Goal: Task Accomplishment & Management: Manage account settings

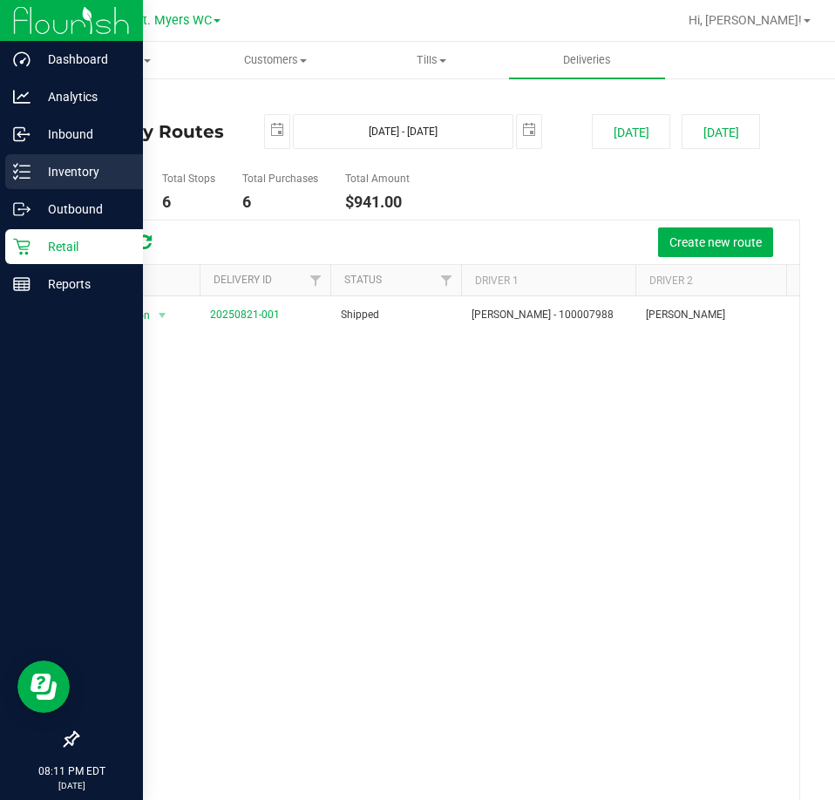
click at [28, 160] on div "Inventory" at bounding box center [74, 171] width 138 height 35
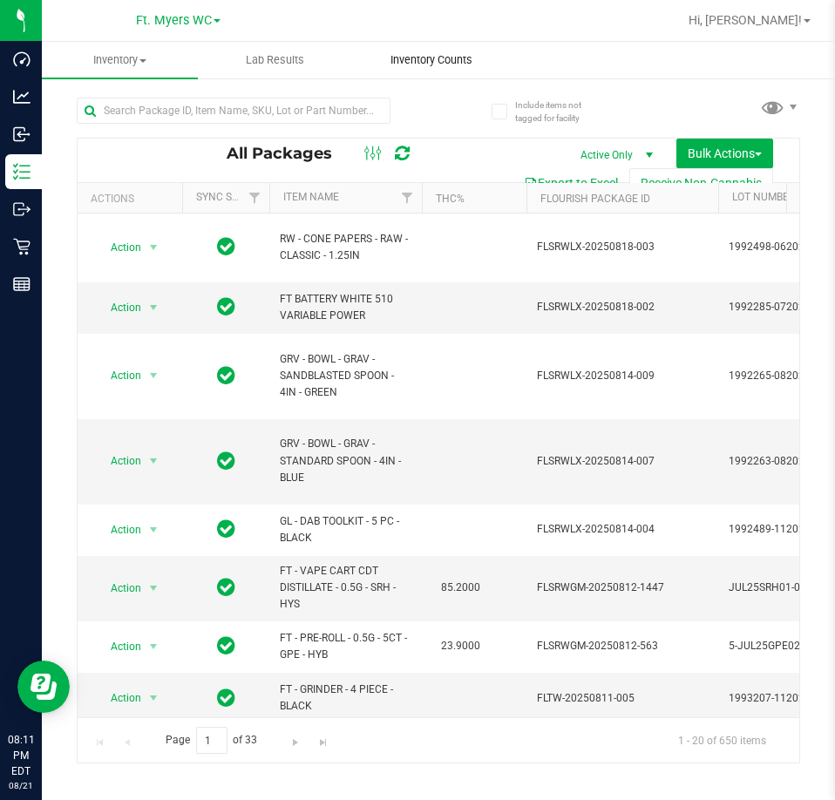
click at [413, 66] on span "Inventory Counts" at bounding box center [431, 60] width 129 height 16
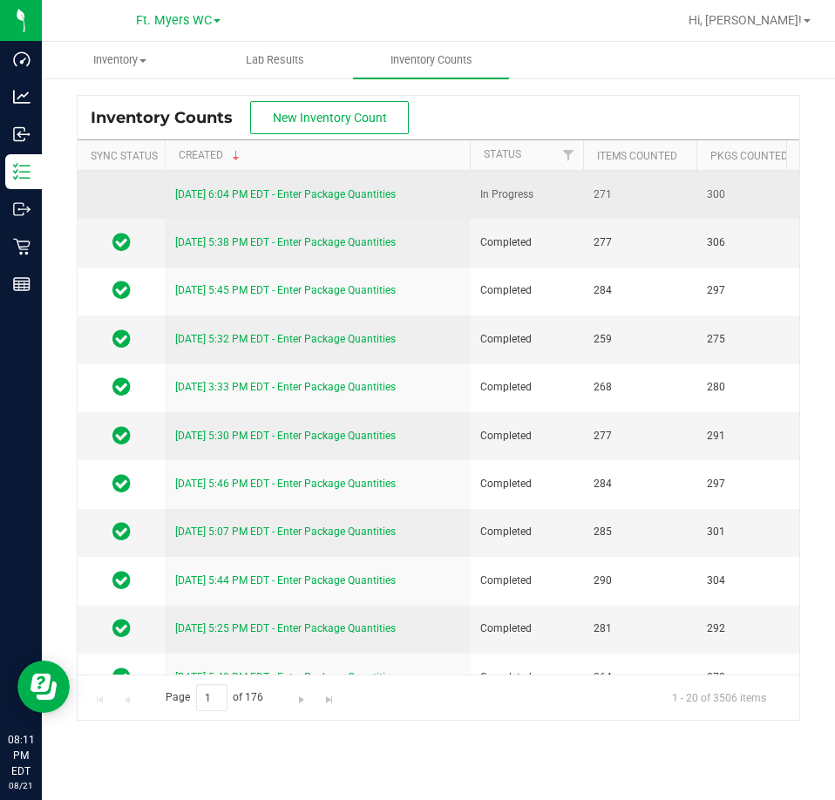
click at [356, 200] on div "[DATE] 6:04 PM EDT - Enter Package Quantities" at bounding box center [317, 195] width 284 height 17
click at [357, 192] on link "[DATE] 6:04 PM EDT - Enter Package Quantities" at bounding box center [285, 194] width 221 height 12
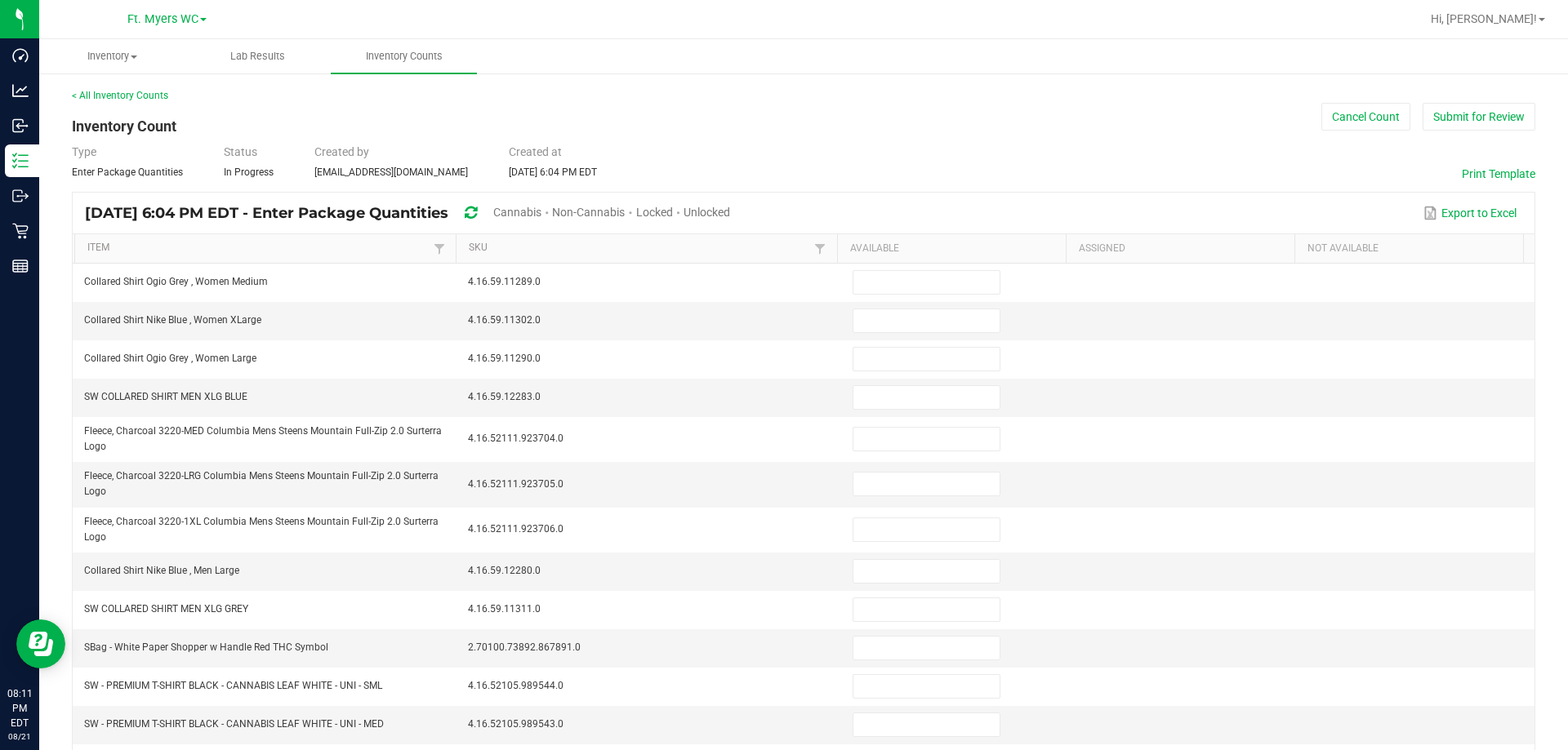
click at [730, 206] on span "Unlocked" at bounding box center [707, 213] width 47 height 13
type input "10"
type input "19"
type input "0"
type input "1"
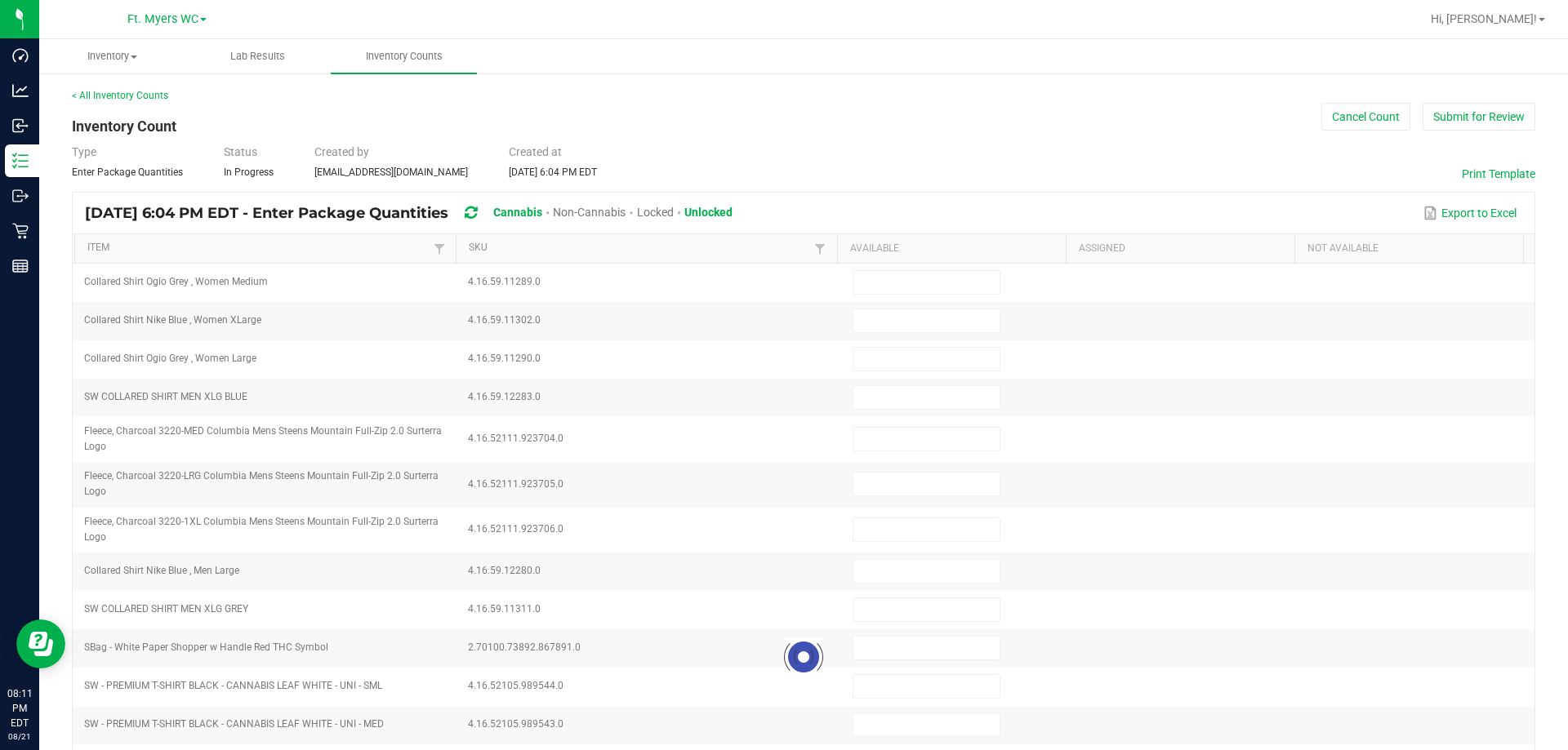
type input "0"
type input "12"
type input "9"
type input "0"
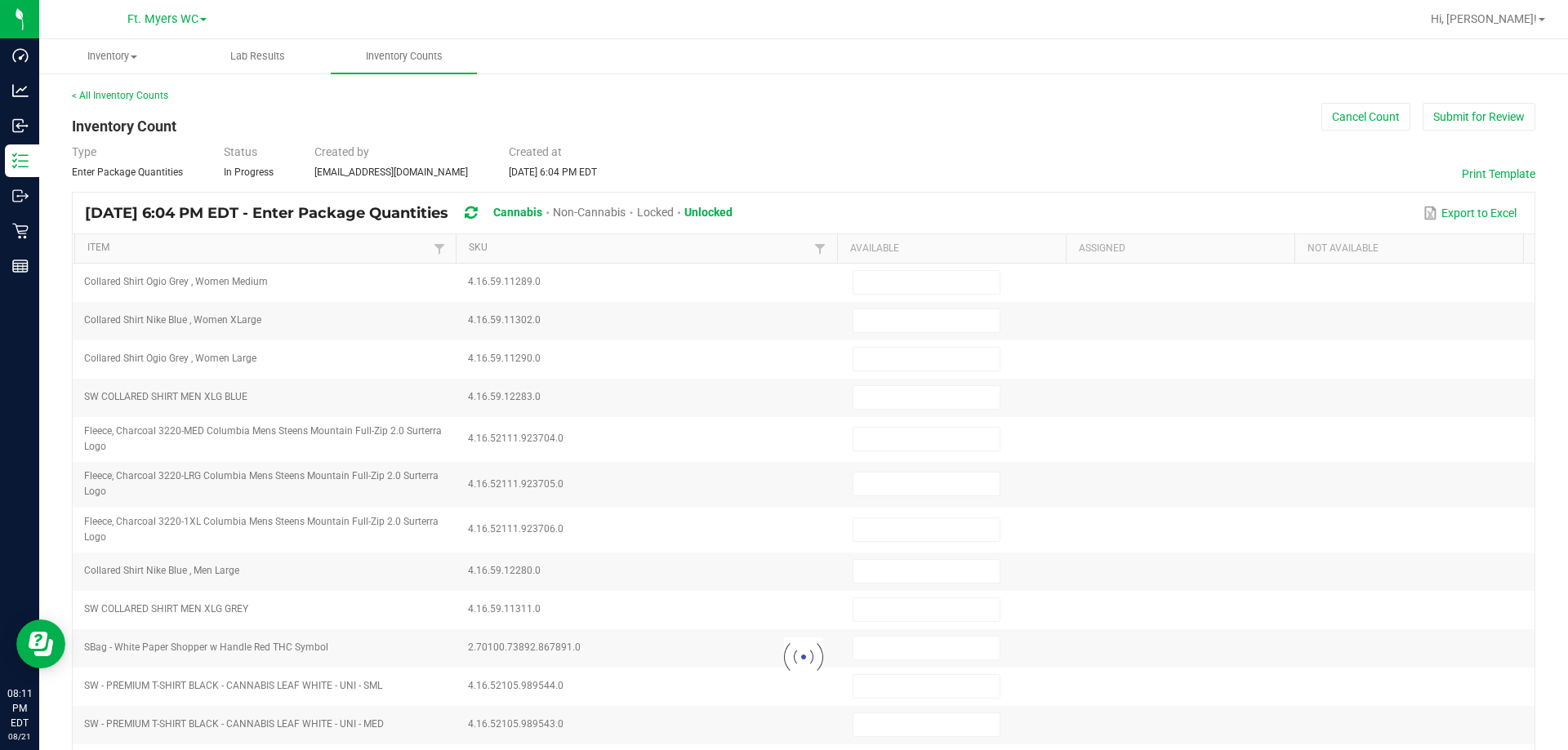
type input "1"
type input "7"
type input "0"
type input "8"
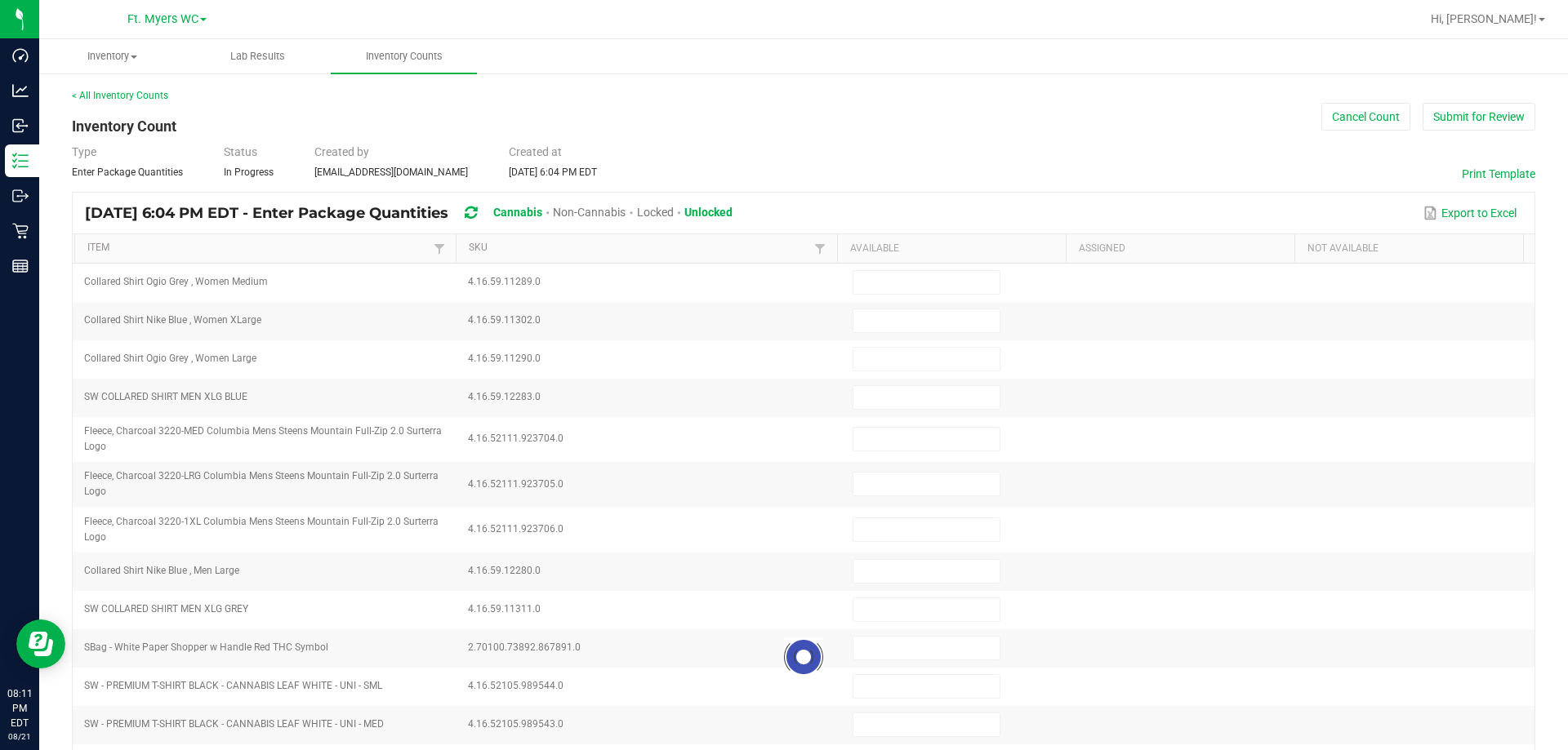
type input "0"
type input "11"
type input "5"
type input "3"
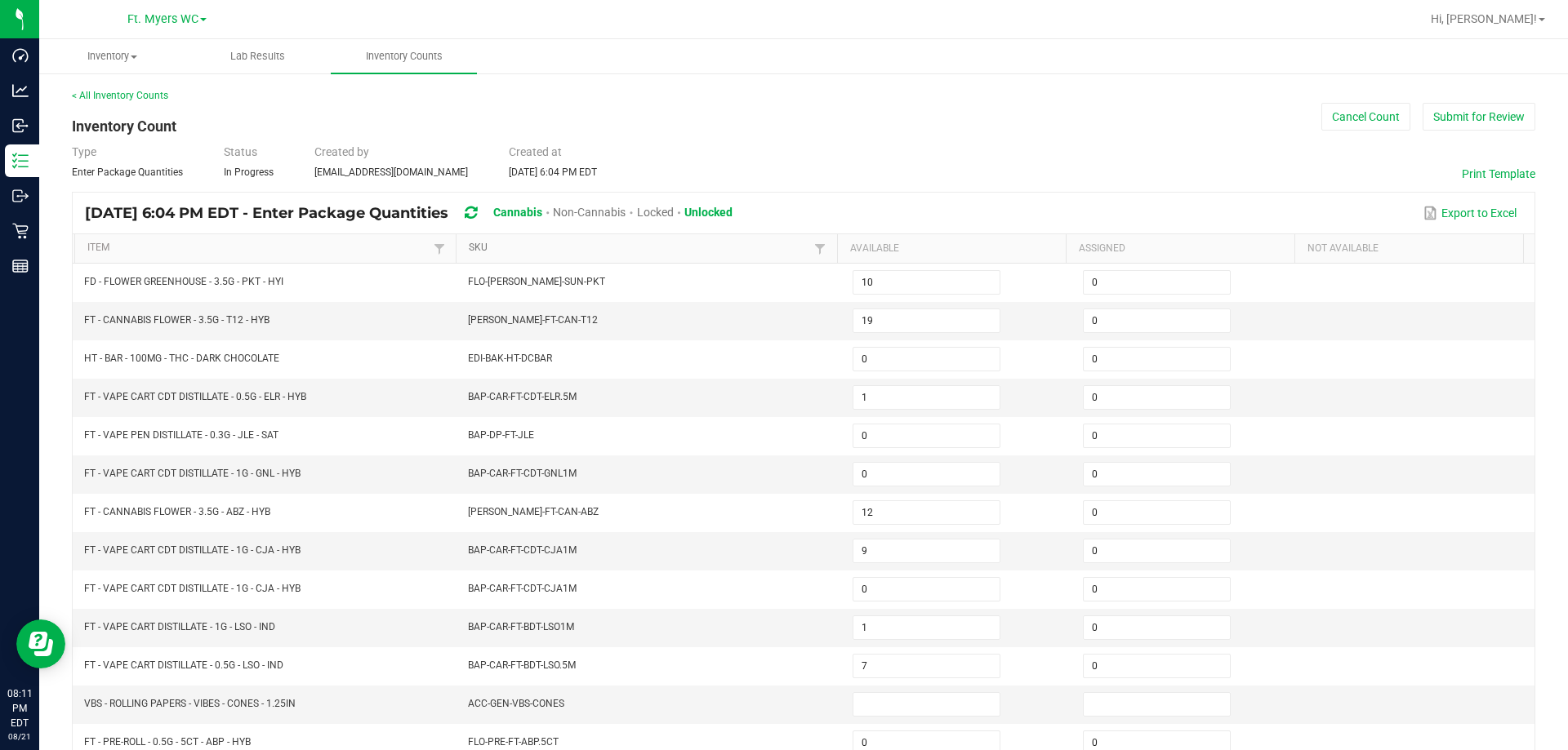
click at [494, 248] on link "SKU" at bounding box center [639, 248] width 341 height 13
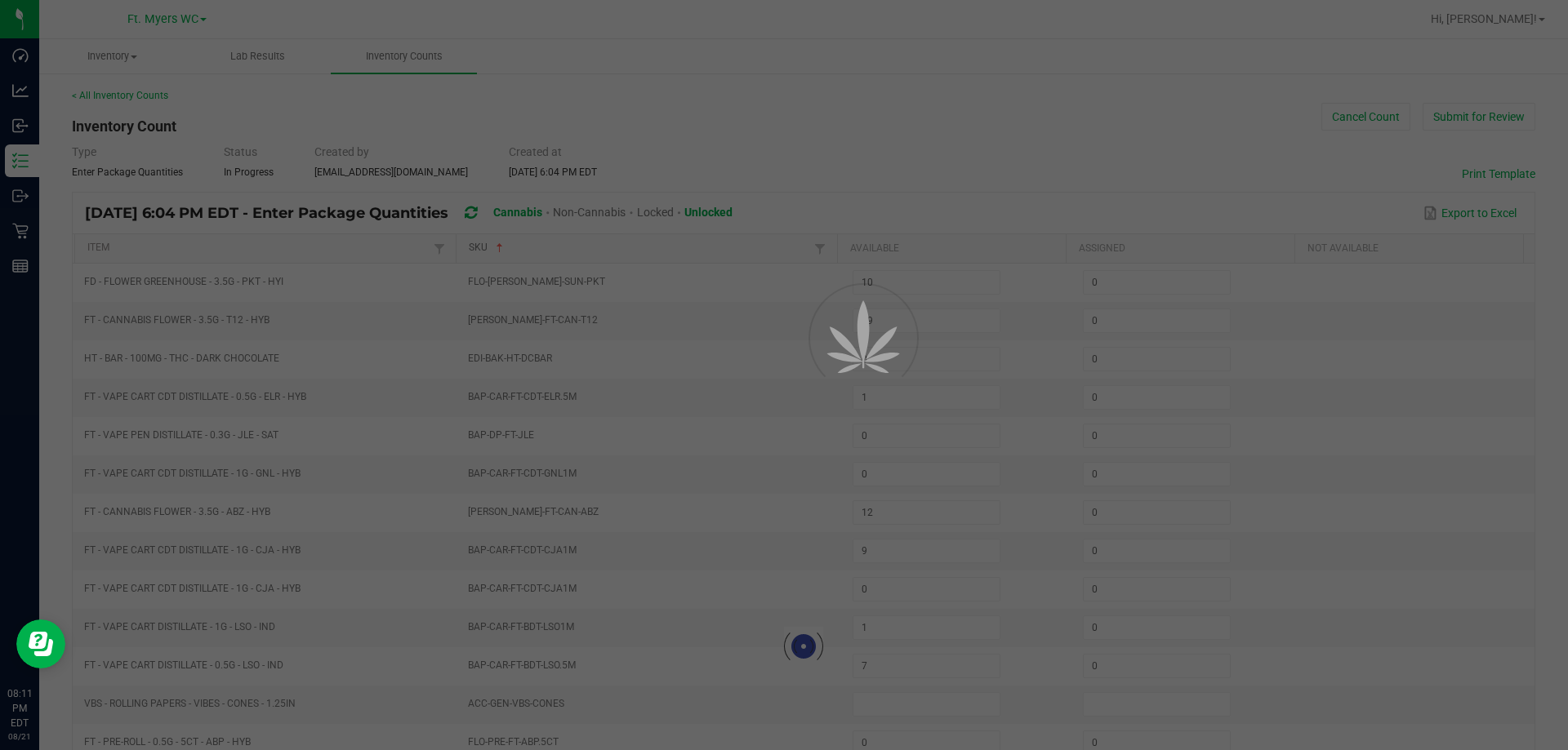
type input "2"
type input "0"
type input "11"
type input "8"
type input "11"
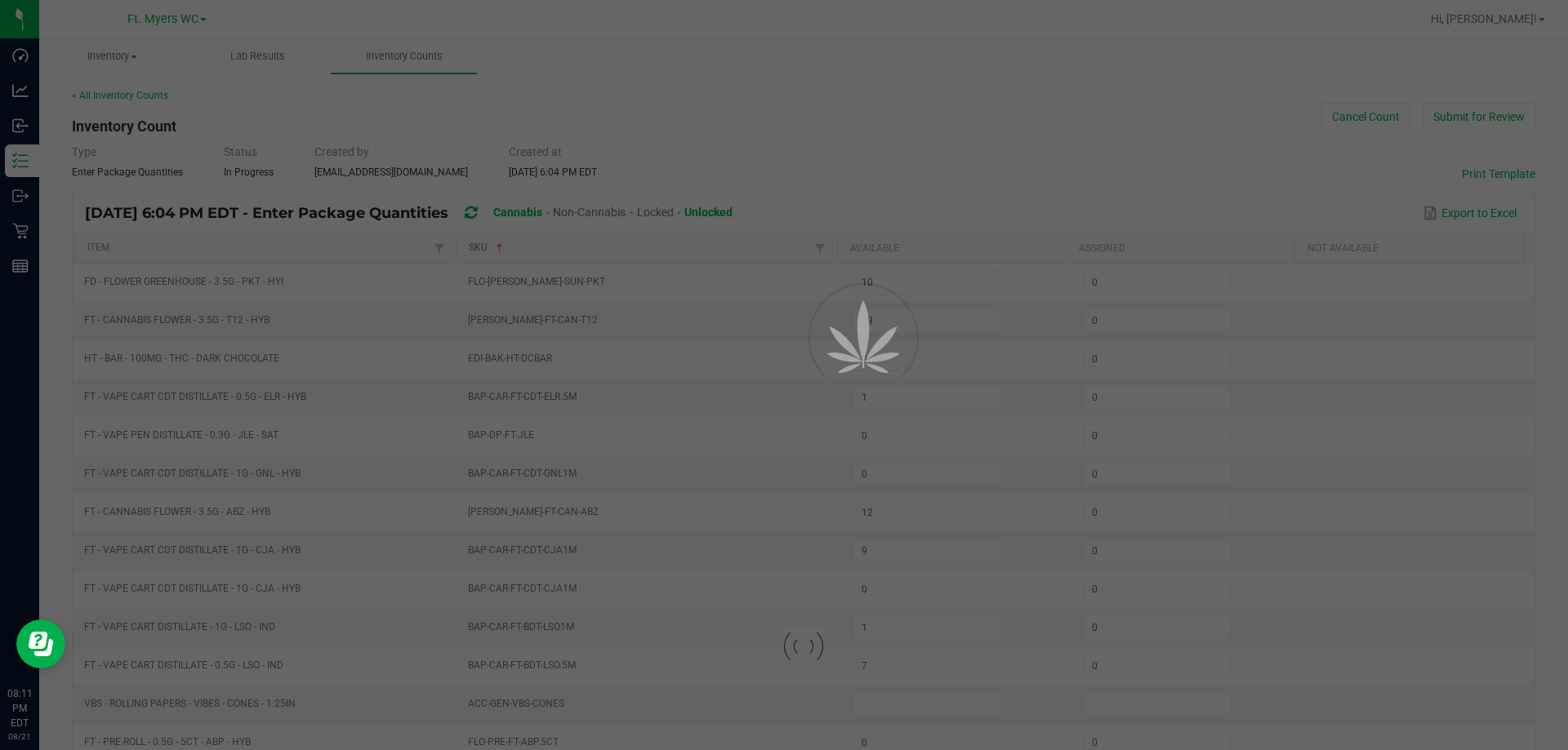
type input "0"
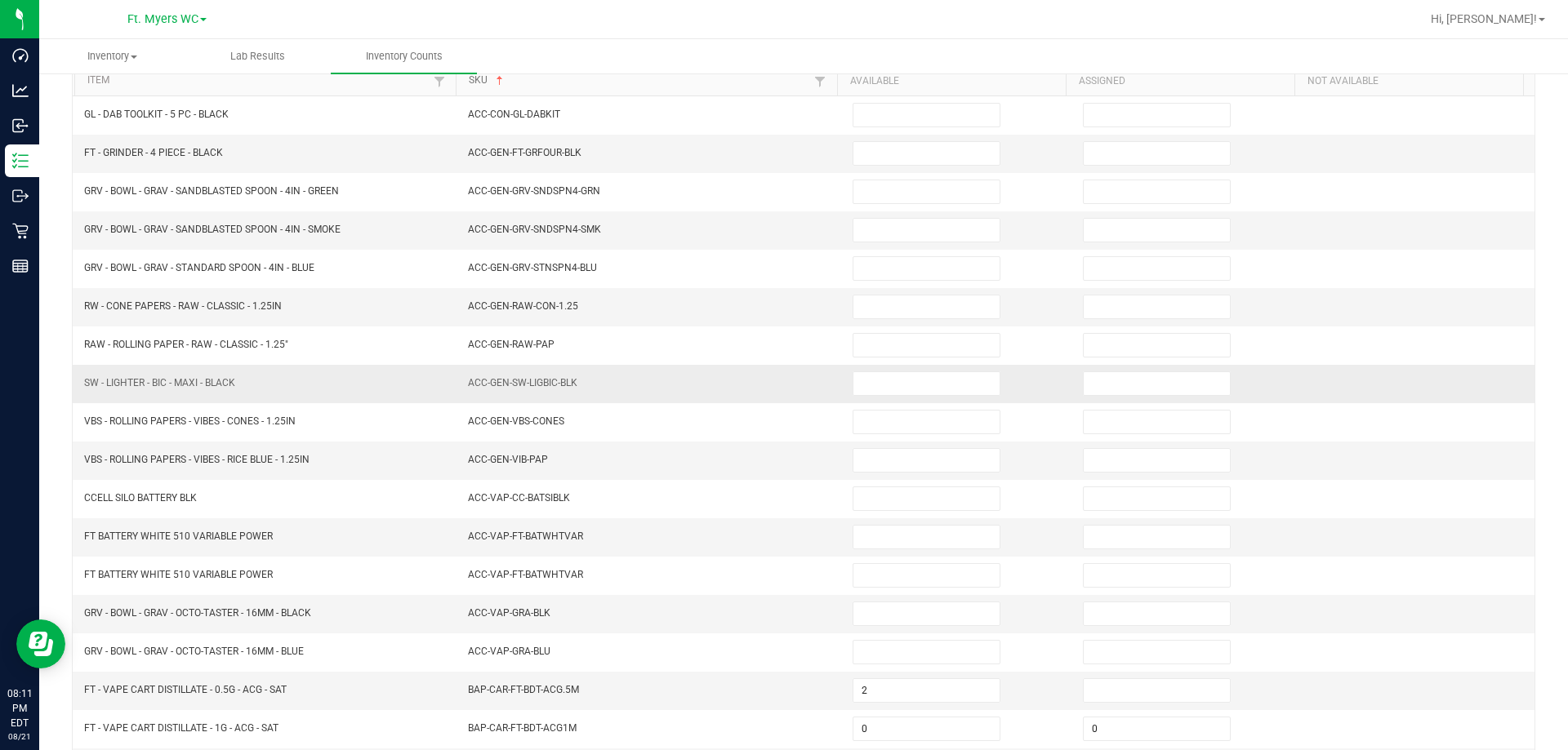
scroll to position [339, 0]
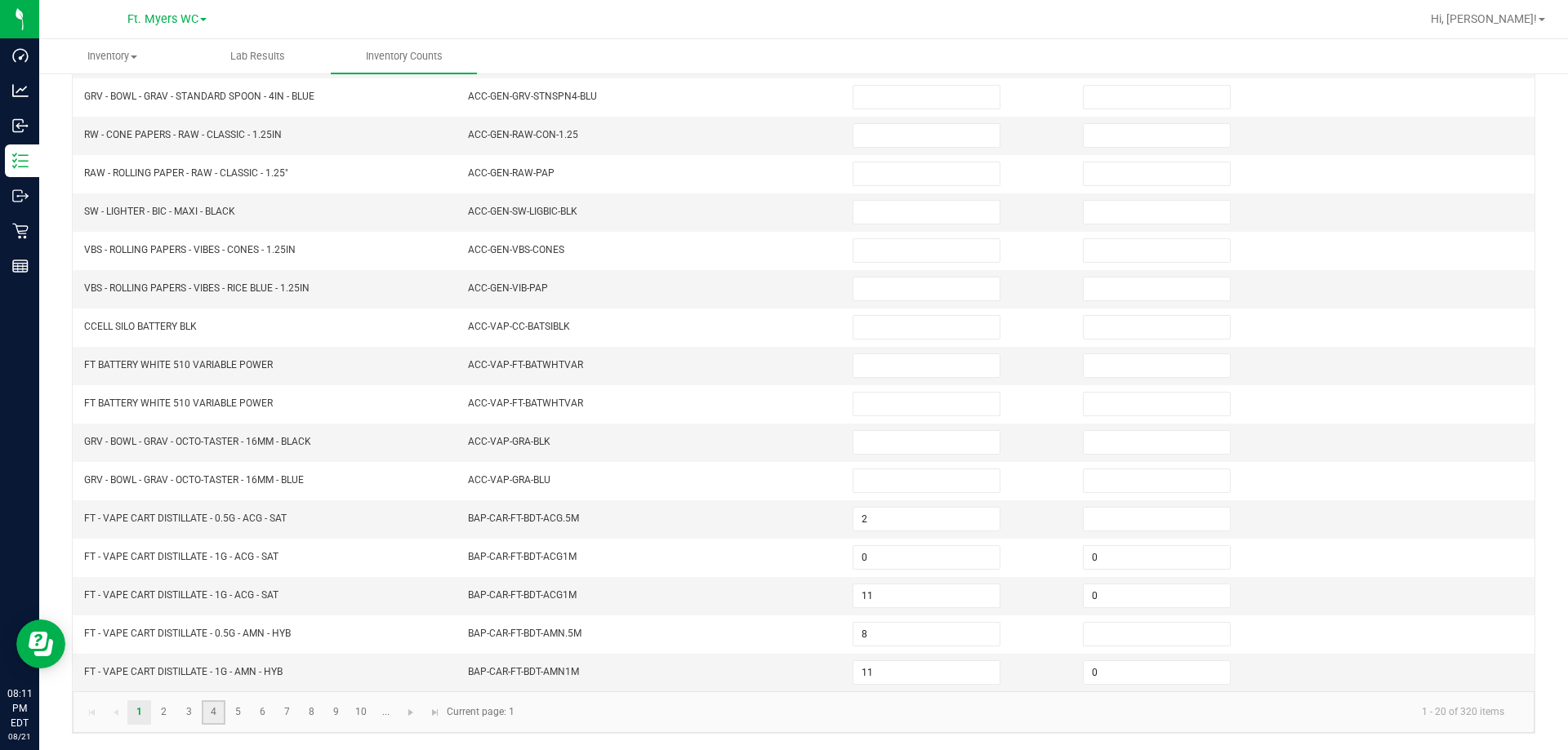
click at [213, 710] on link "4" at bounding box center [213, 713] width 23 height 24
type input "12"
type input "2"
type input "0"
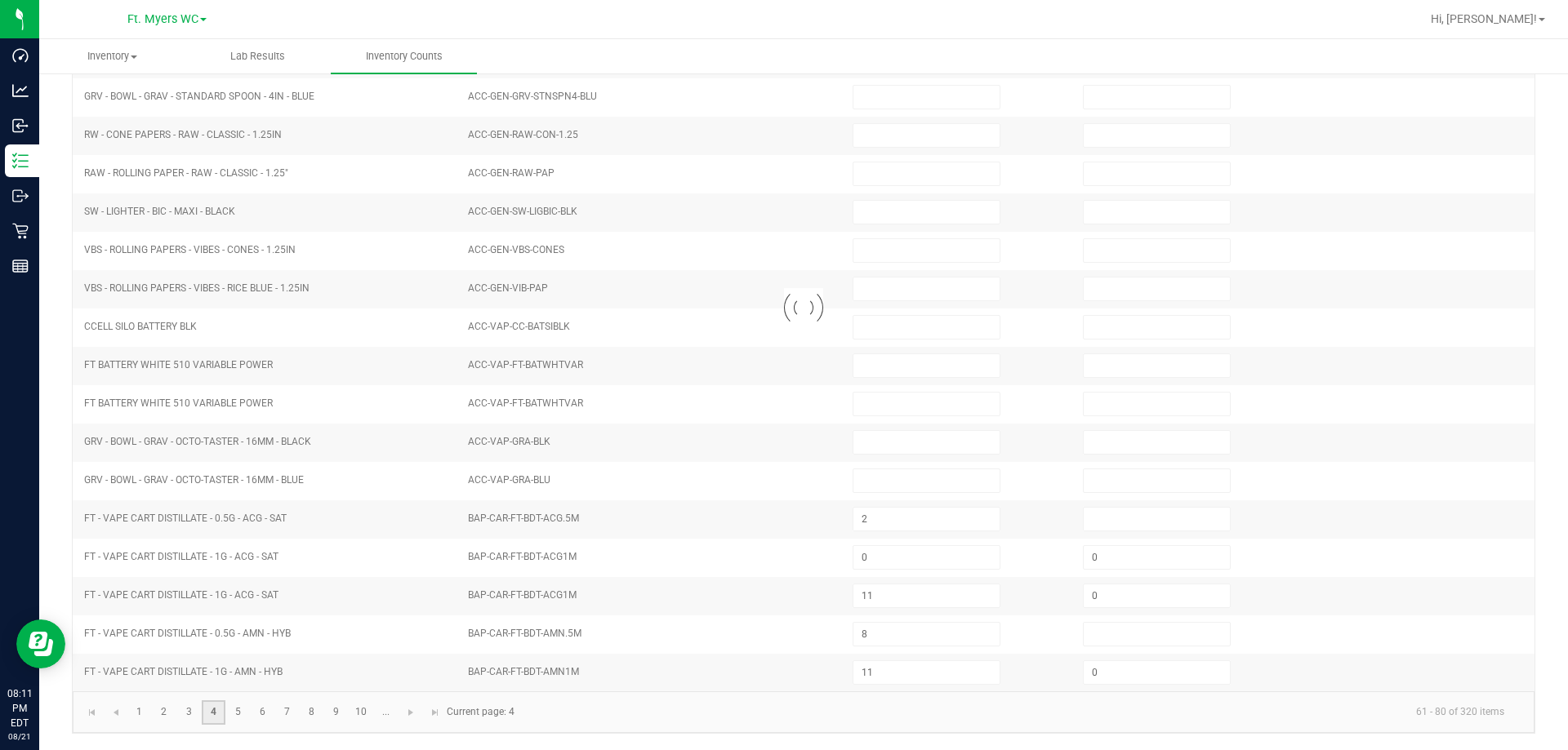
type input "9"
type input "0"
type input "6"
type input "7"
type input "6"
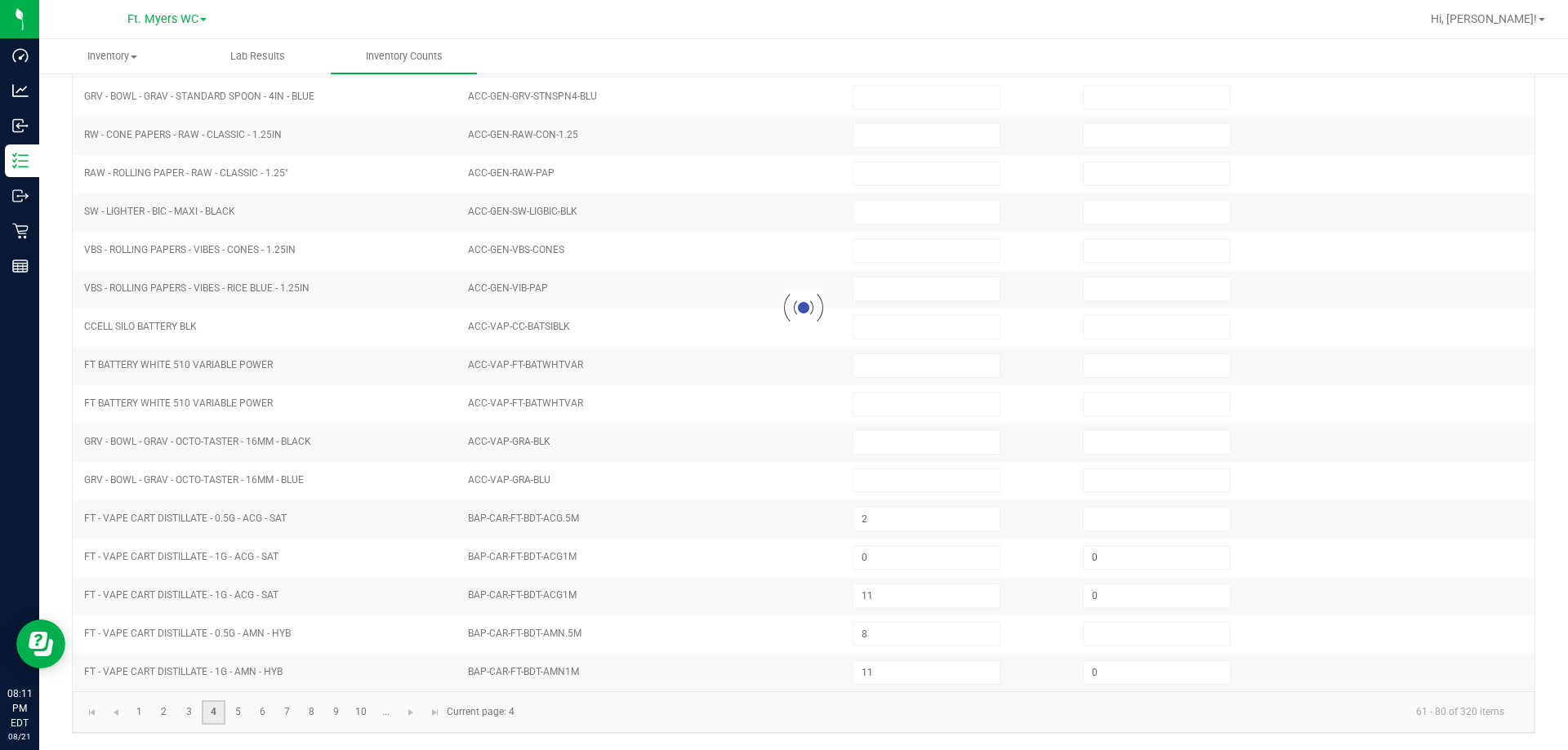
type input "5"
type input "7"
type input "0"
type input "2"
type input "3"
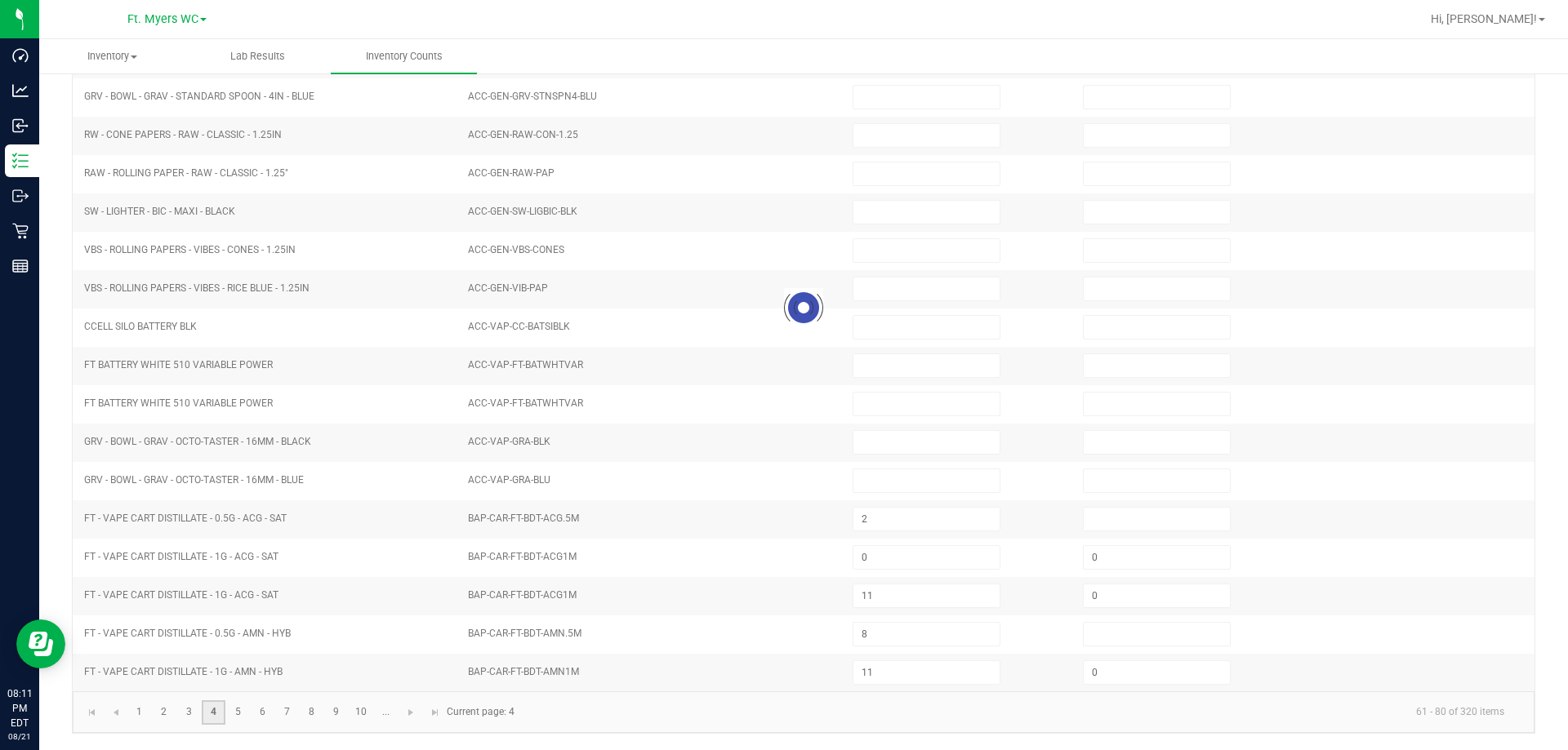
type input "4"
type input "5"
type input "4"
type input "10"
type input "8"
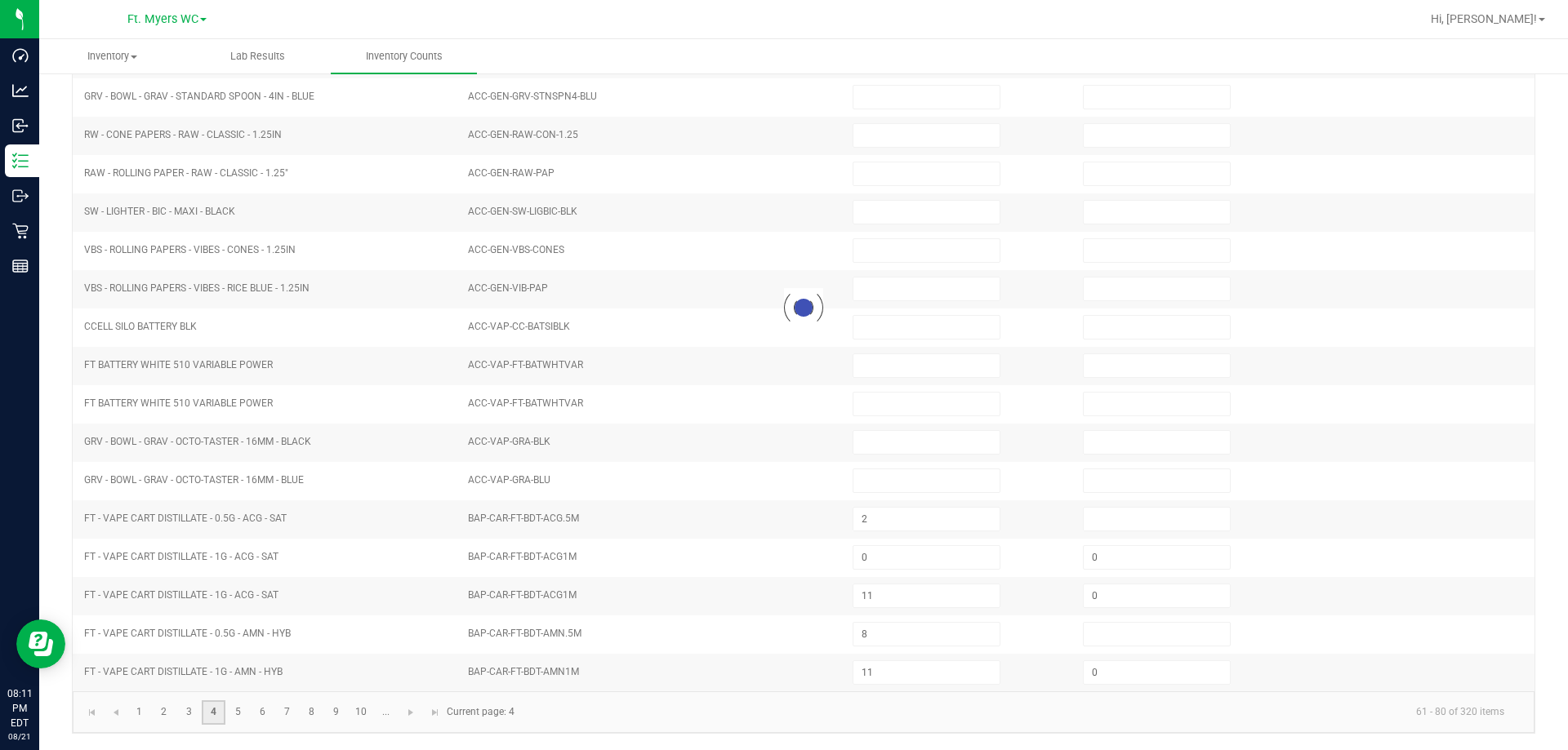
type input "0"
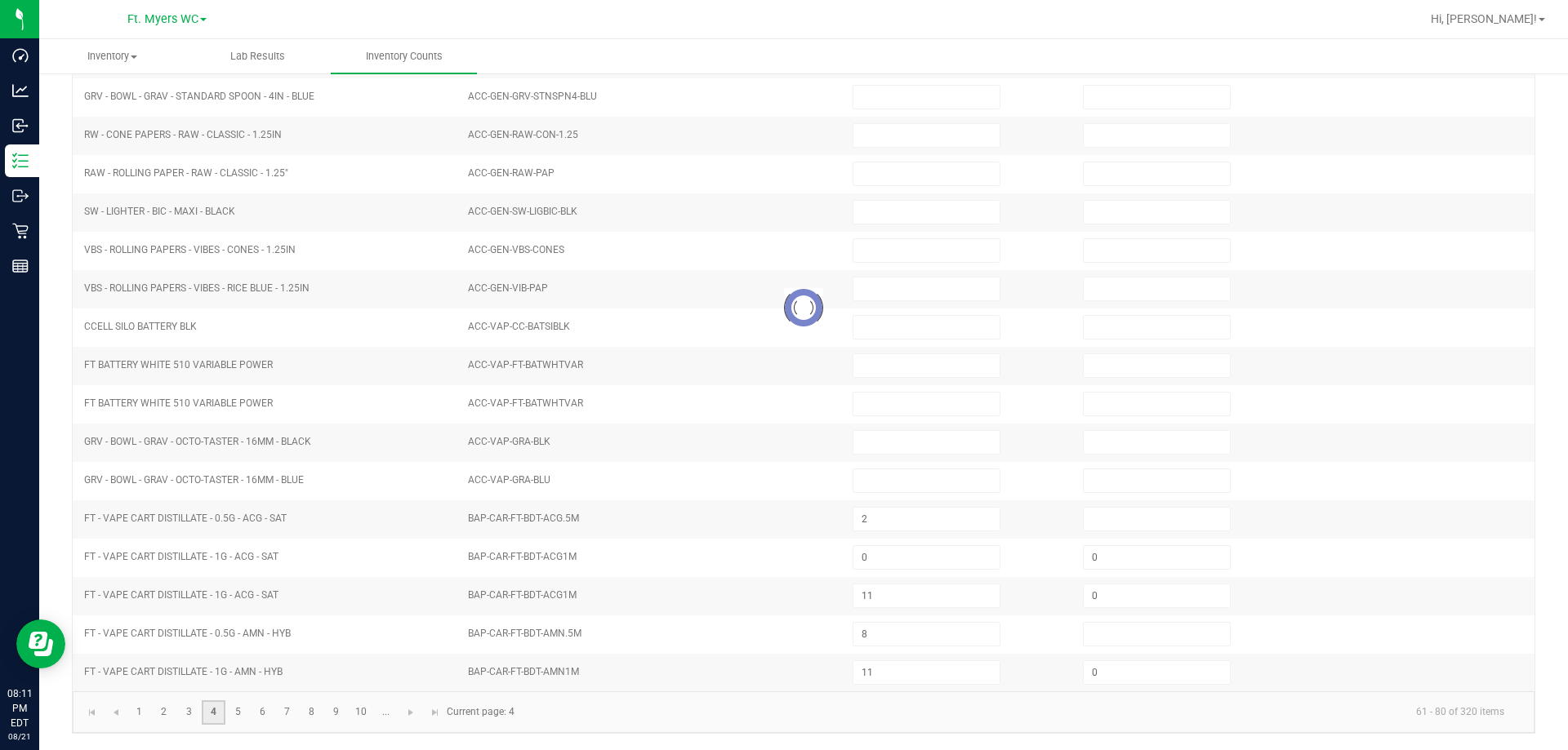
type input "0"
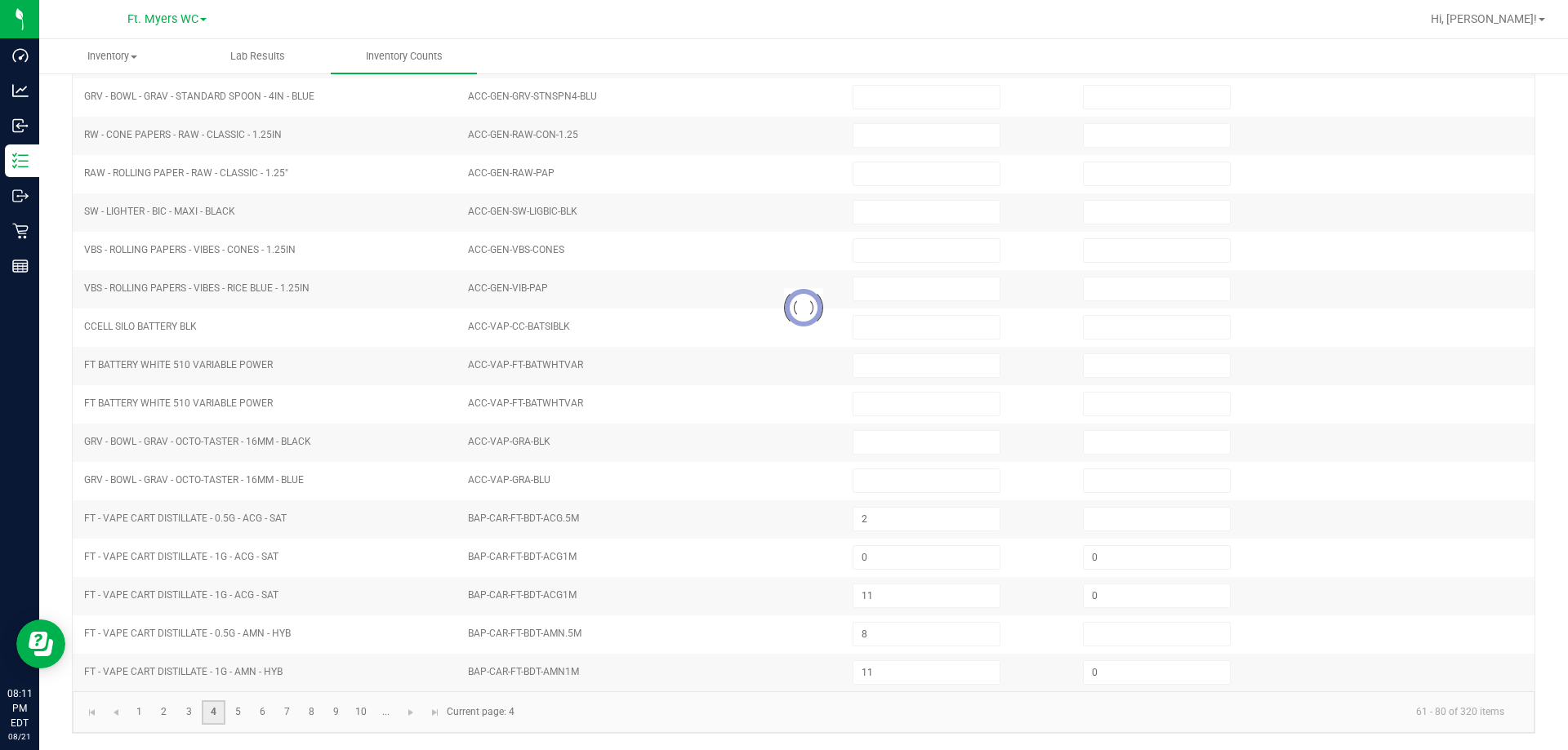
type input "0"
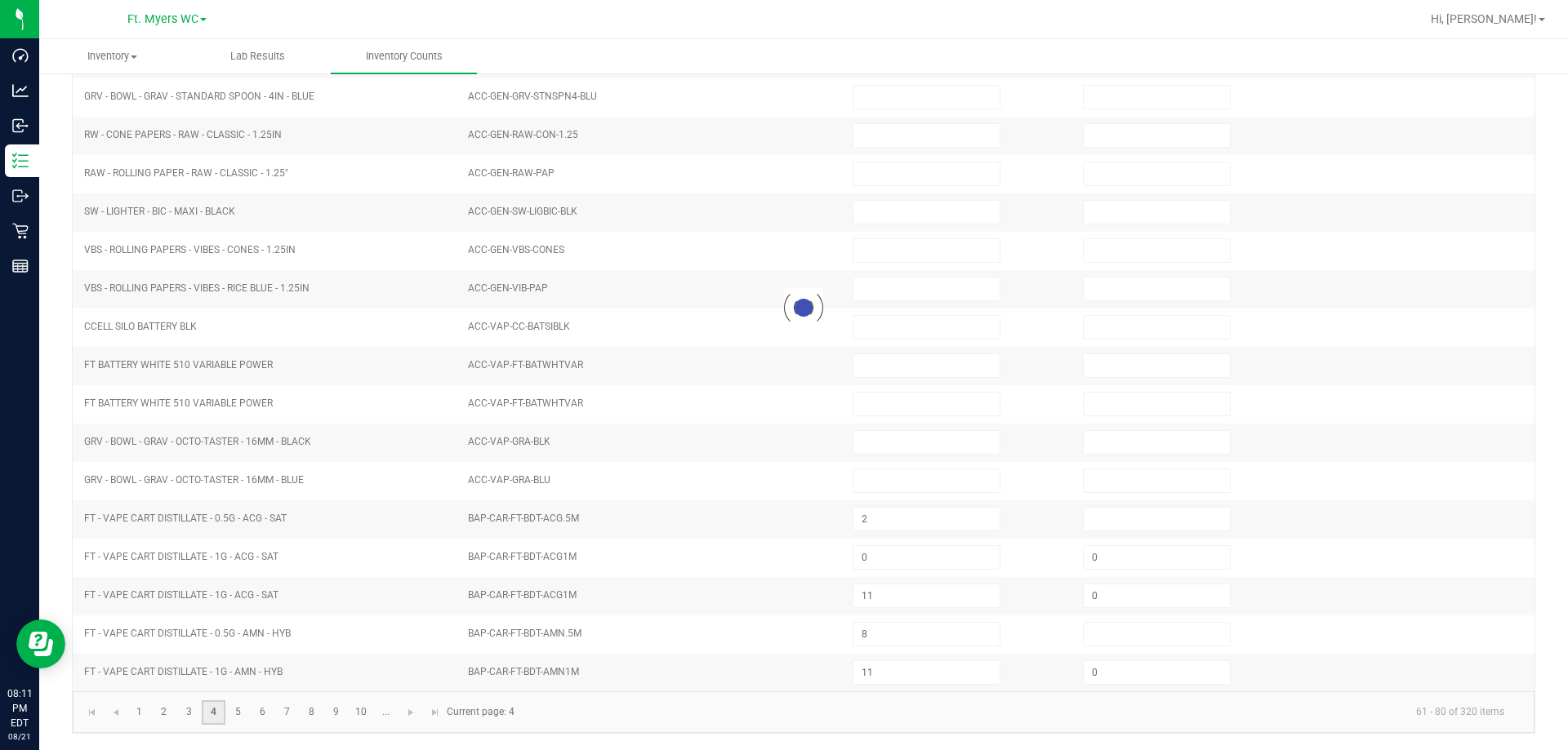
type input "0"
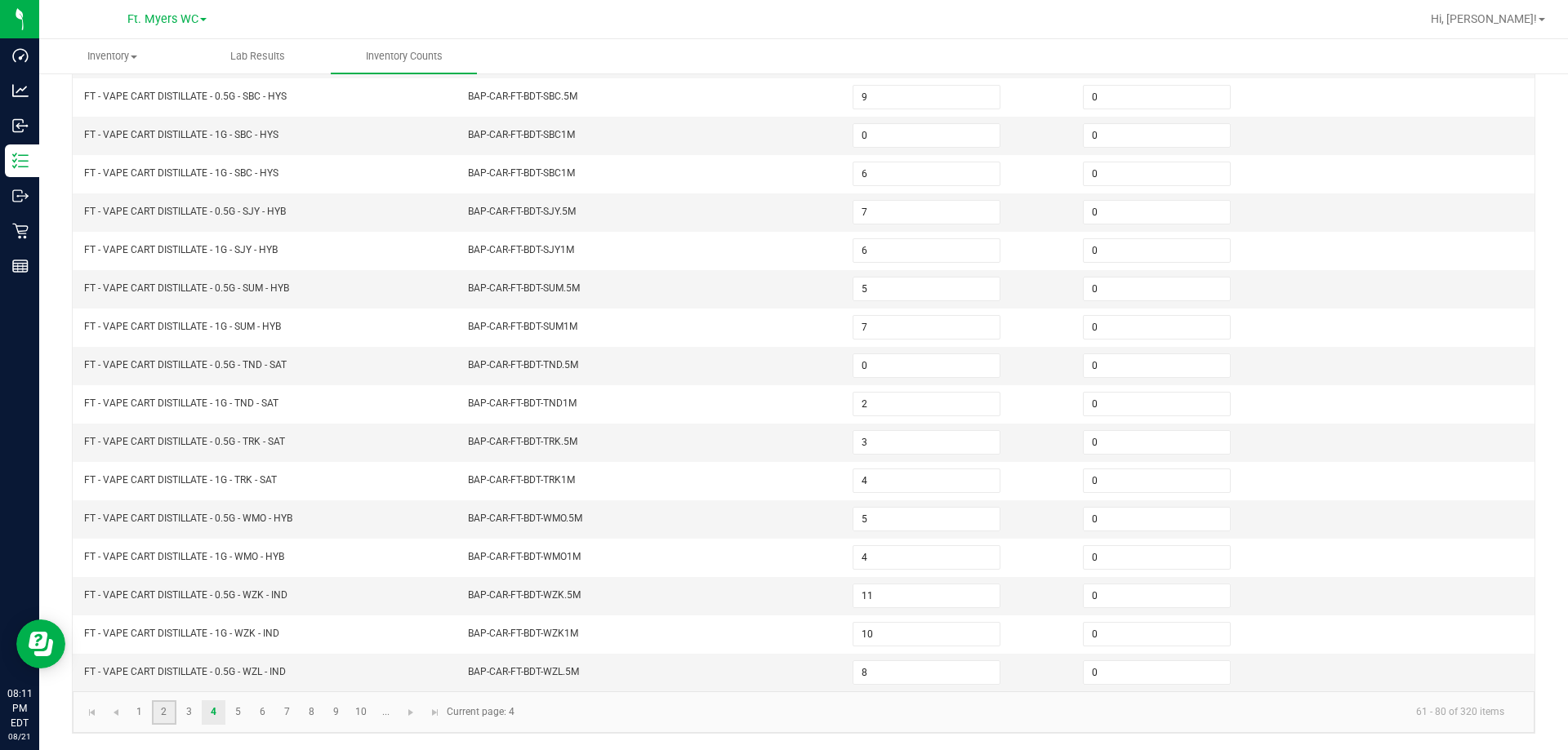
click at [167, 710] on link "2" at bounding box center [163, 713] width 23 height 24
type input "8"
type input "10"
type input "0"
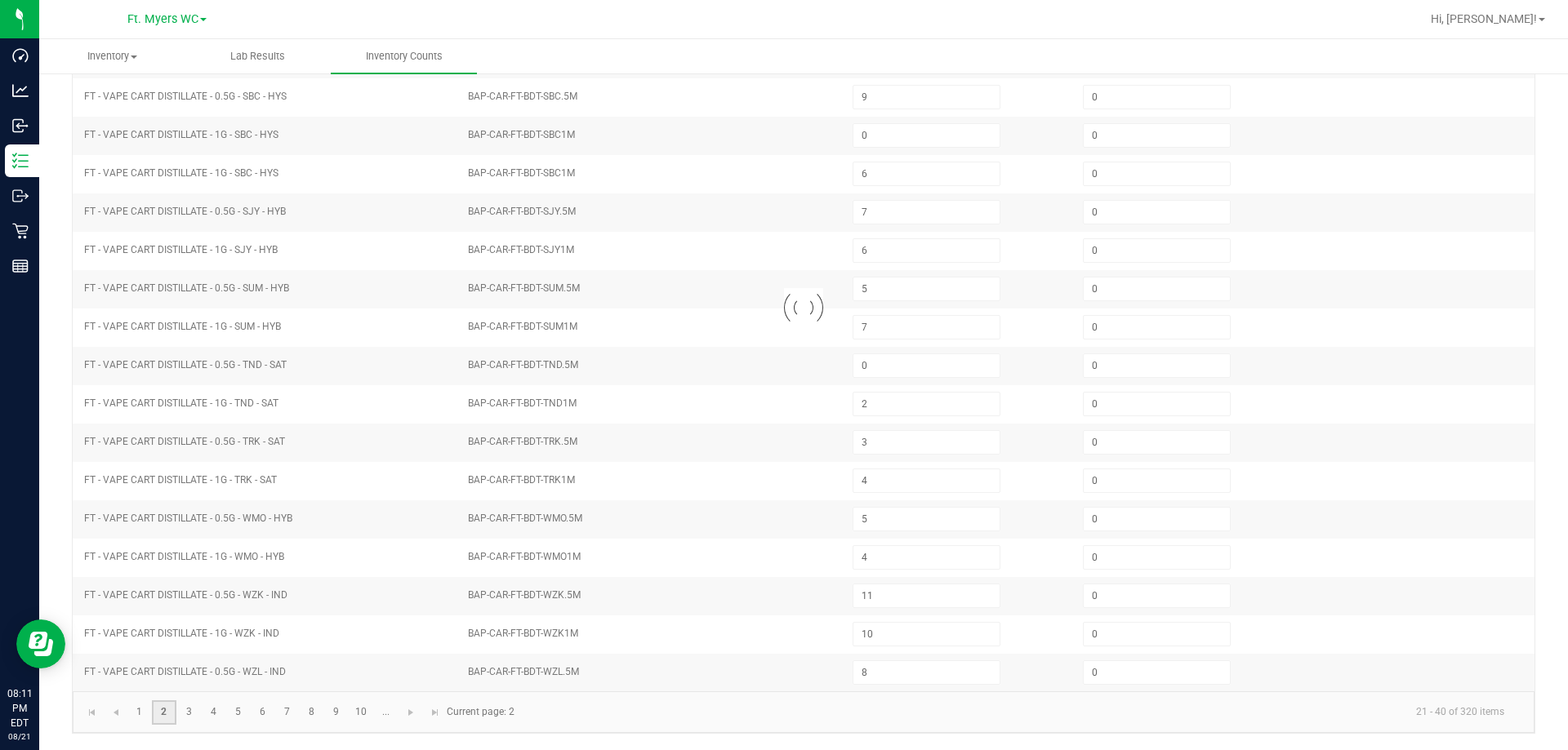
type input "1"
type input "11"
type input "5"
type input "12"
type input "9"
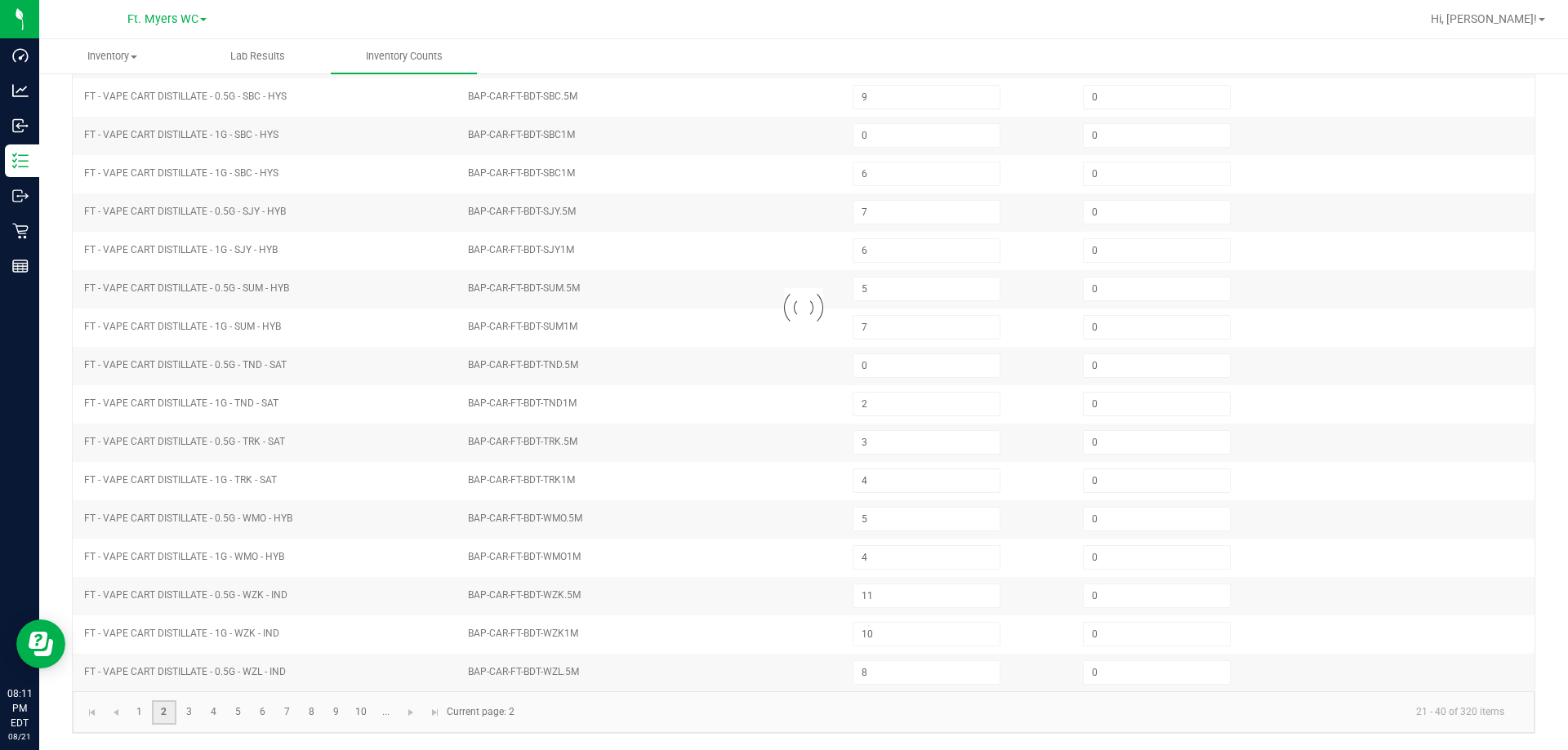
type input "10"
type input "0"
type input "2"
click at [206, 708] on link "4" at bounding box center [213, 713] width 23 height 24
type input "12"
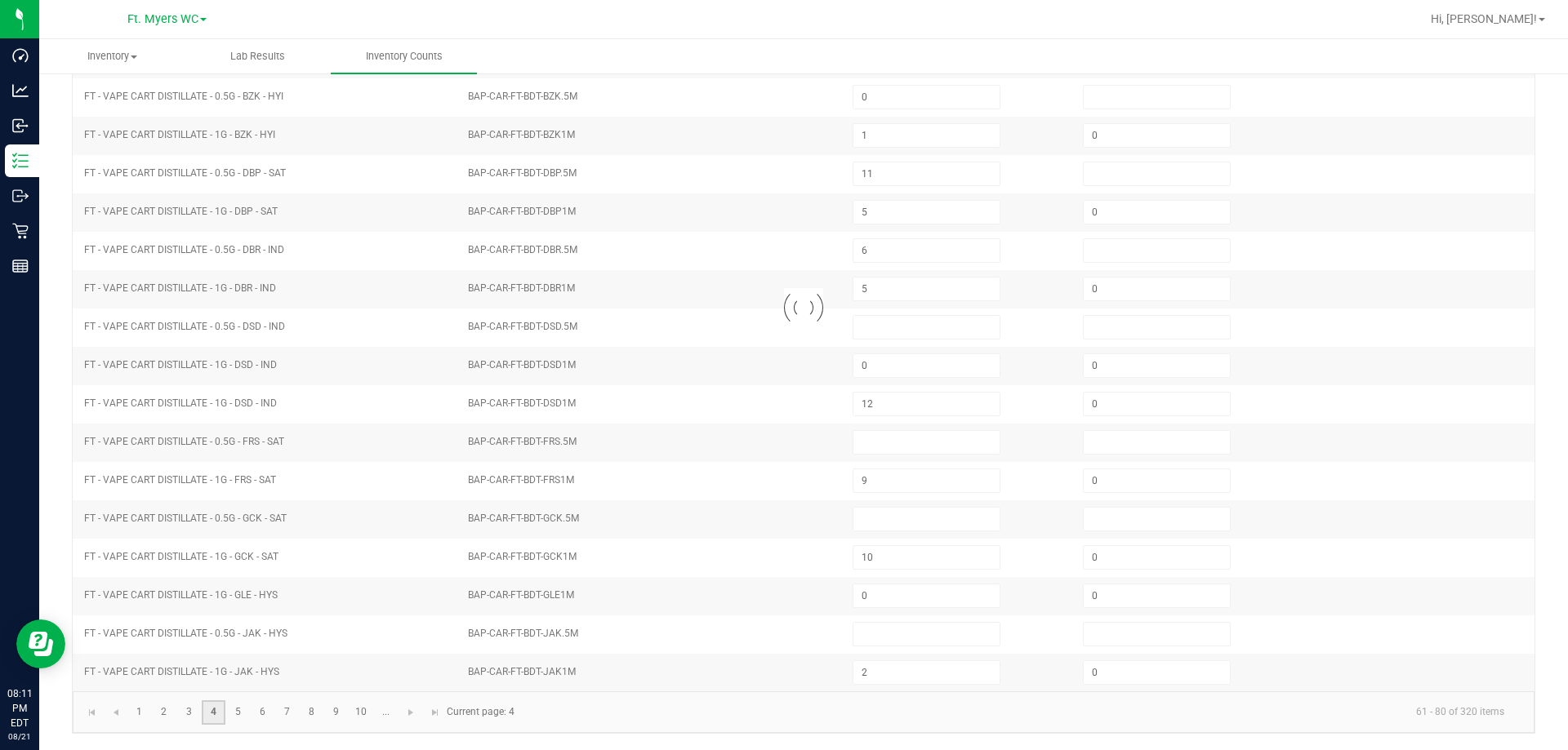
type input "2"
type input "9"
type input "0"
type input "6"
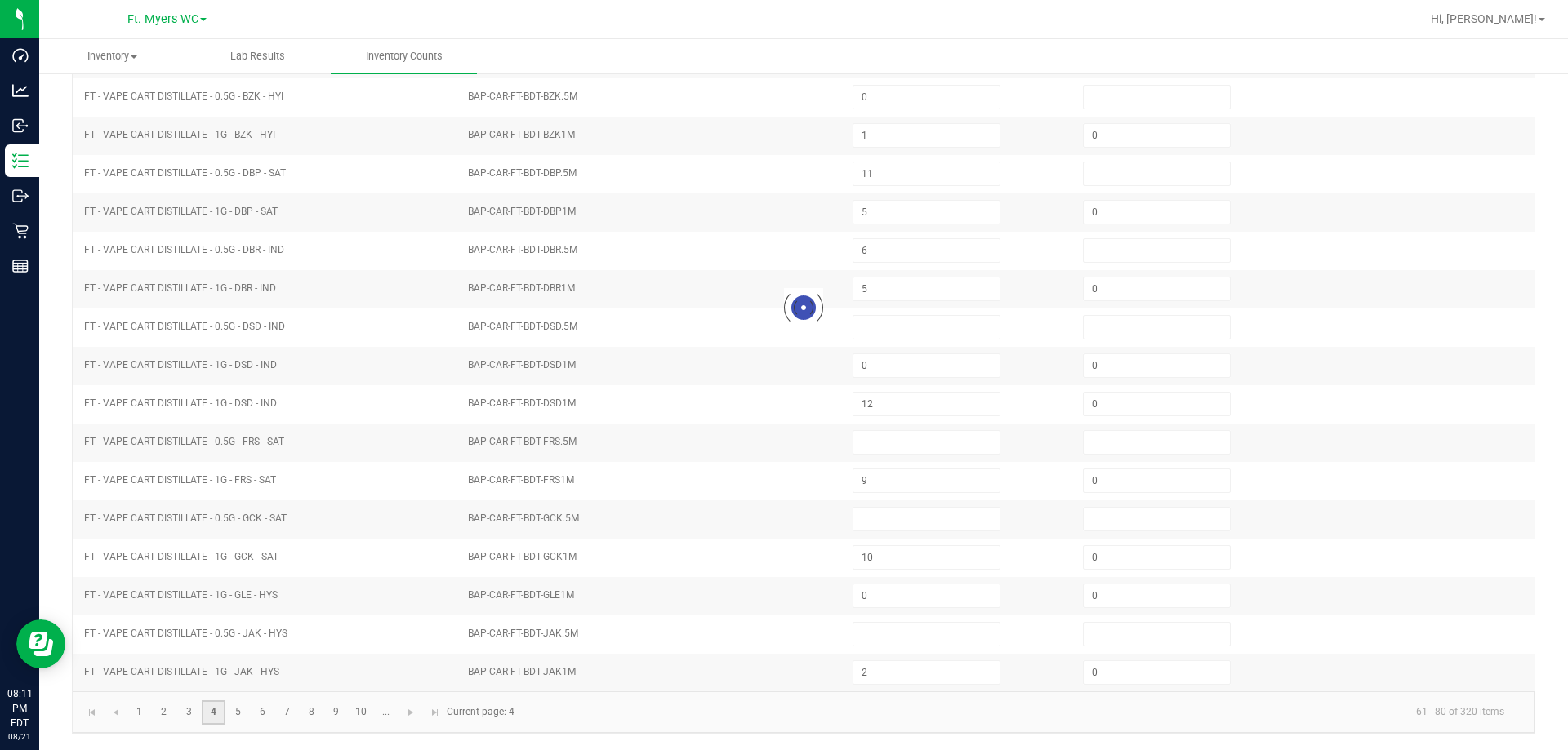
type input "7"
type input "2"
type input "3"
type input "4"
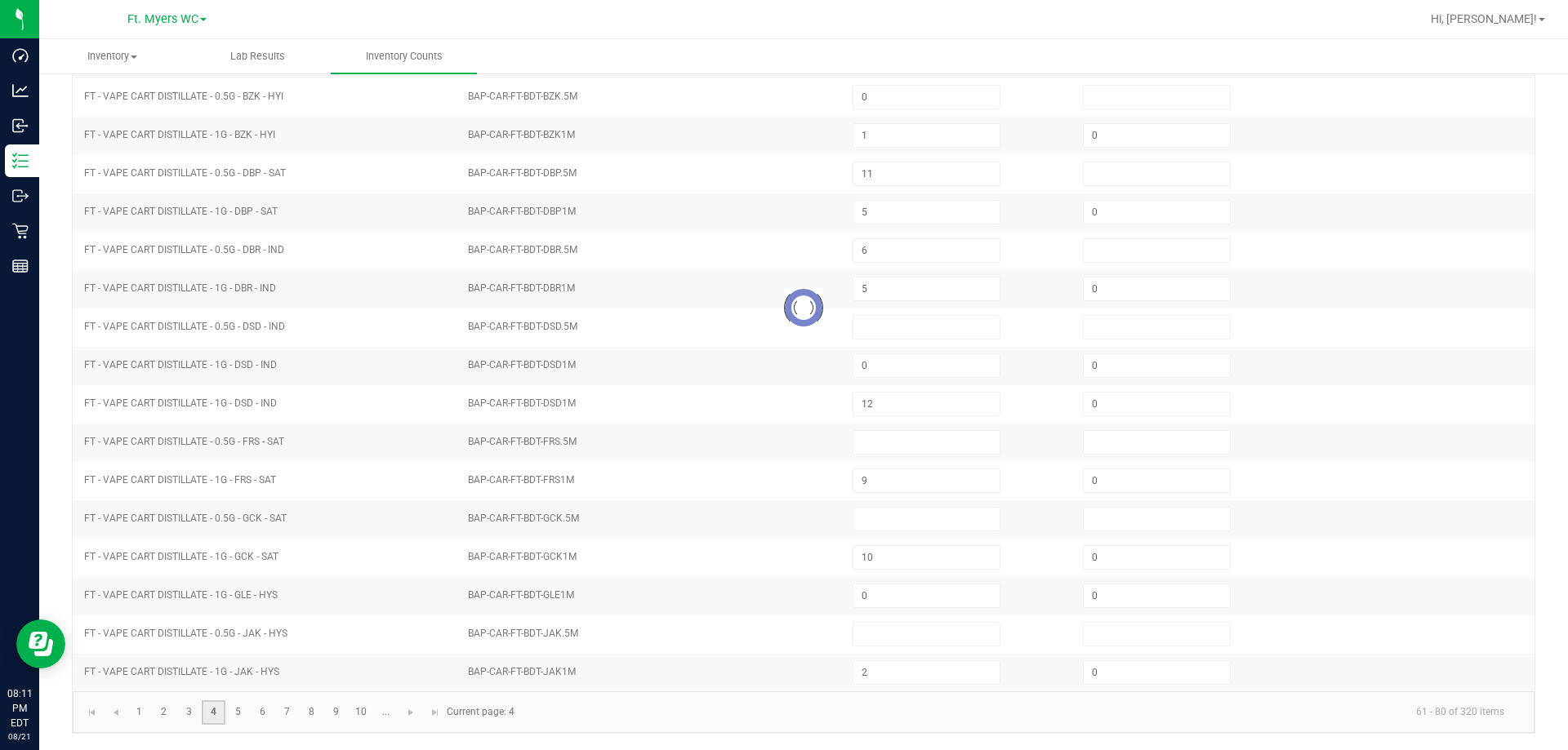
type input "5"
type input "4"
type input "11"
type input "10"
type input "8"
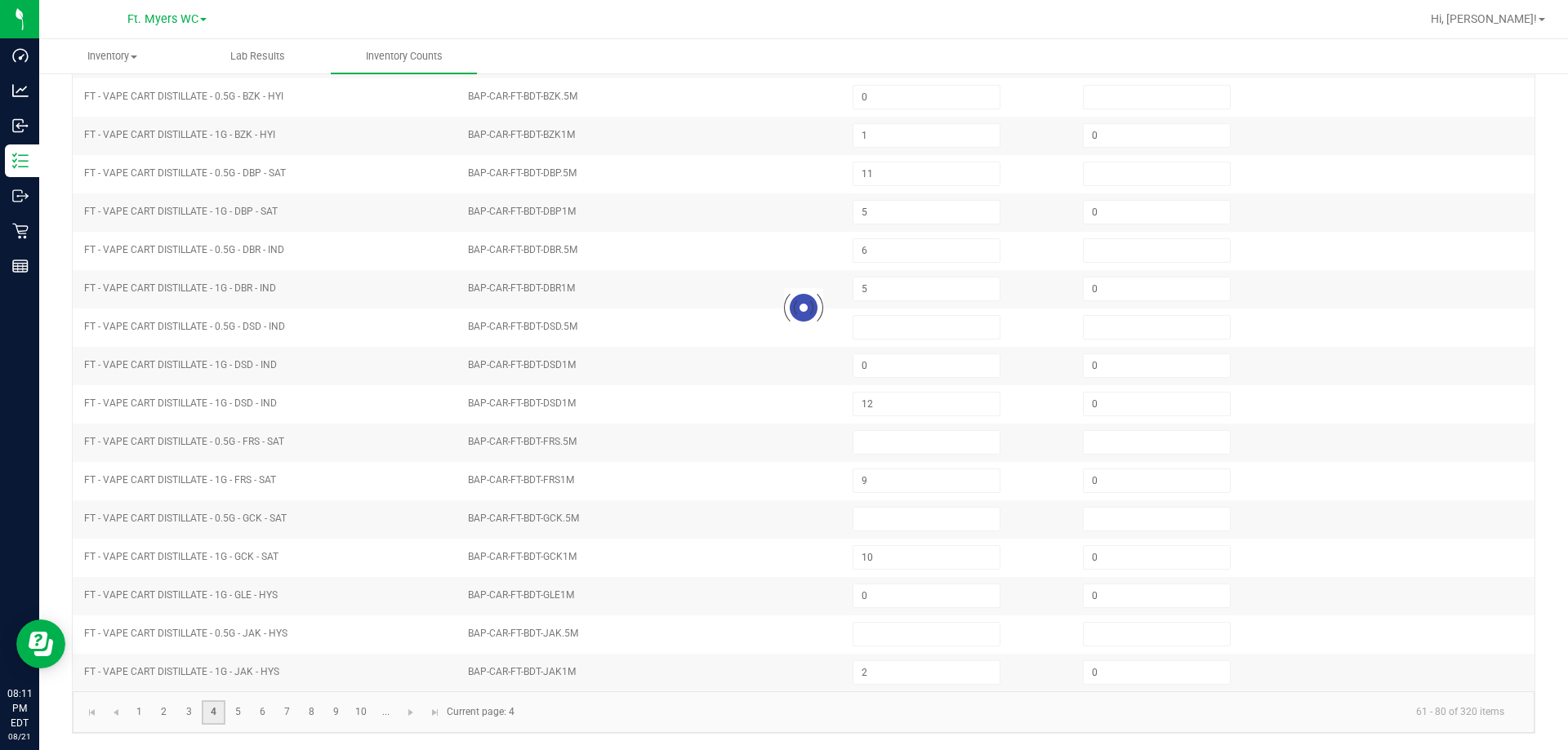
type input "0"
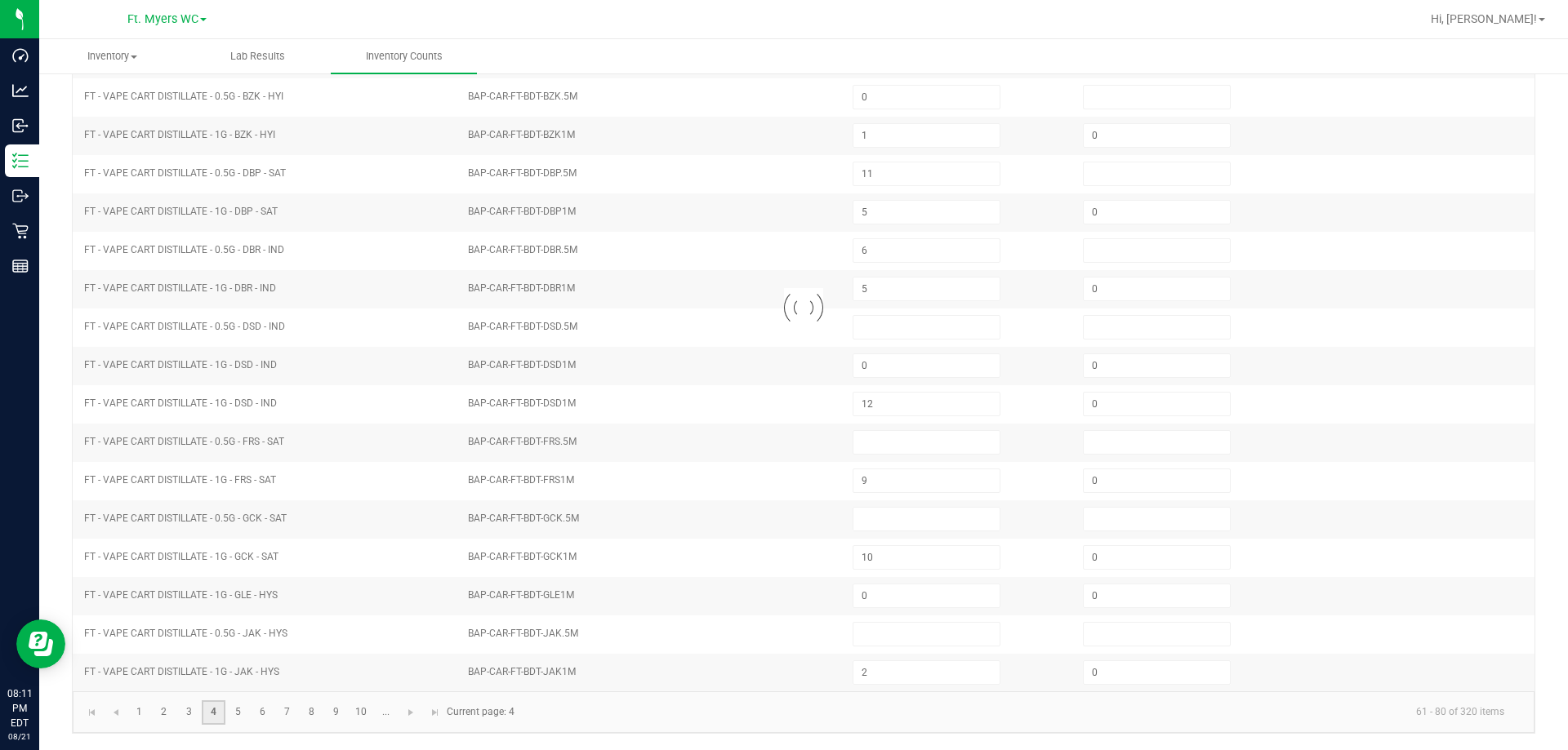
type input "0"
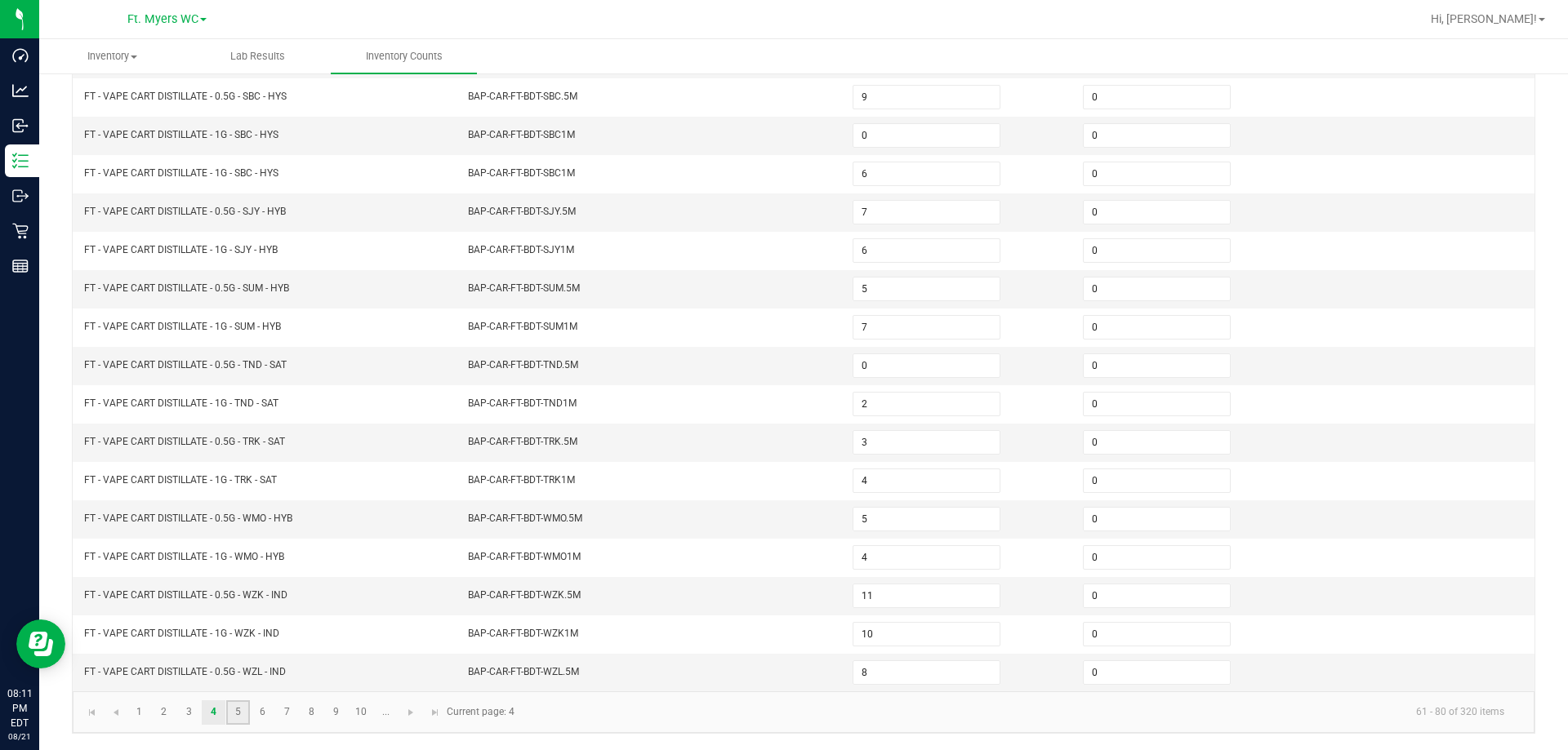
click at [232, 710] on link "5" at bounding box center [237, 713] width 23 height 24
type input "1"
type input "4"
type input "8"
type input "9"
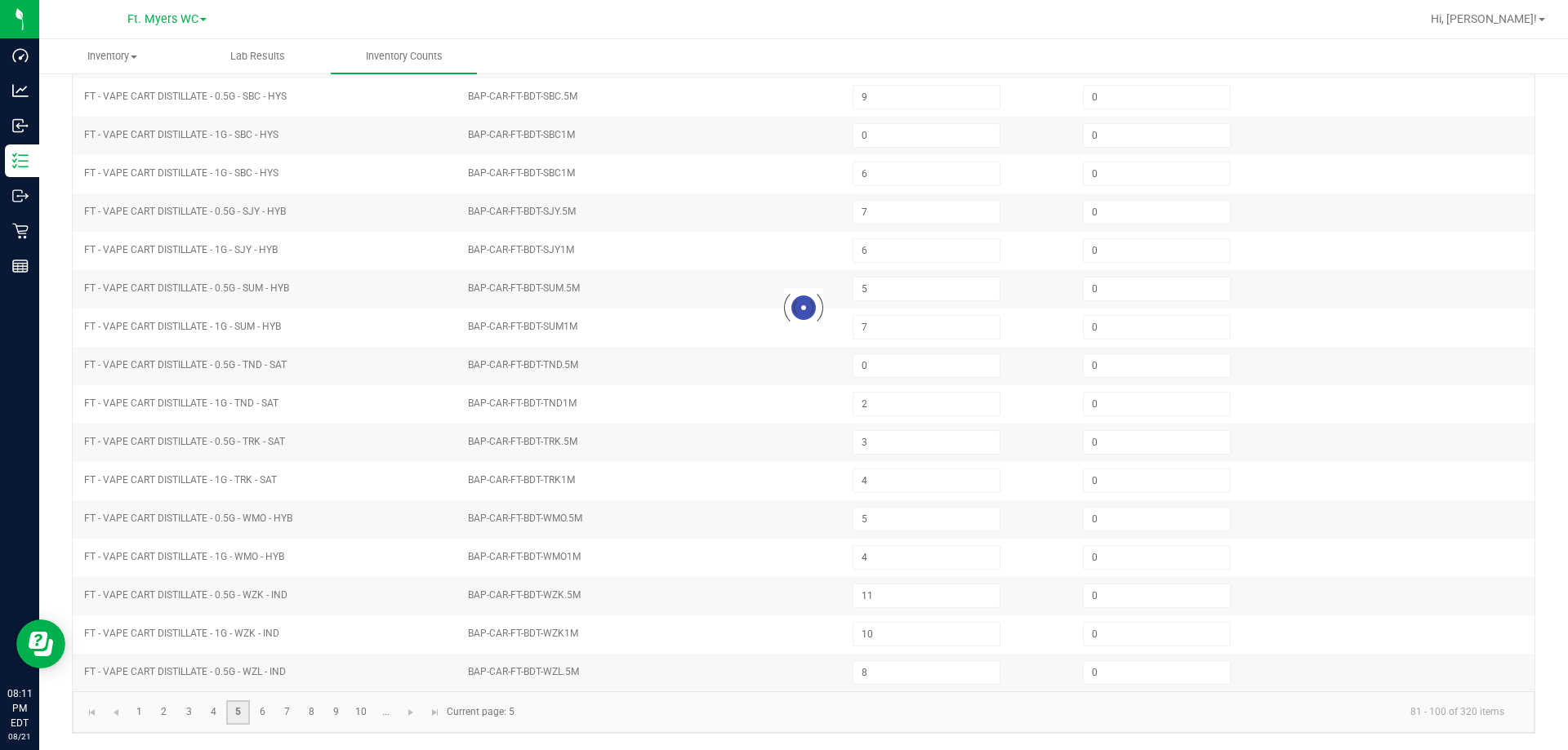
type input "7"
type input "5"
type input "10"
type input "3"
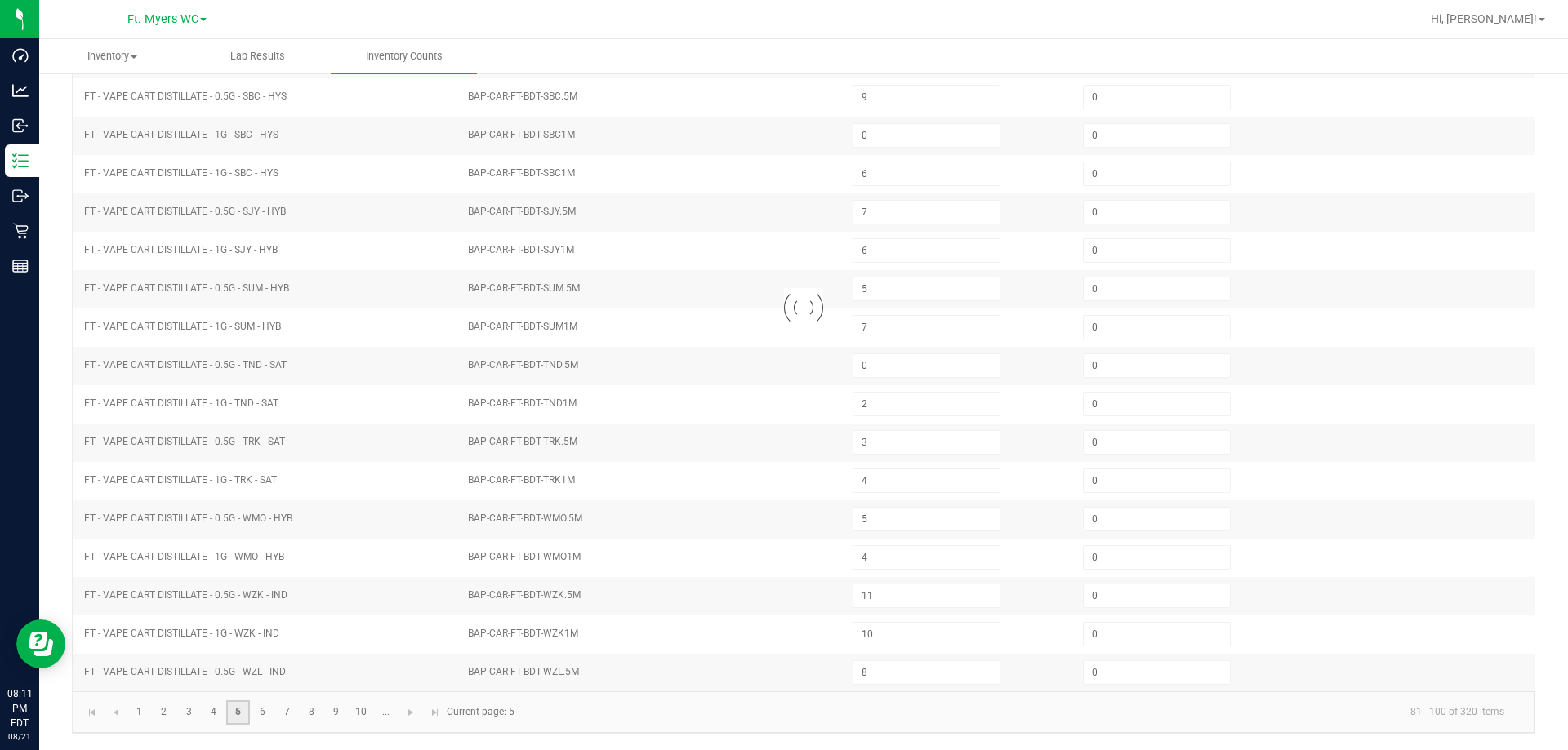
type input "9"
type input "0"
type input "11"
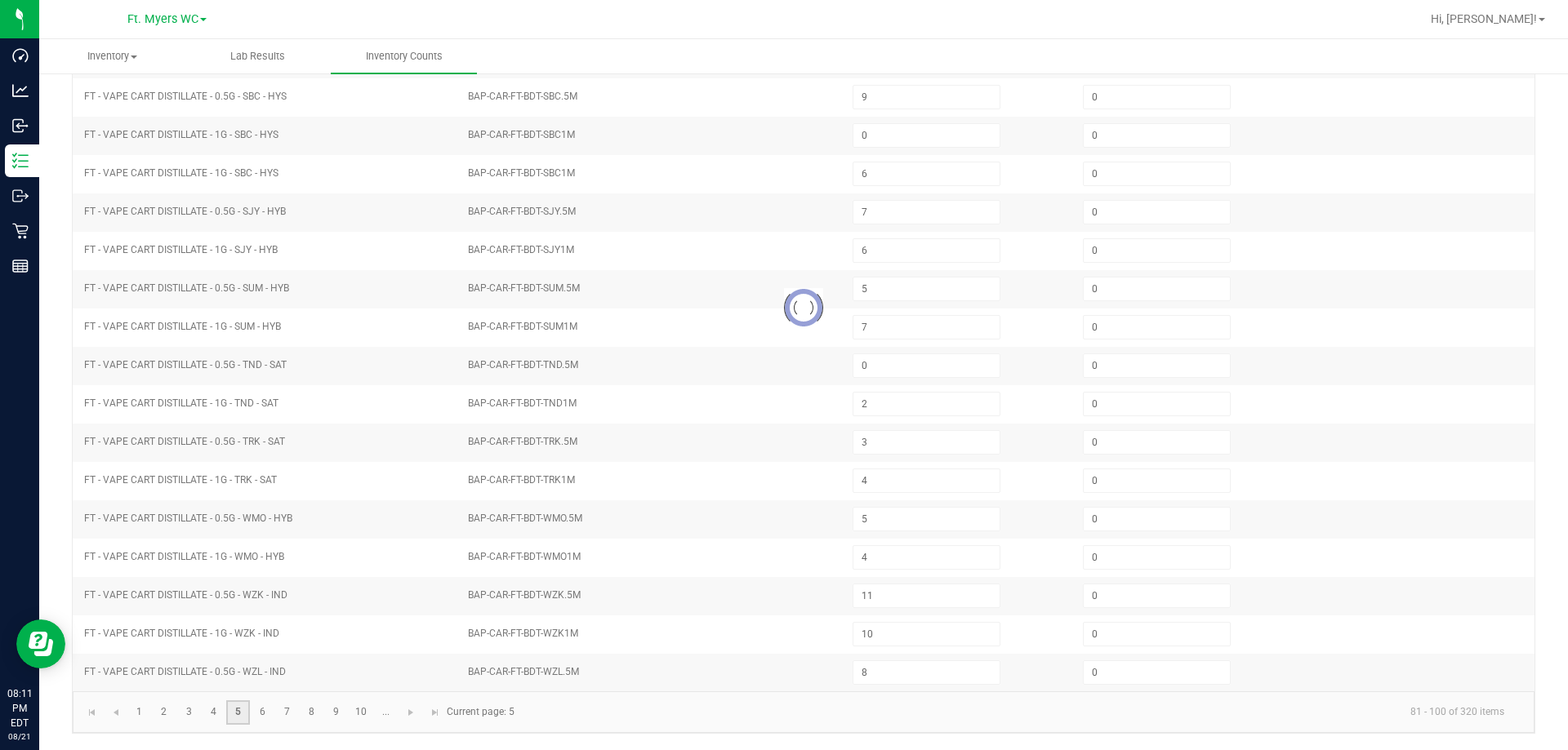
type input "3"
type input "12"
type input "10"
type input "1"
type input "10"
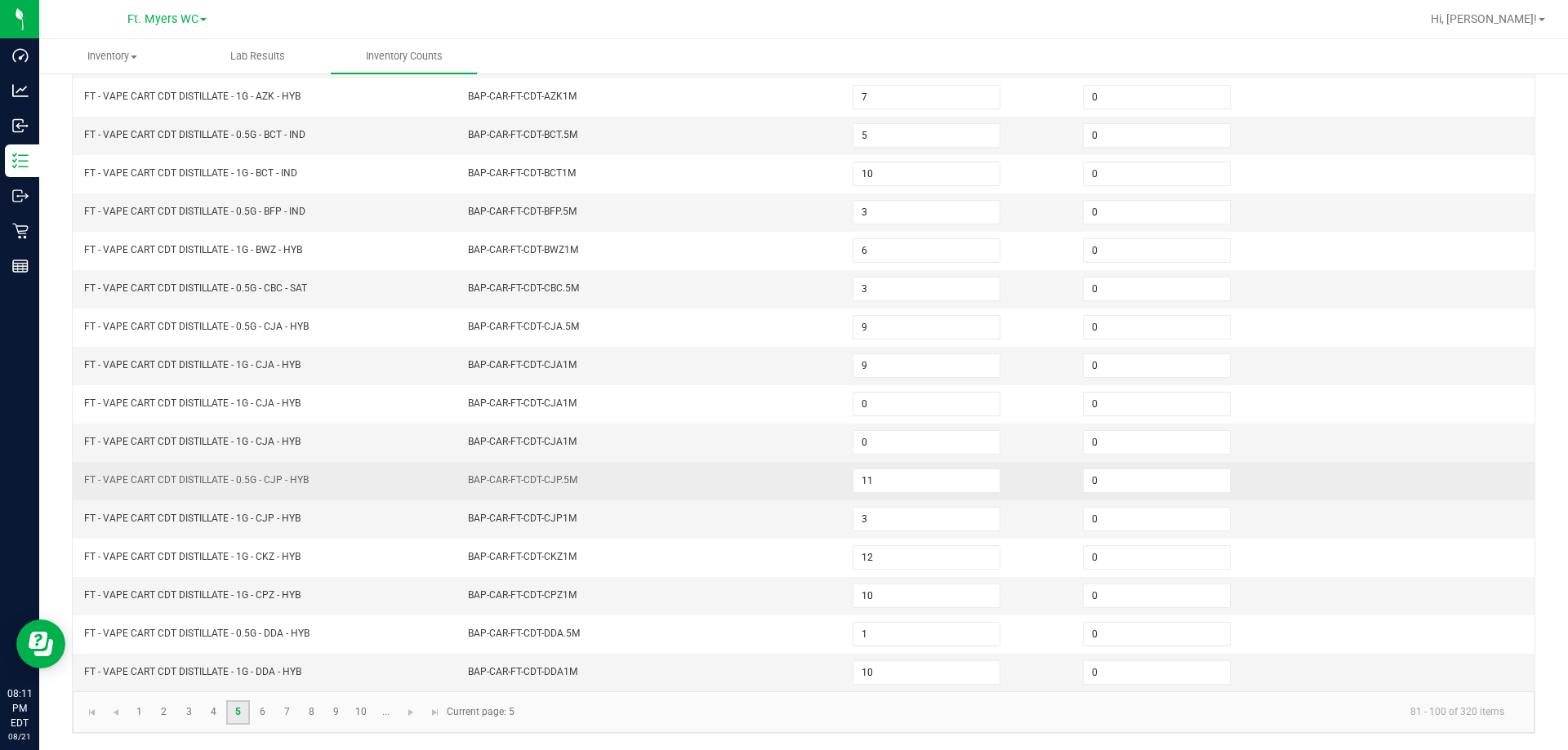
scroll to position [12, 0]
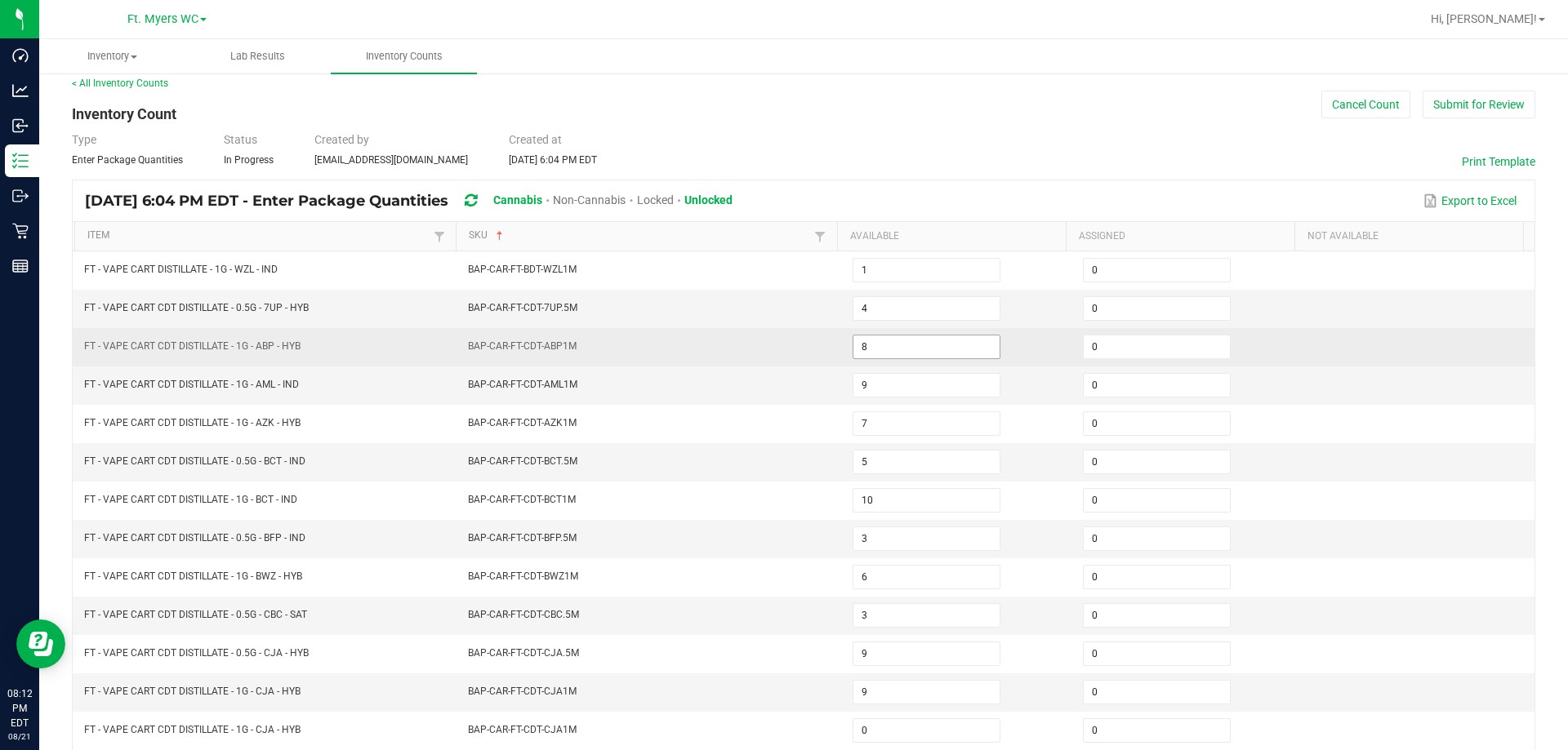
click at [781, 346] on input "8" at bounding box center [926, 346] width 146 height 22
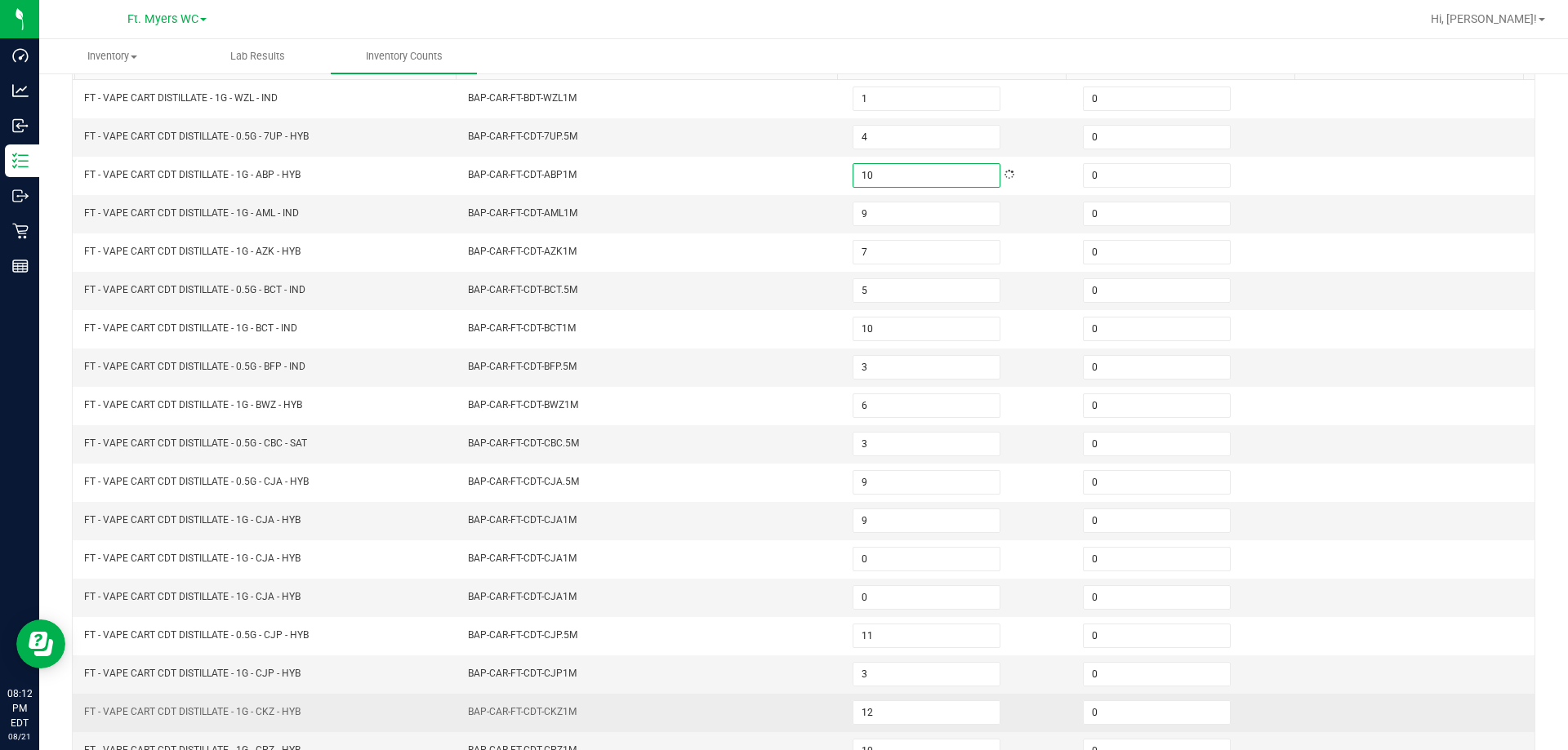
scroll to position [339, 0]
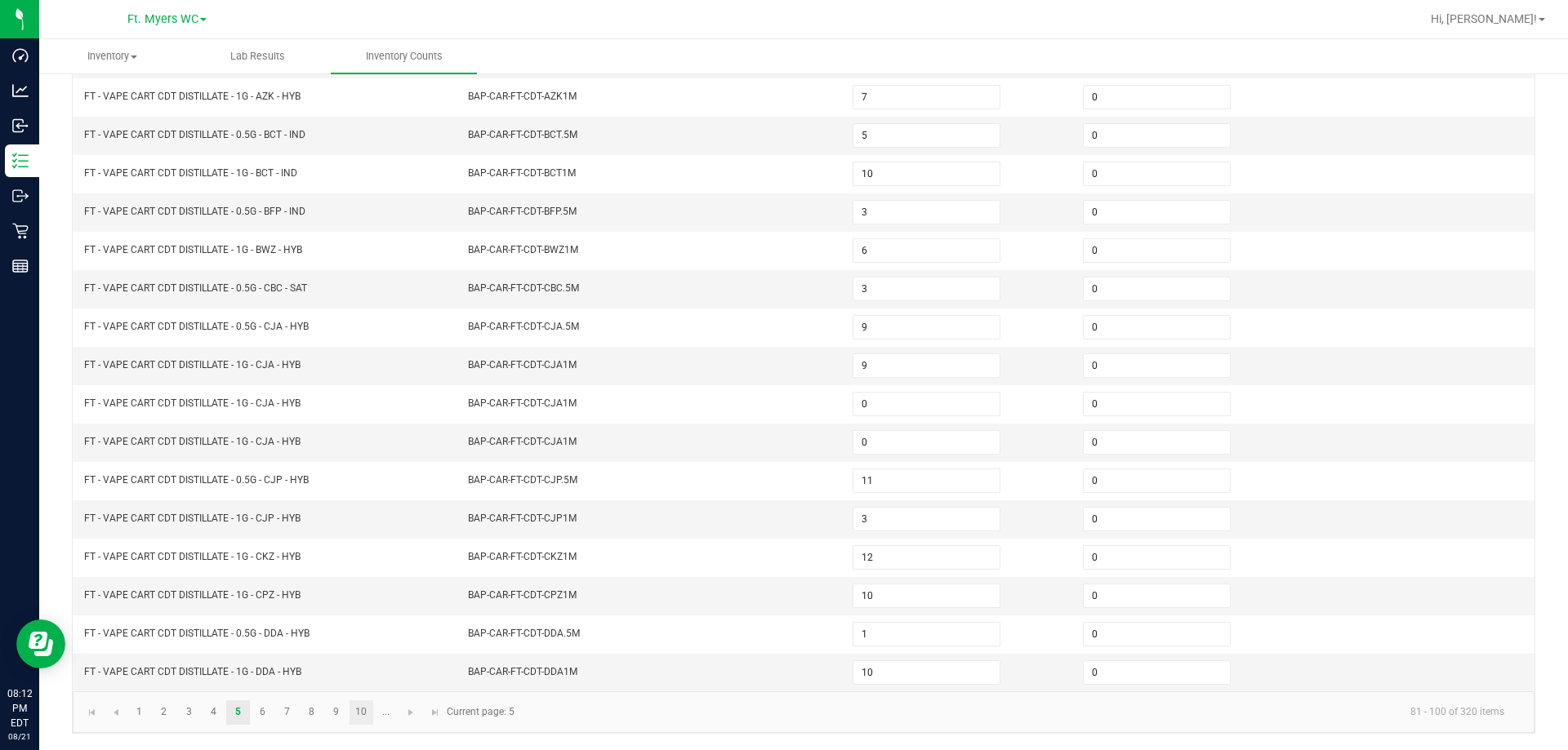
type input "10"
click at [358, 712] on link "10" at bounding box center [361, 713] width 23 height 24
type input "0"
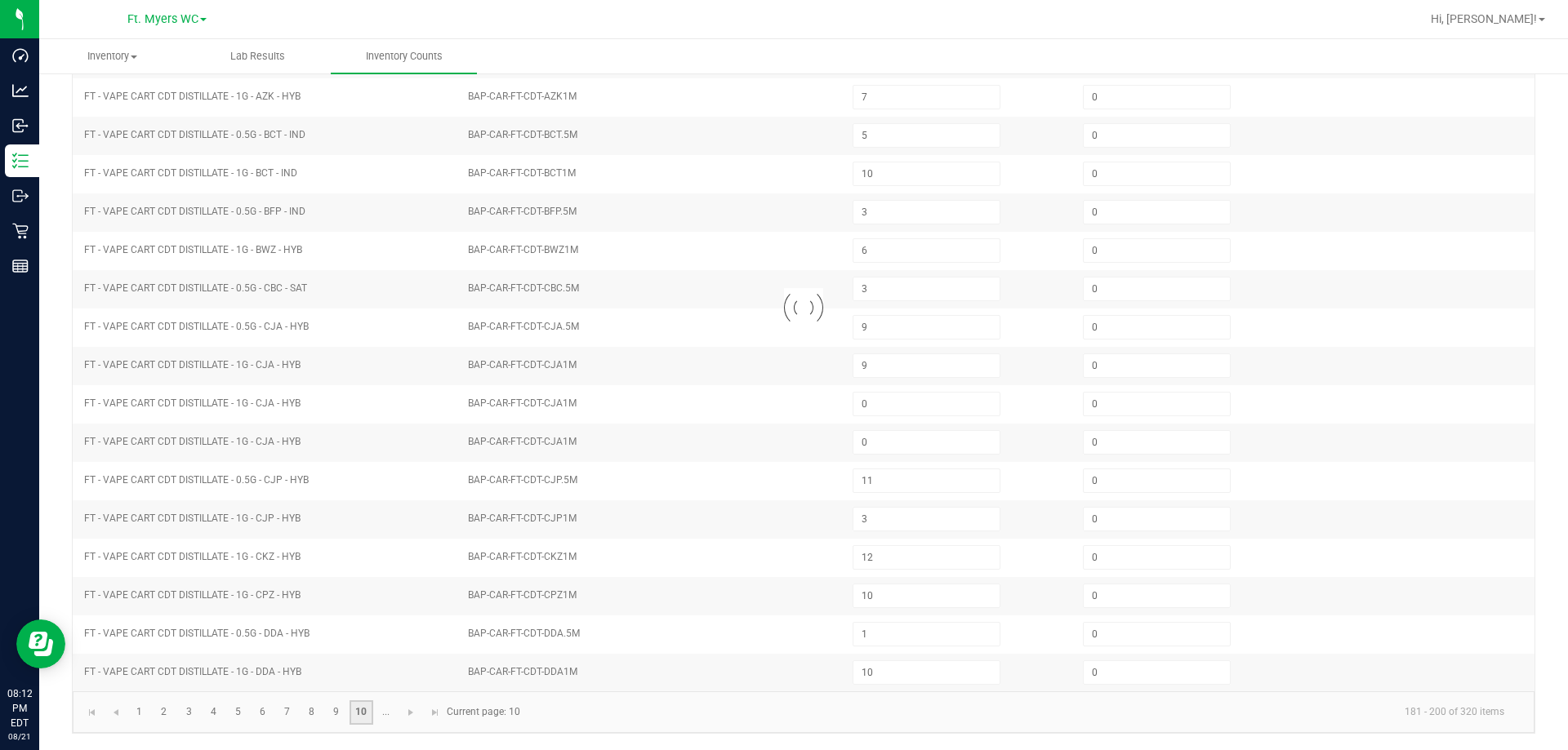
type input "0"
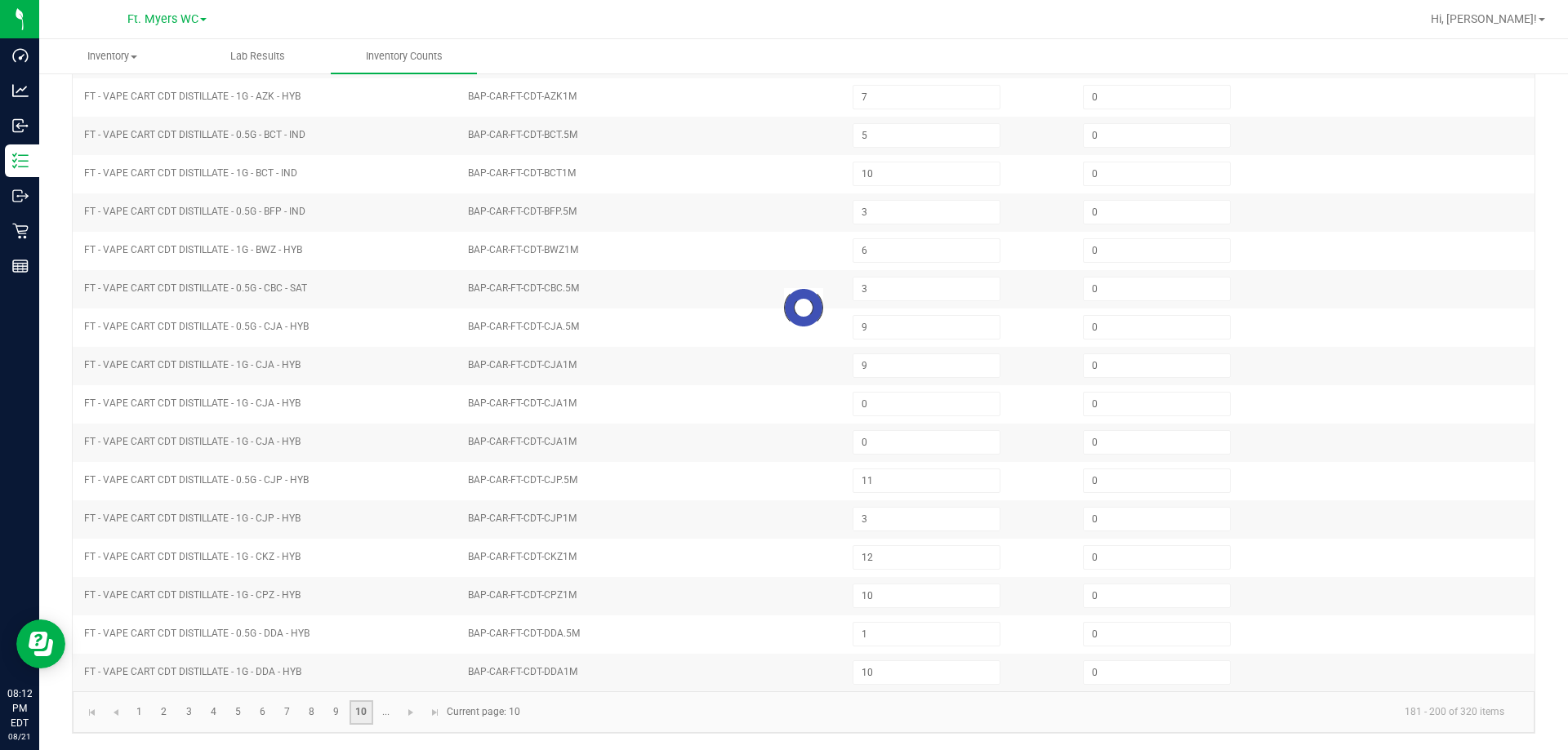
type input "0"
type input "8"
type input "1"
type input "3"
type input "1"
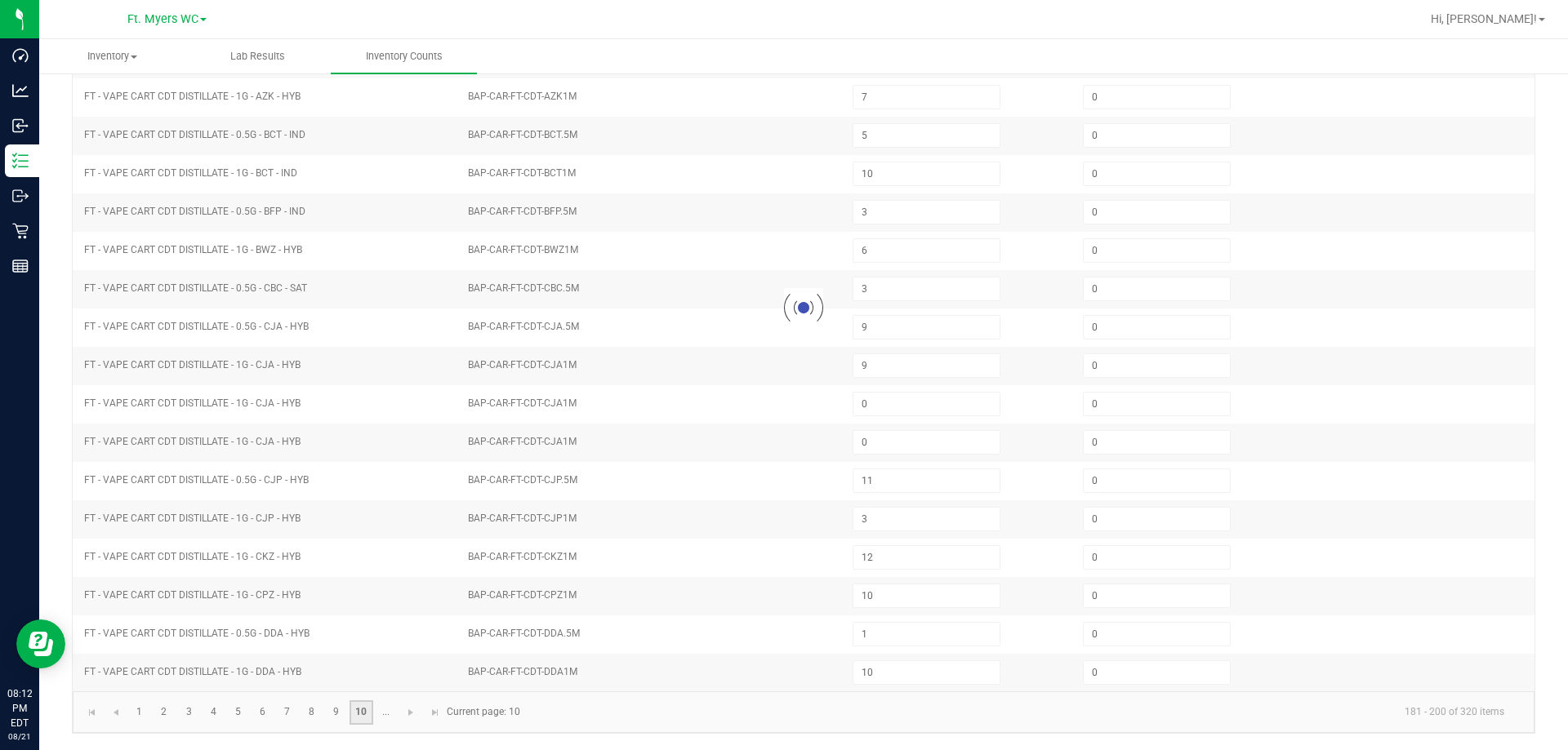
type input "2"
type input "4"
type input "7"
type input "2"
type input "4"
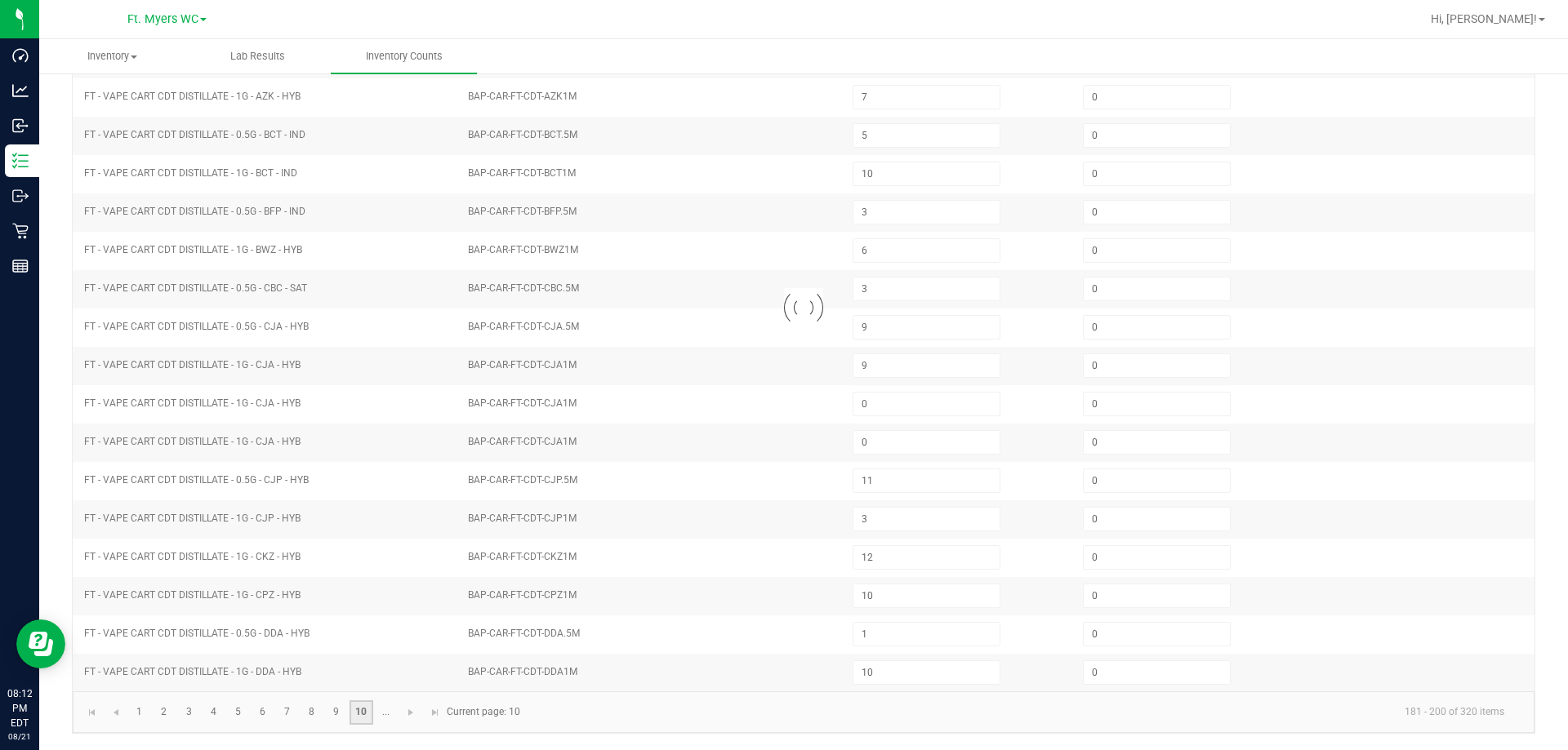
type input "4"
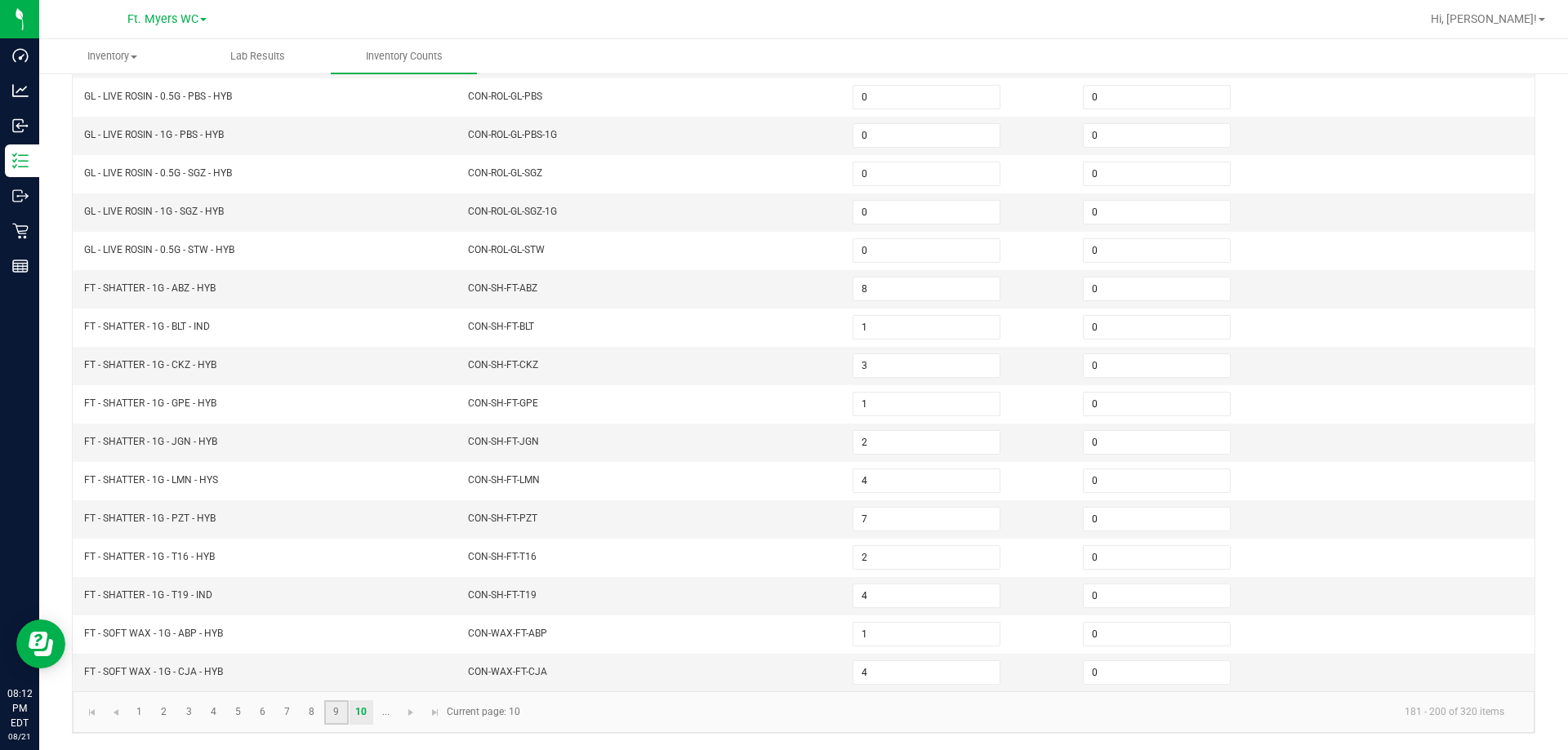
click at [334, 718] on link "9" at bounding box center [335, 713] width 23 height 24
type input "5"
type input "1"
type input "2"
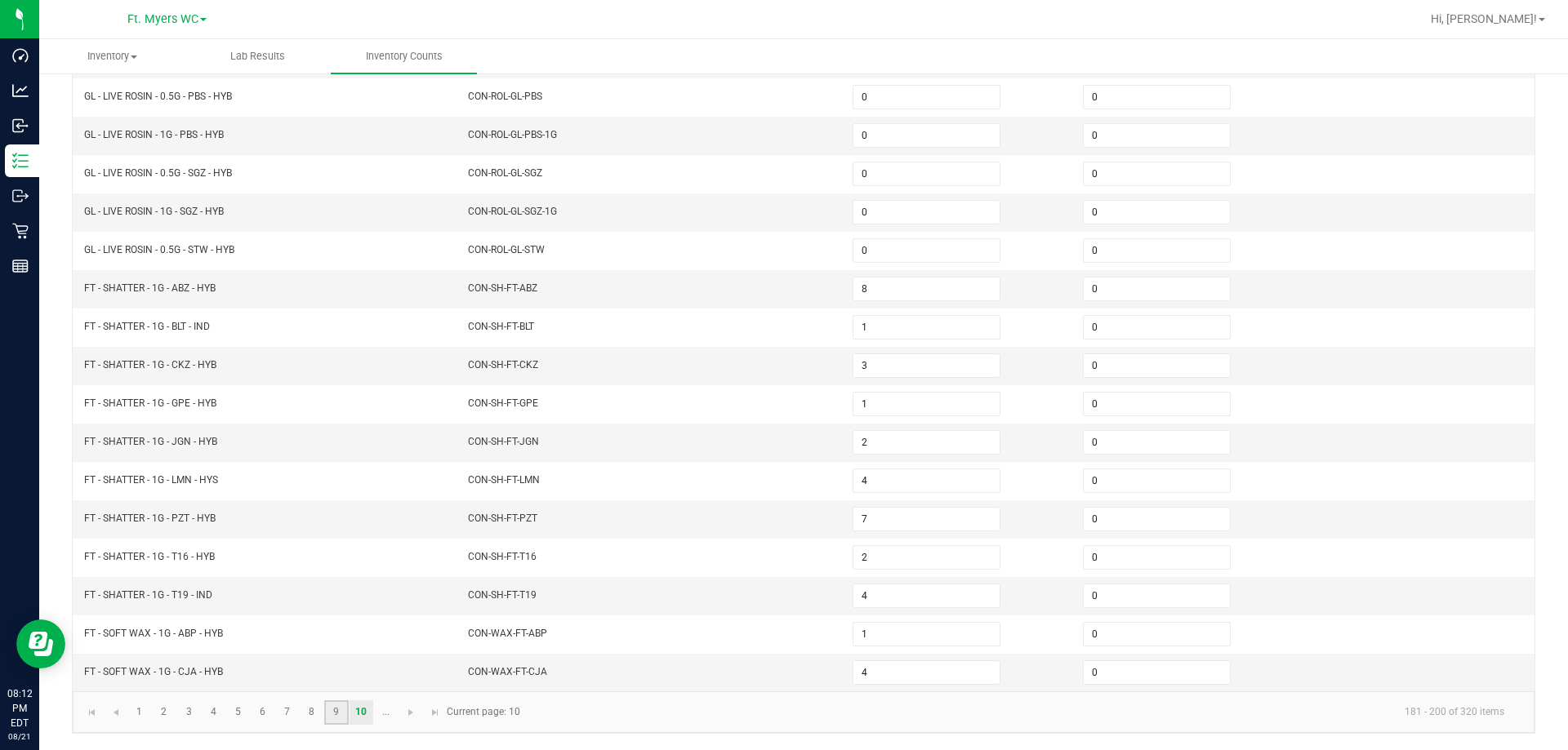
type input "2"
type input "5"
type input "7"
type input "2"
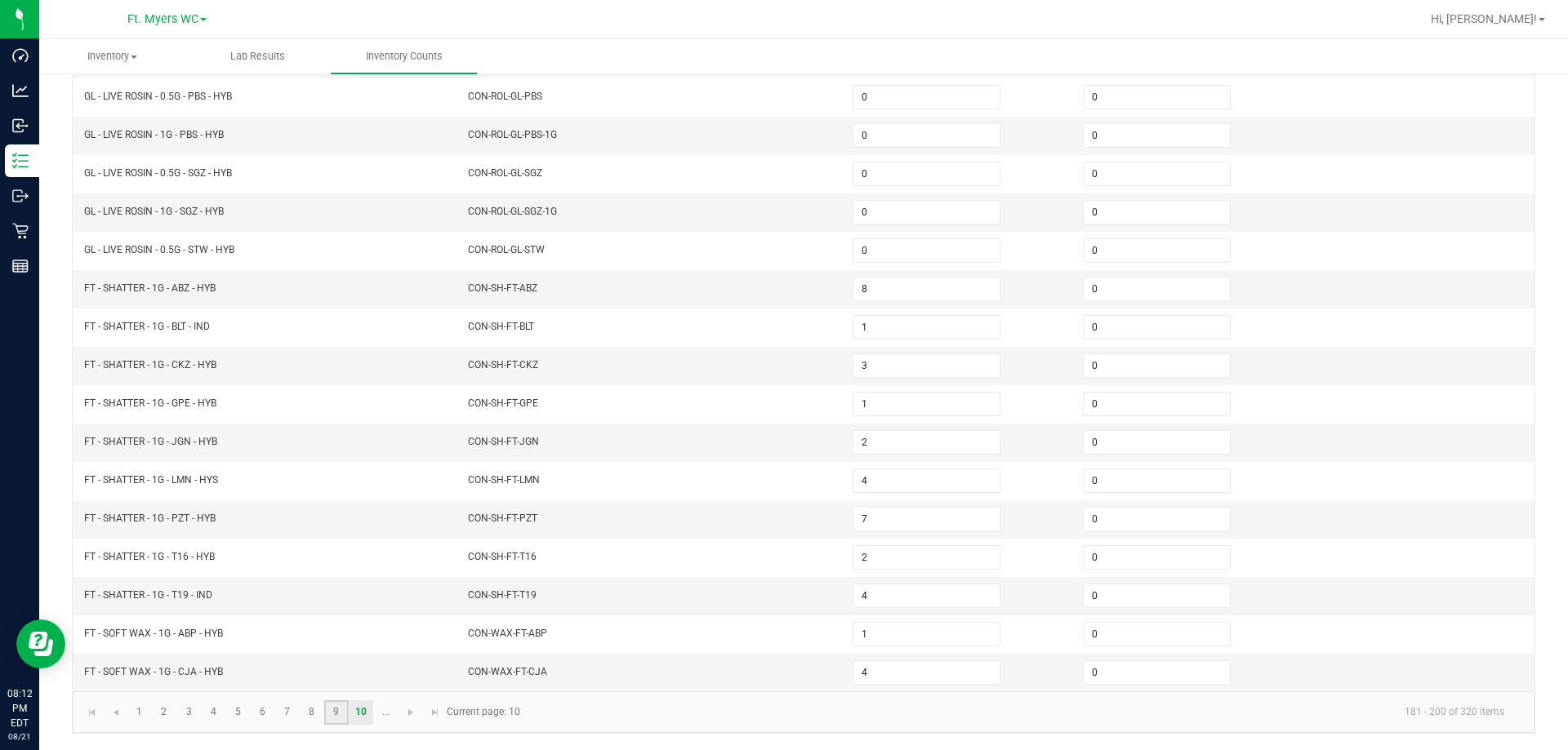
type input "0"
type input "1"
type input "8"
type input "0"
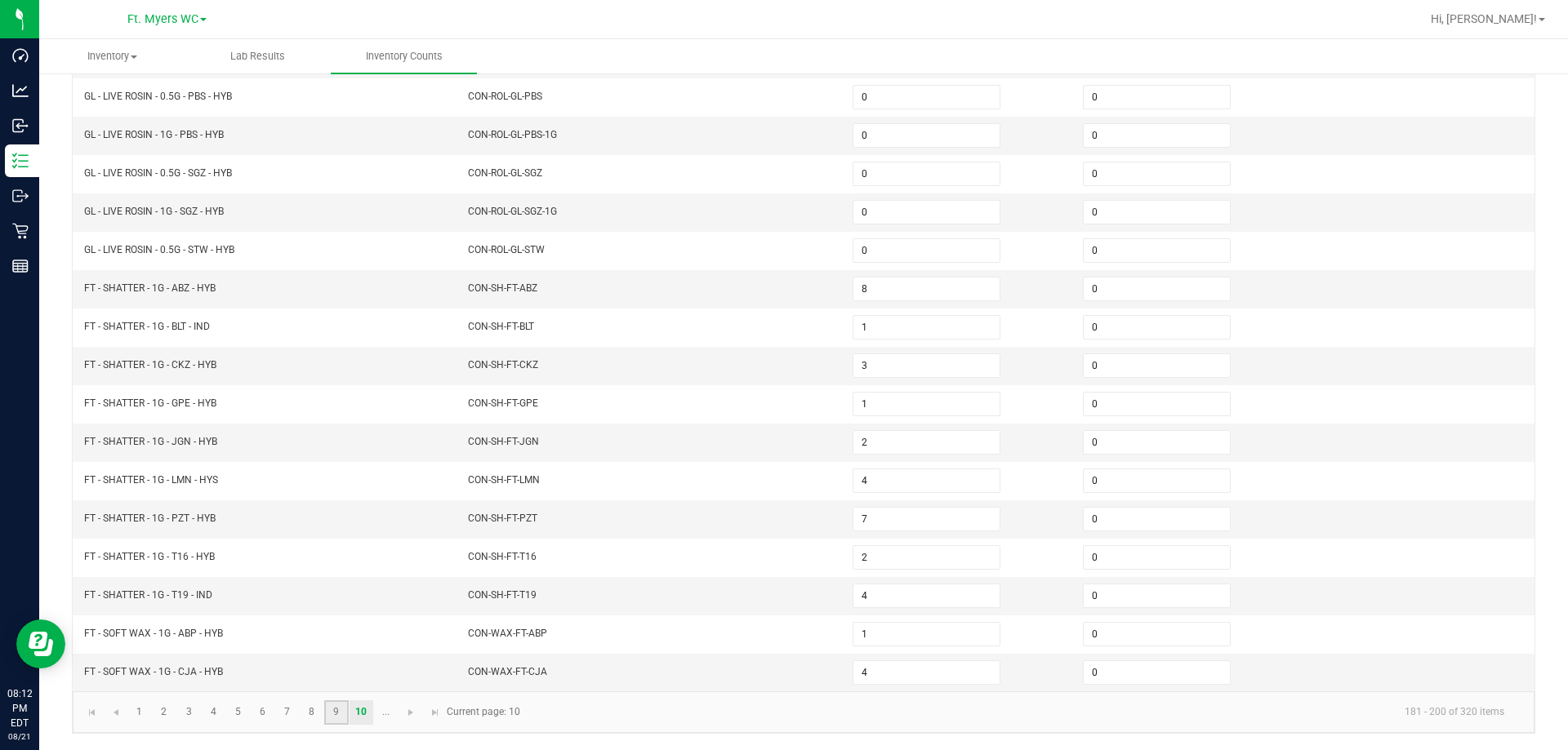
type input "0"
click at [781, 603] on input "0" at bounding box center [926, 596] width 146 height 22
type input "1"
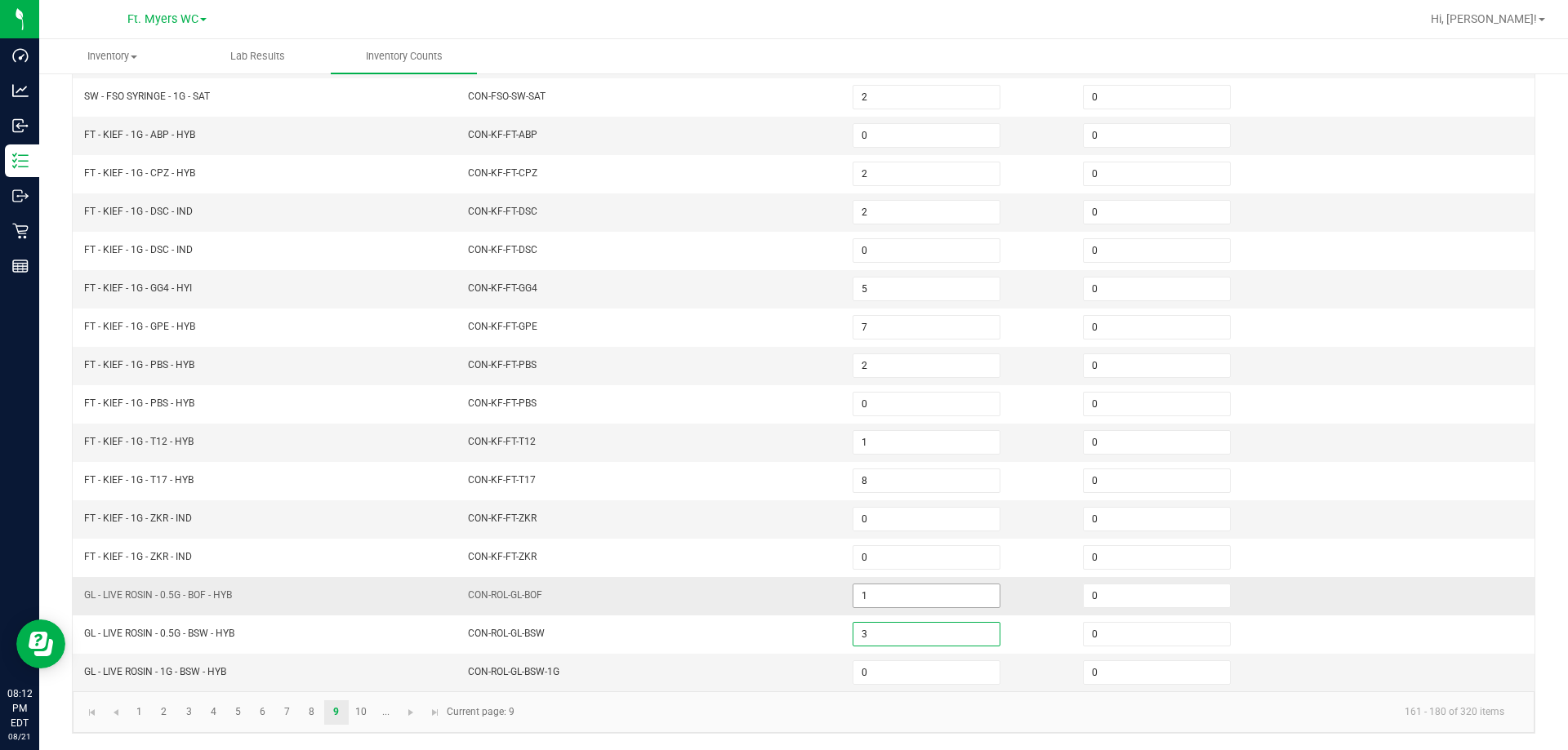
type input "3"
click at [353, 711] on link "10" at bounding box center [361, 713] width 23 height 24
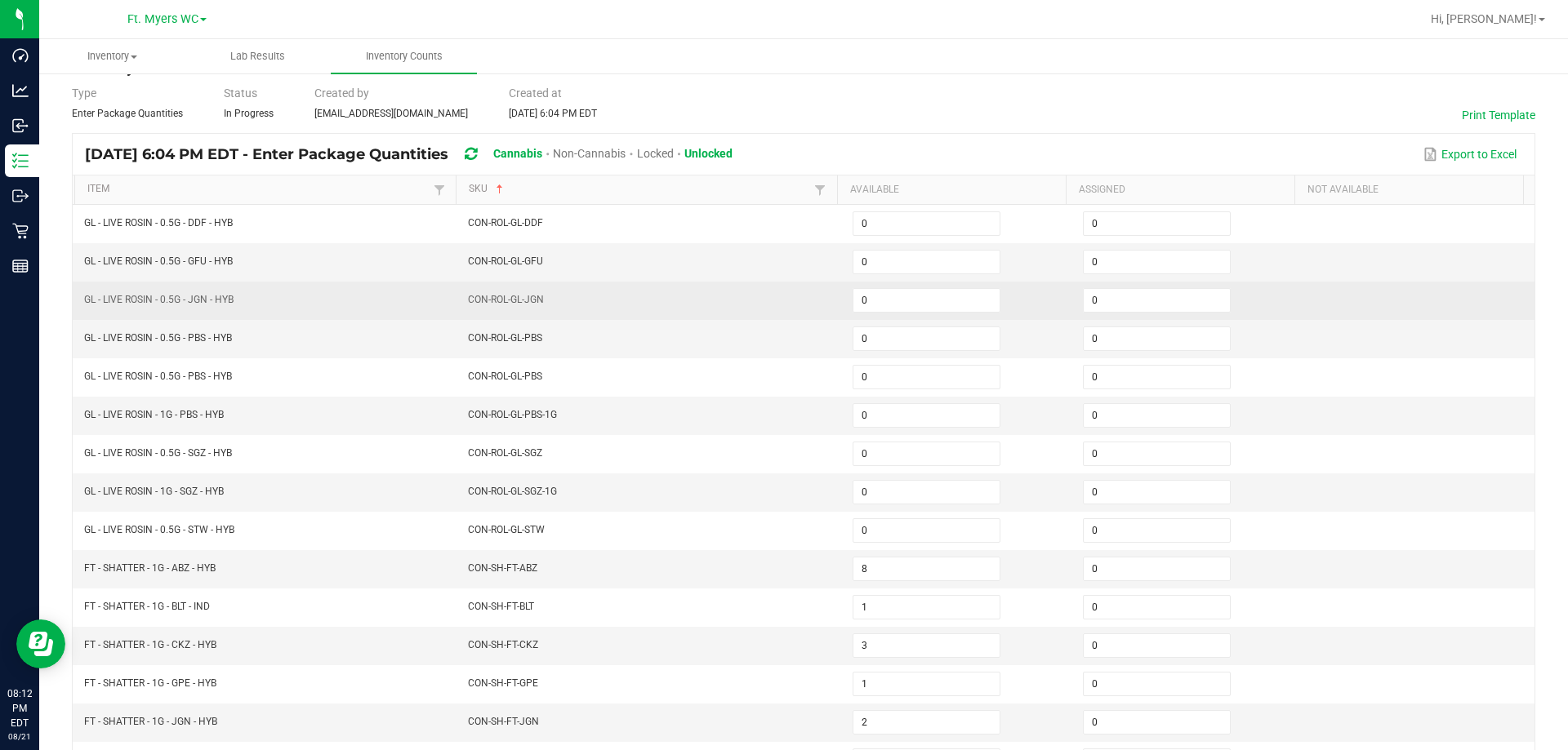
scroll to position [12, 0]
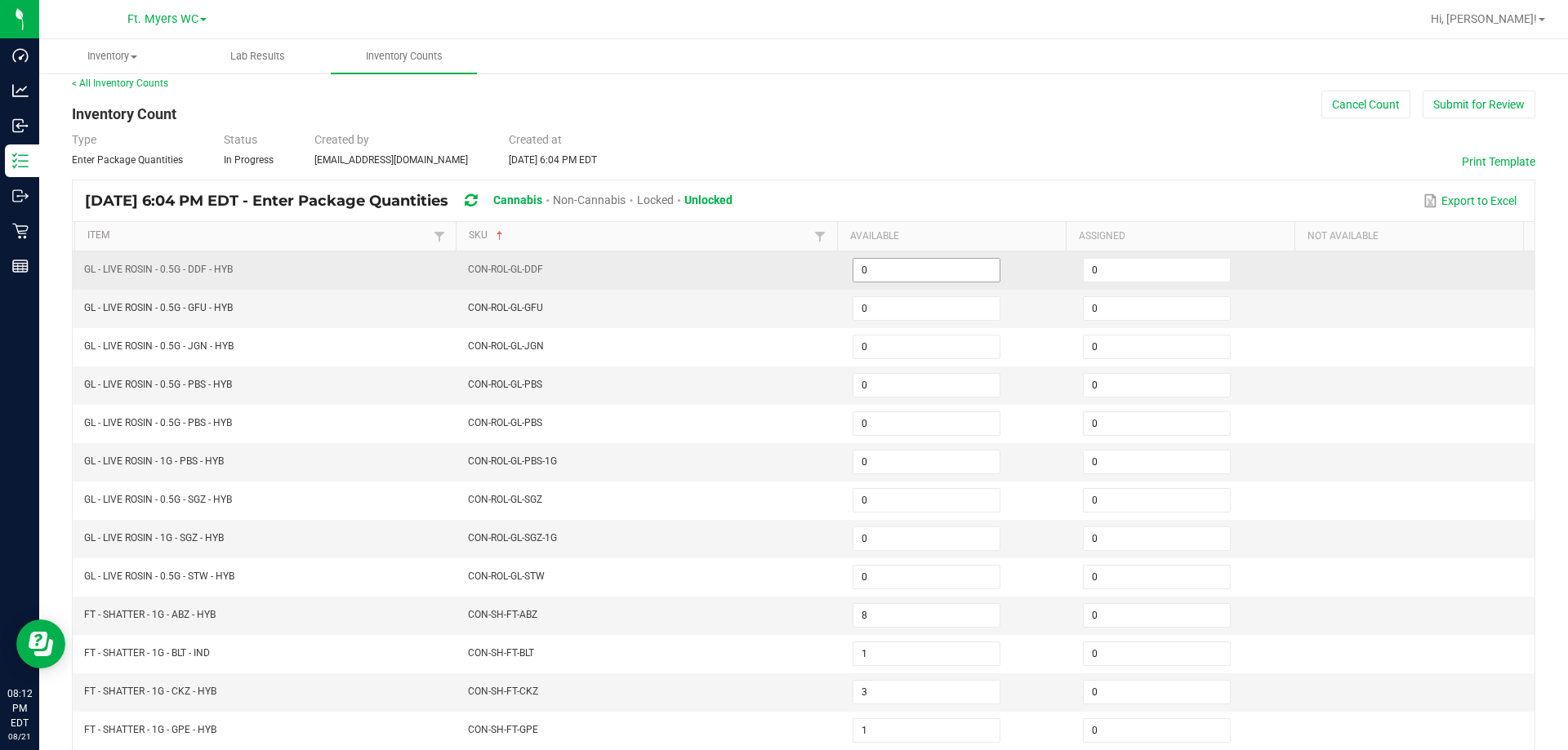
click at [781, 269] on input "0" at bounding box center [926, 270] width 146 height 22
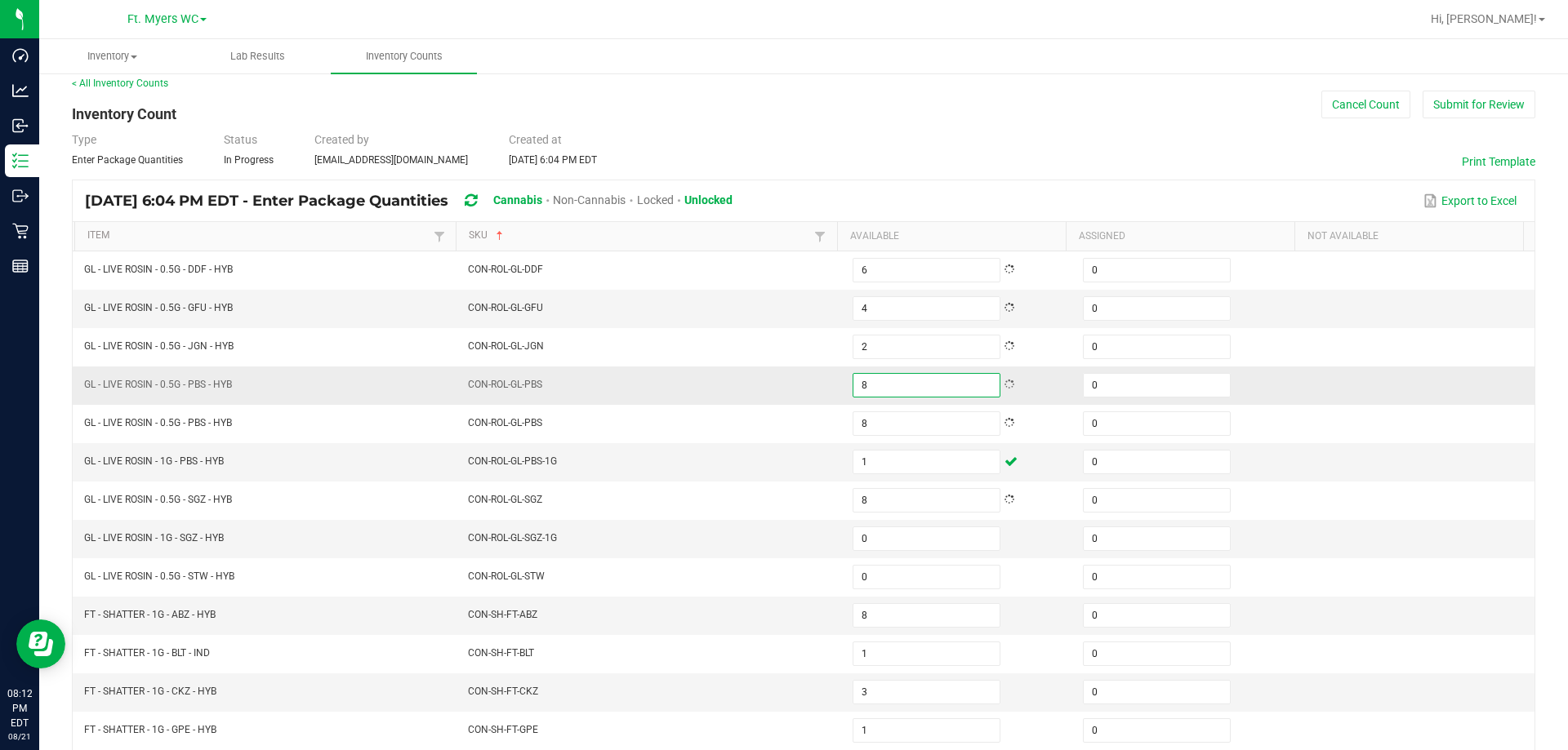
click at [781, 388] on input "8" at bounding box center [926, 385] width 146 height 22
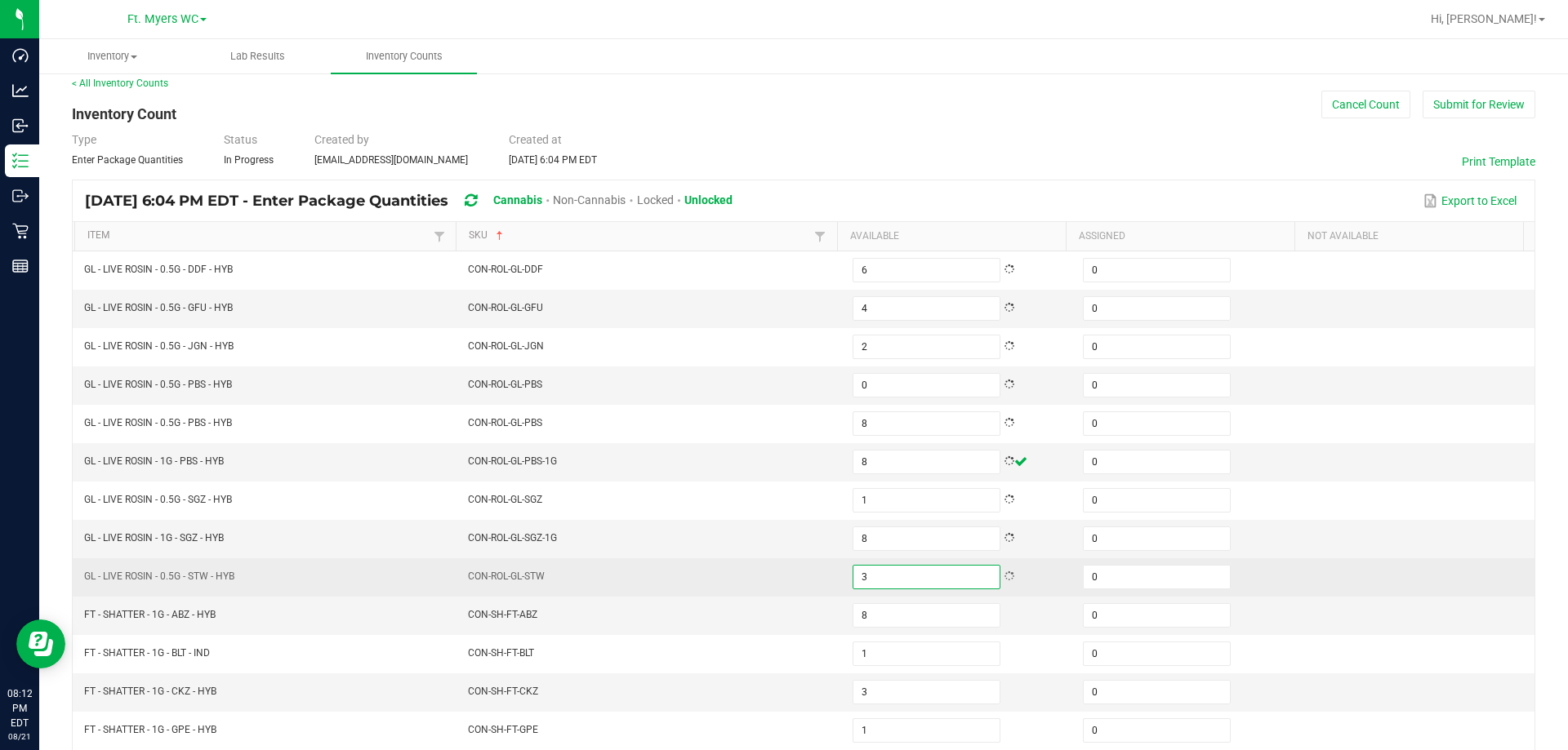
scroll to position [339, 0]
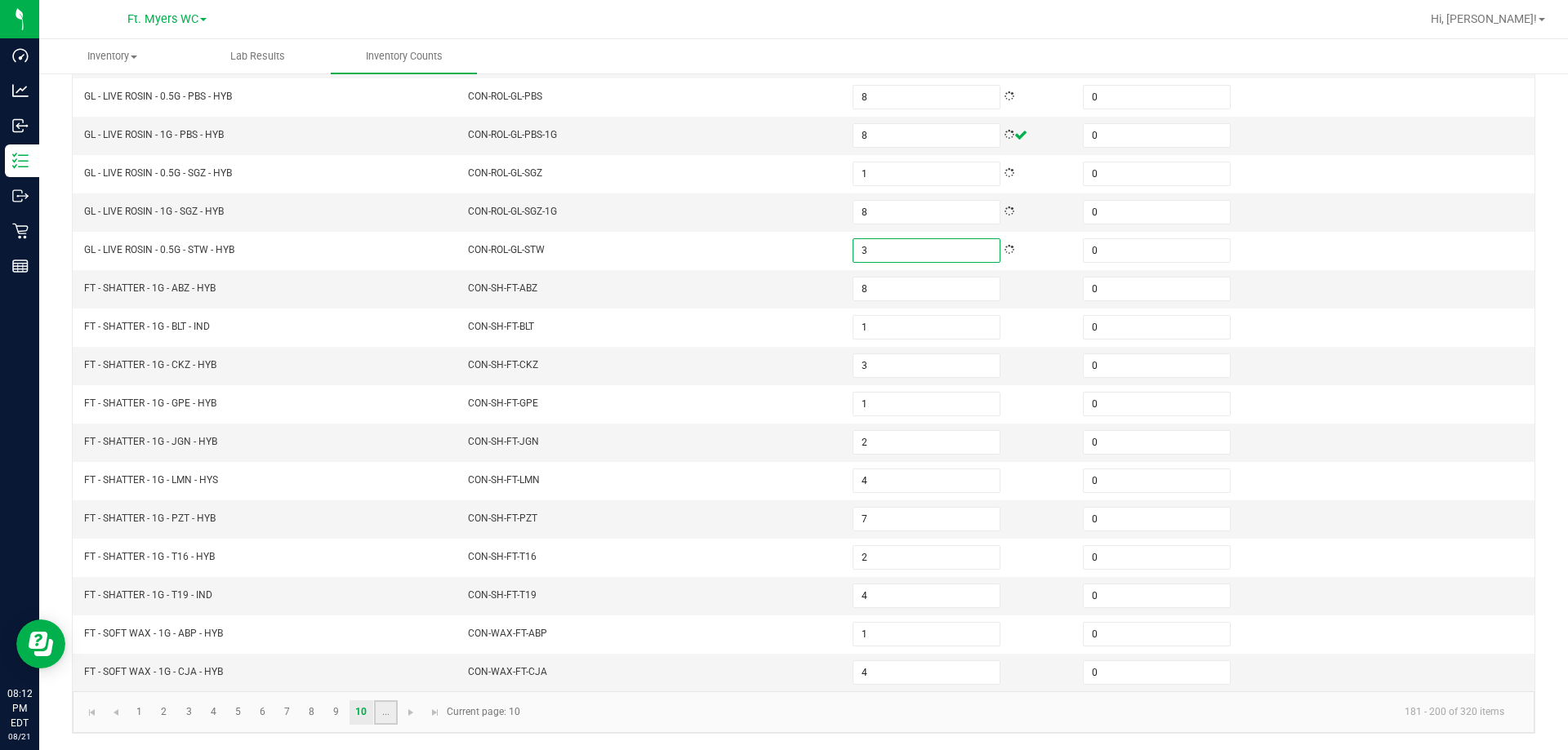
click at [391, 720] on link "..." at bounding box center [385, 713] width 23 height 24
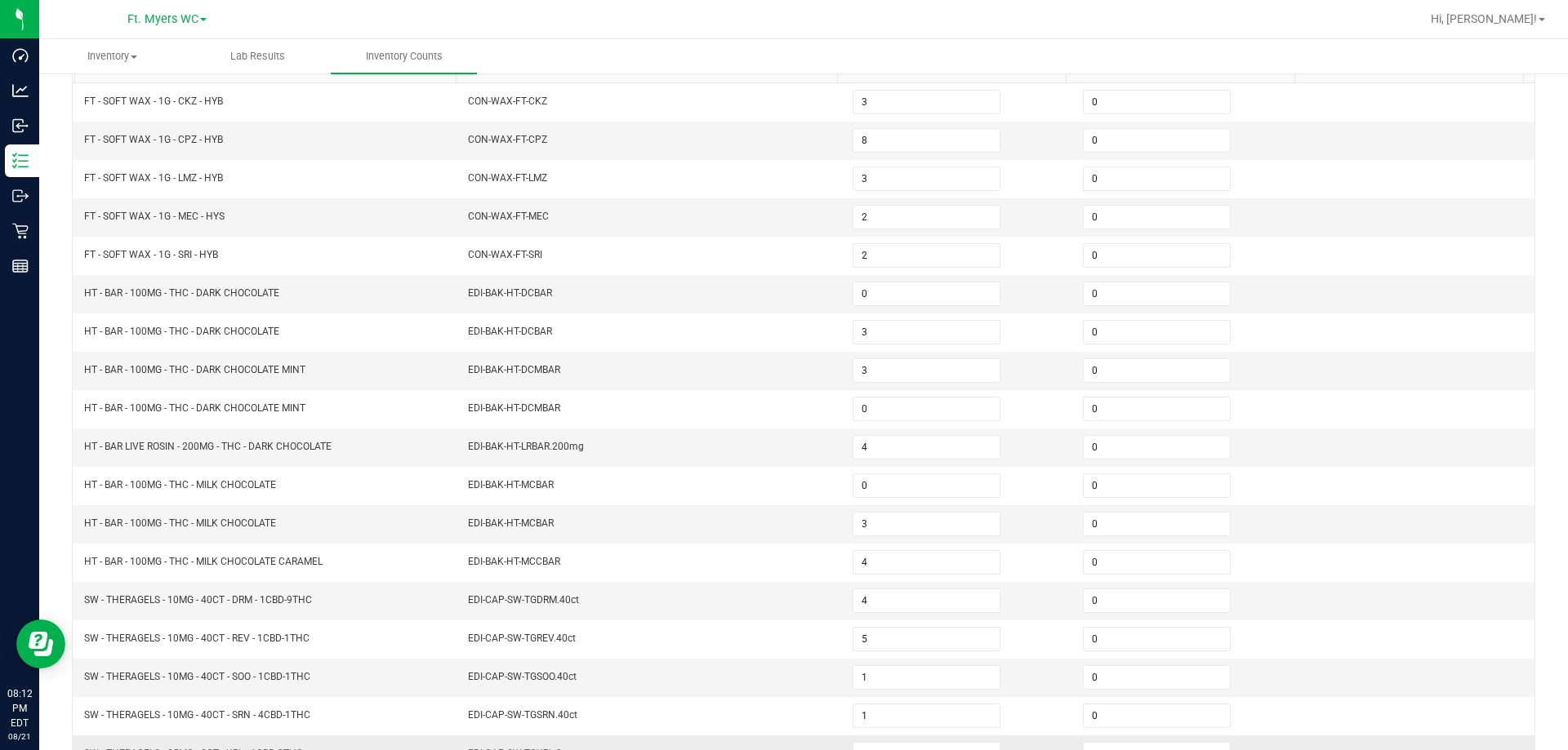
scroll to position [175, 0]
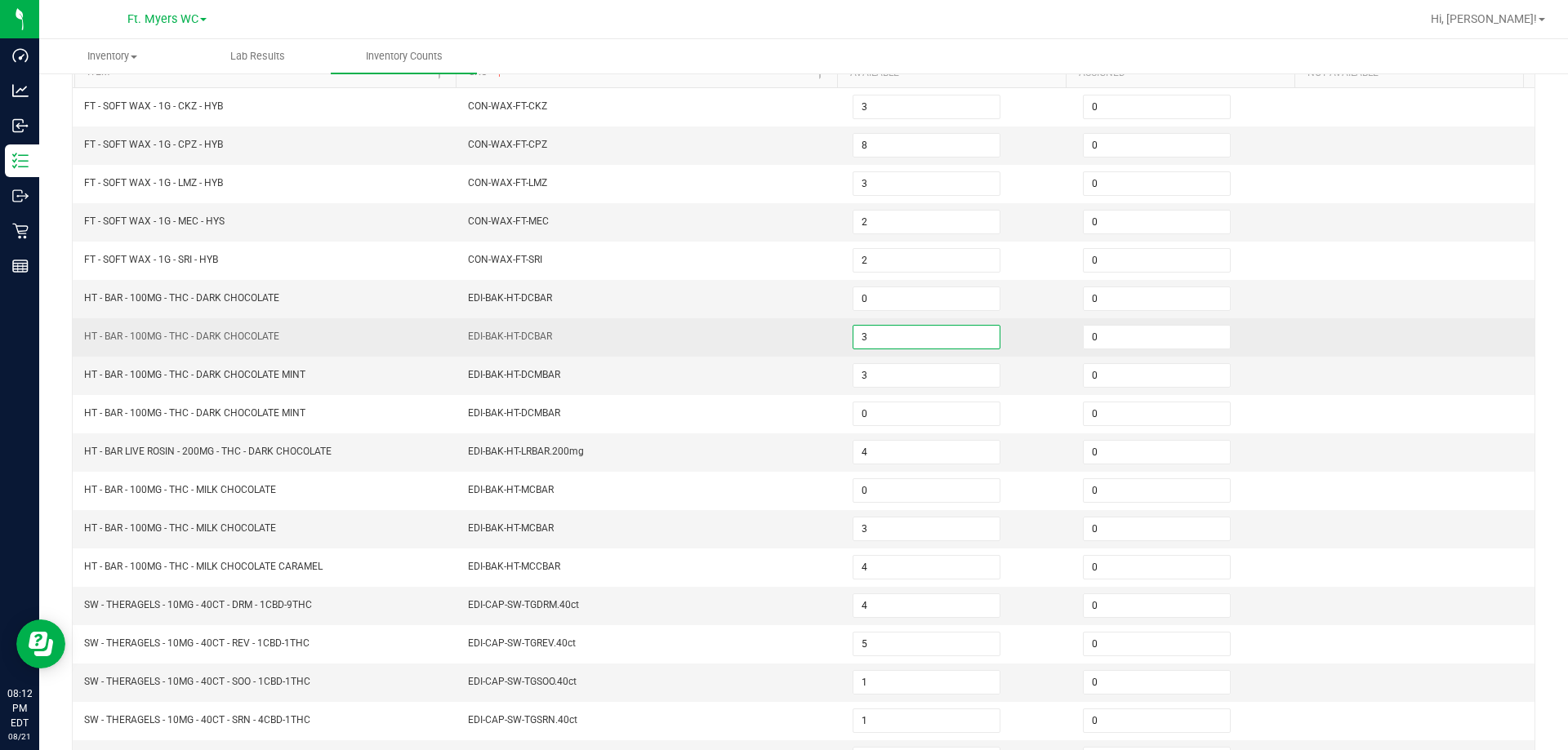
click at [781, 346] on input "3" at bounding box center [926, 337] width 146 height 22
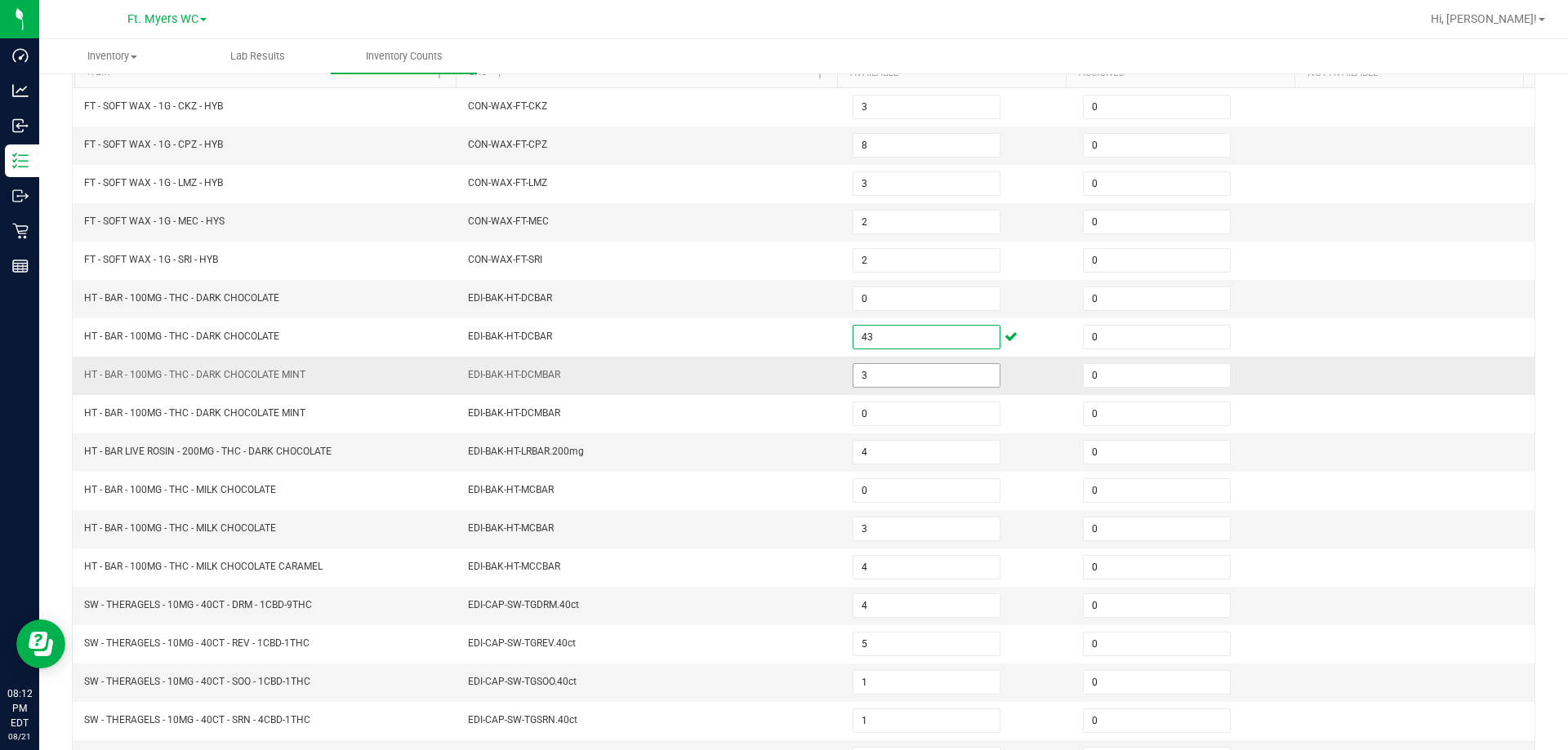
click at [781, 378] on input "3" at bounding box center [926, 375] width 146 height 22
click at [781, 453] on input "4" at bounding box center [926, 452] width 146 height 22
click at [781, 533] on input "3" at bounding box center [926, 529] width 146 height 22
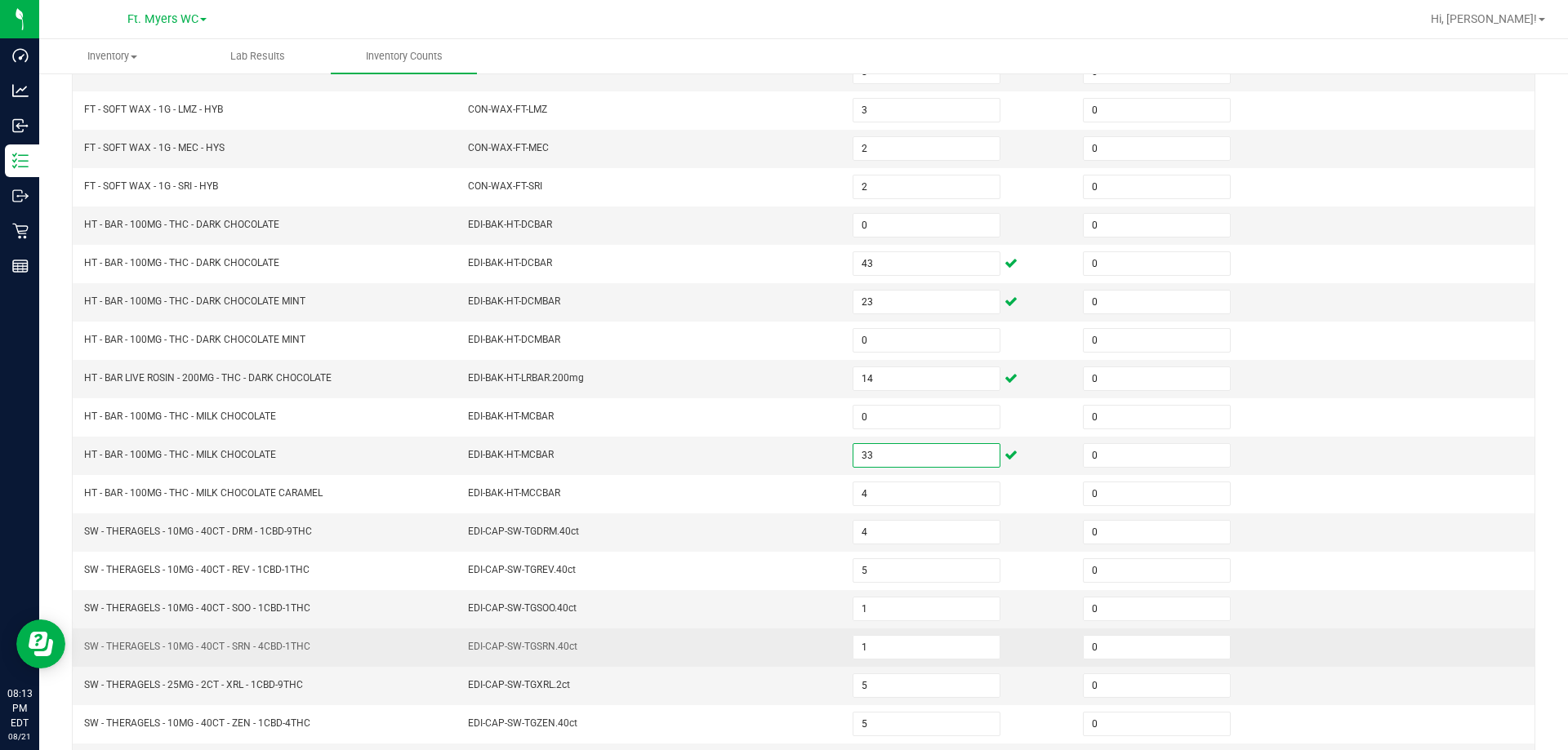
scroll to position [339, 0]
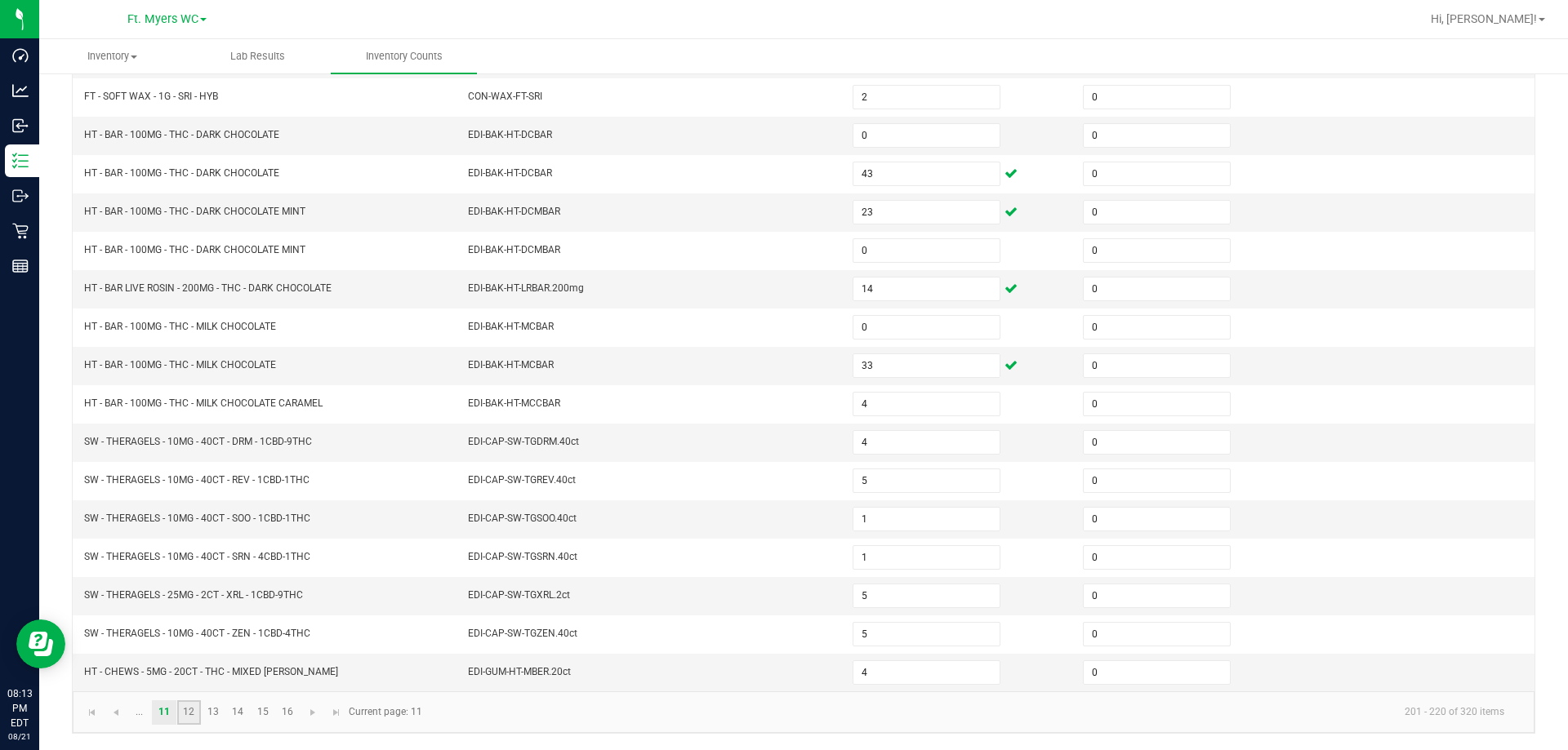
click at [191, 715] on link "12" at bounding box center [188, 713] width 23 height 24
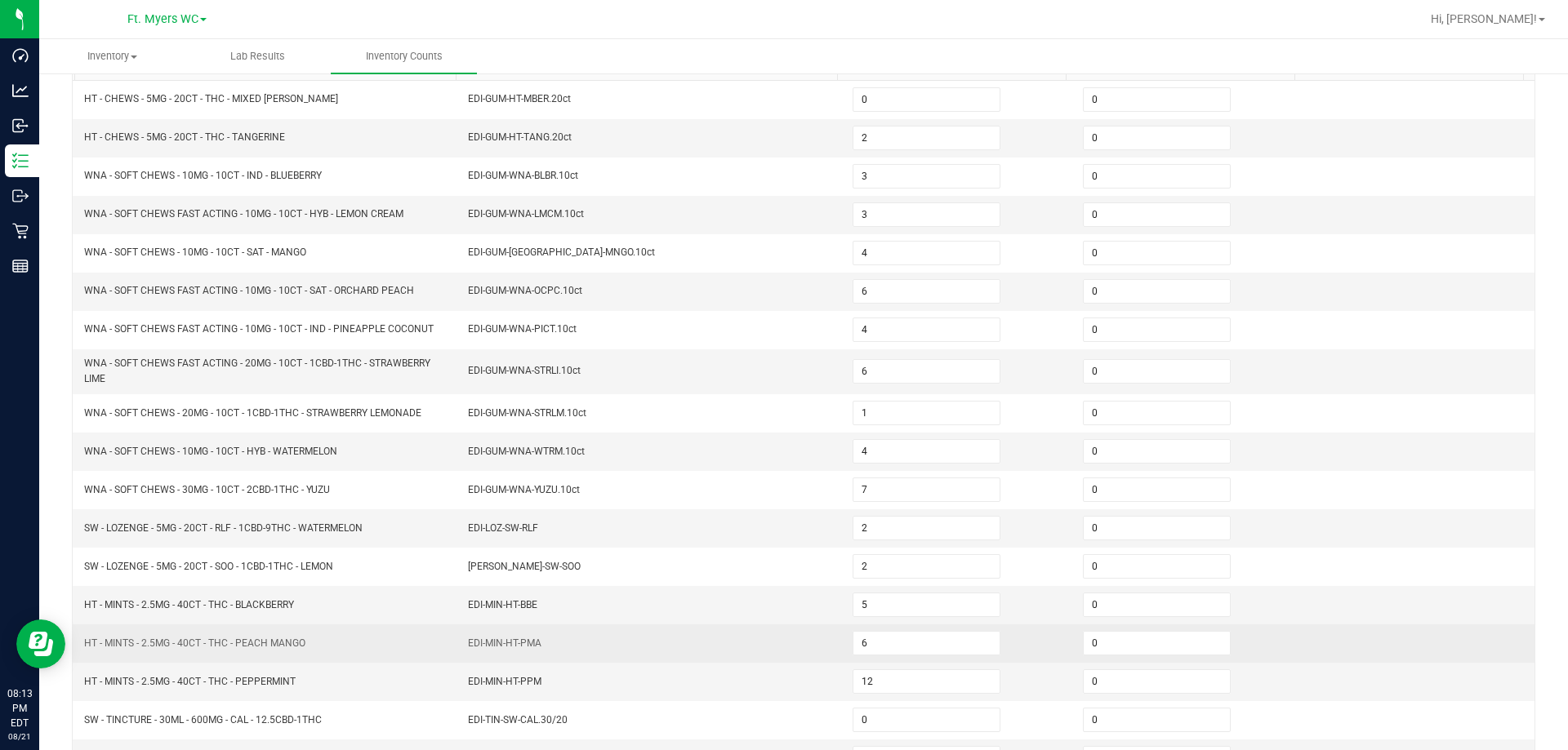
scroll to position [175, 0]
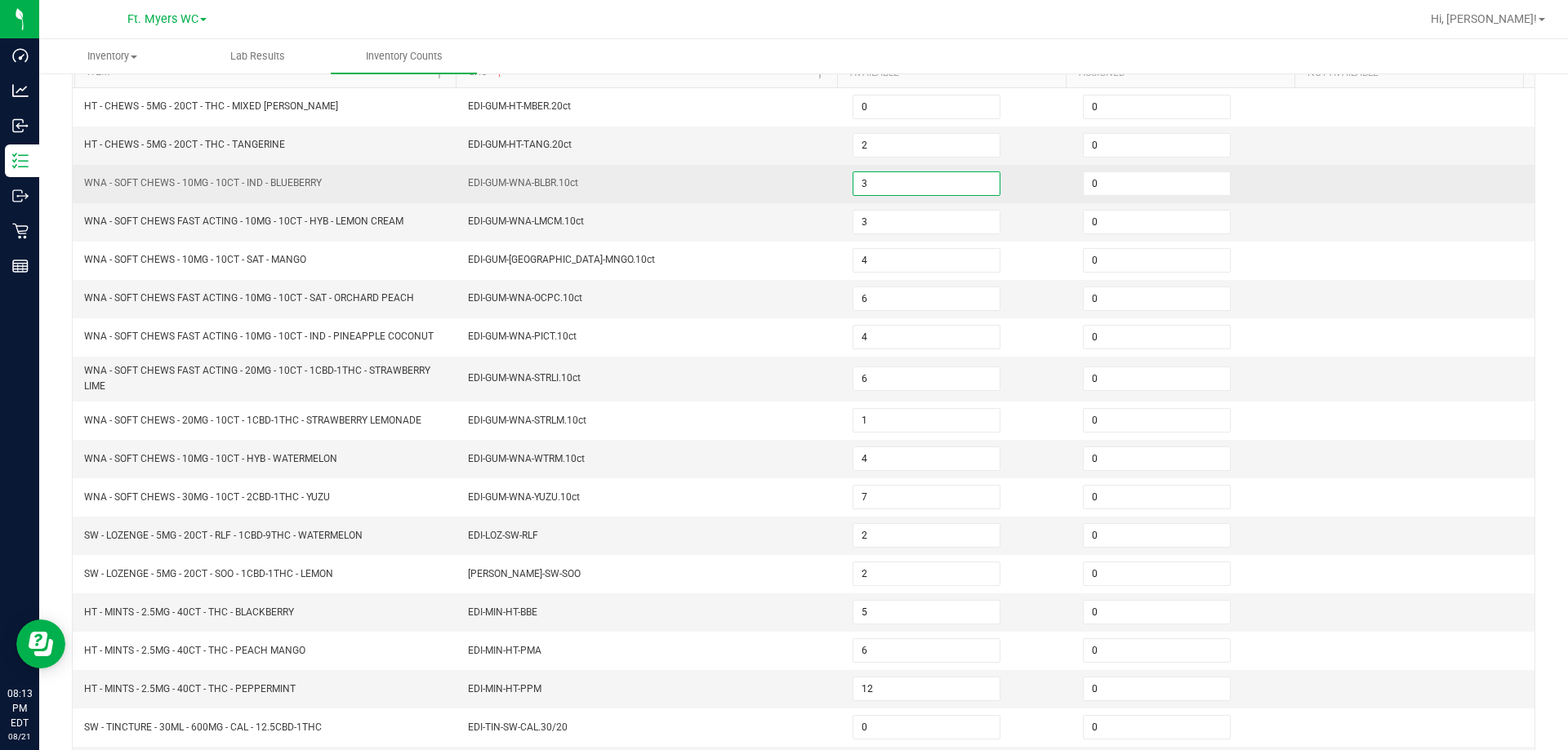
click at [781, 186] on input "3" at bounding box center [926, 184] width 146 height 22
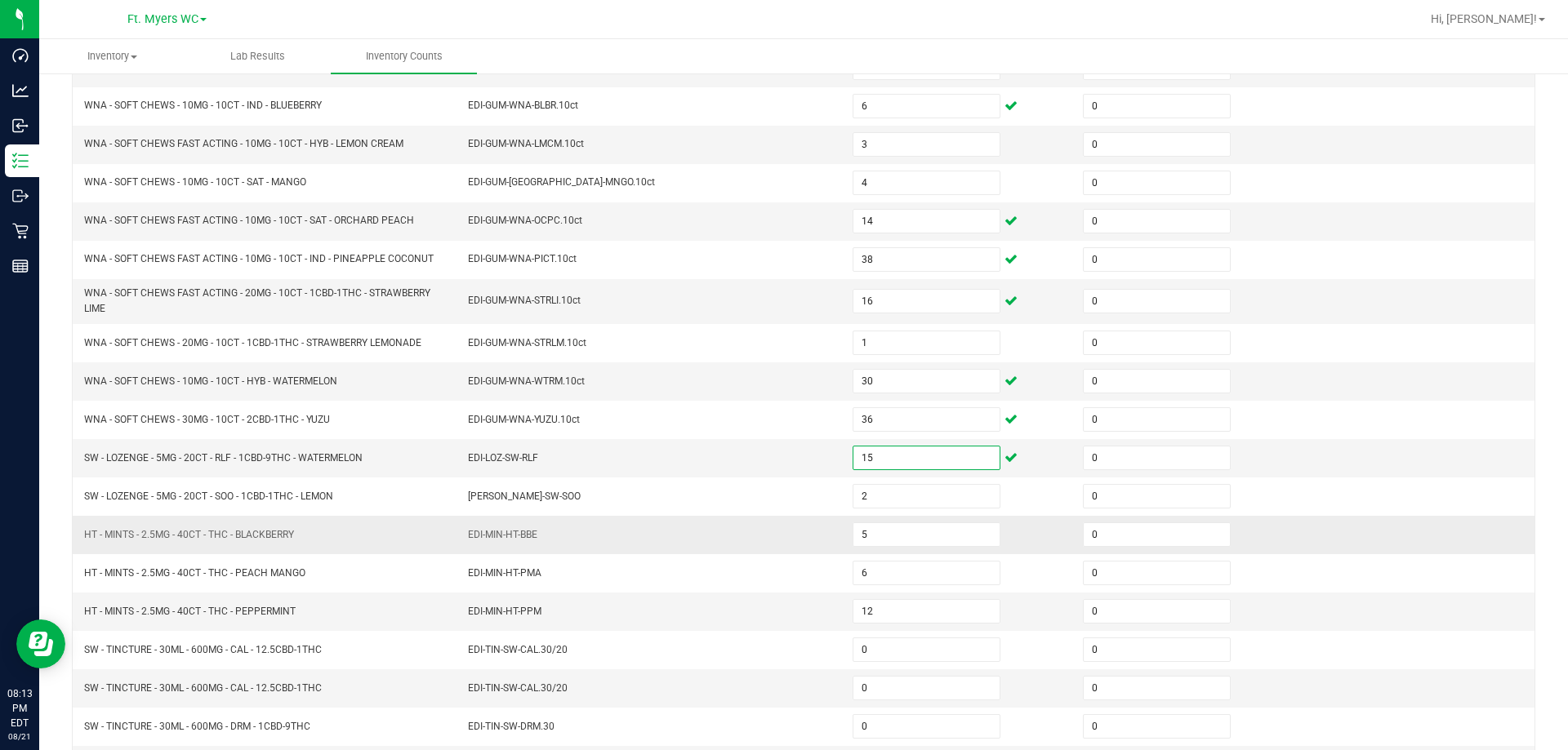
scroll to position [346, 0]
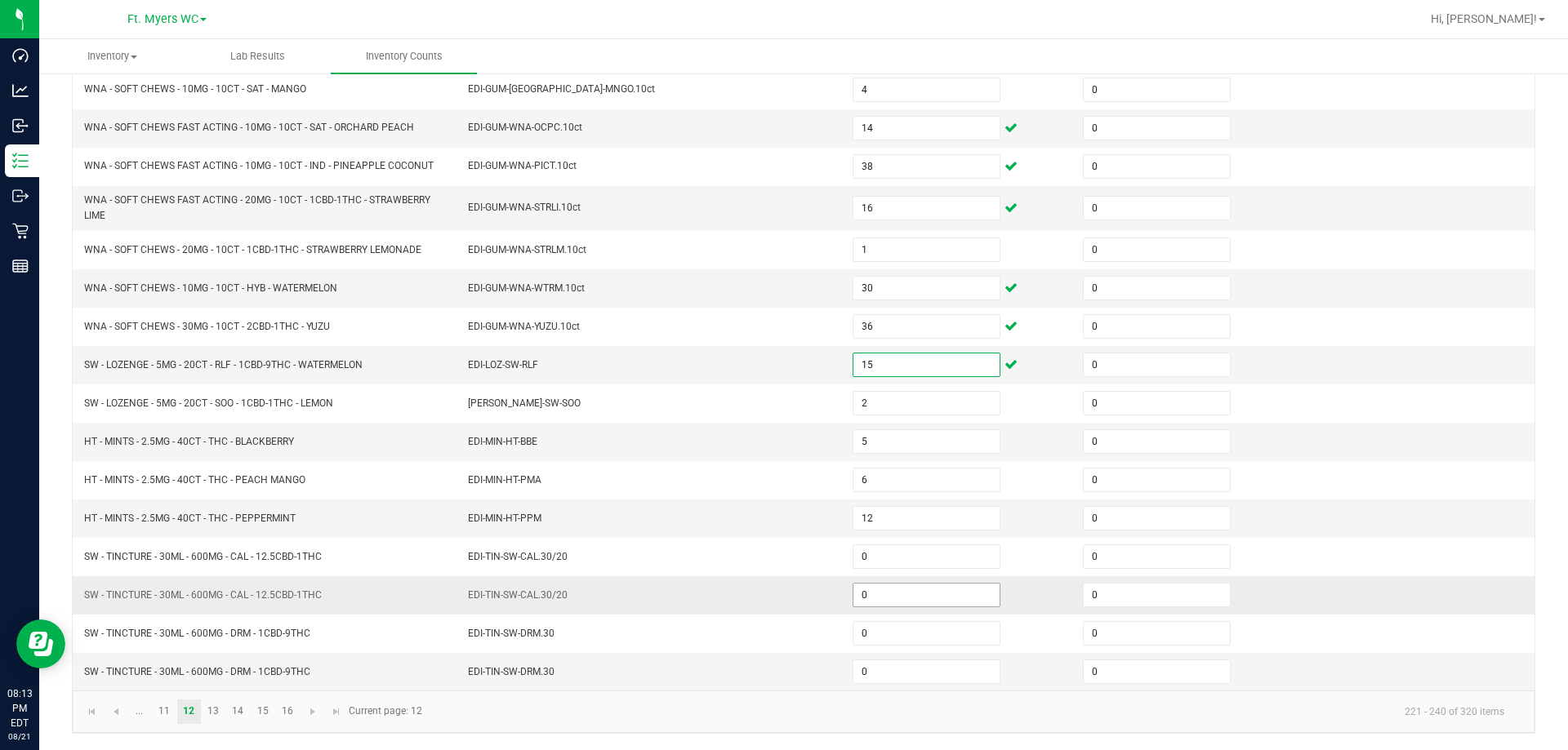
click at [781, 596] on input "0" at bounding box center [926, 595] width 146 height 22
click at [214, 720] on link "13" at bounding box center [213, 712] width 23 height 24
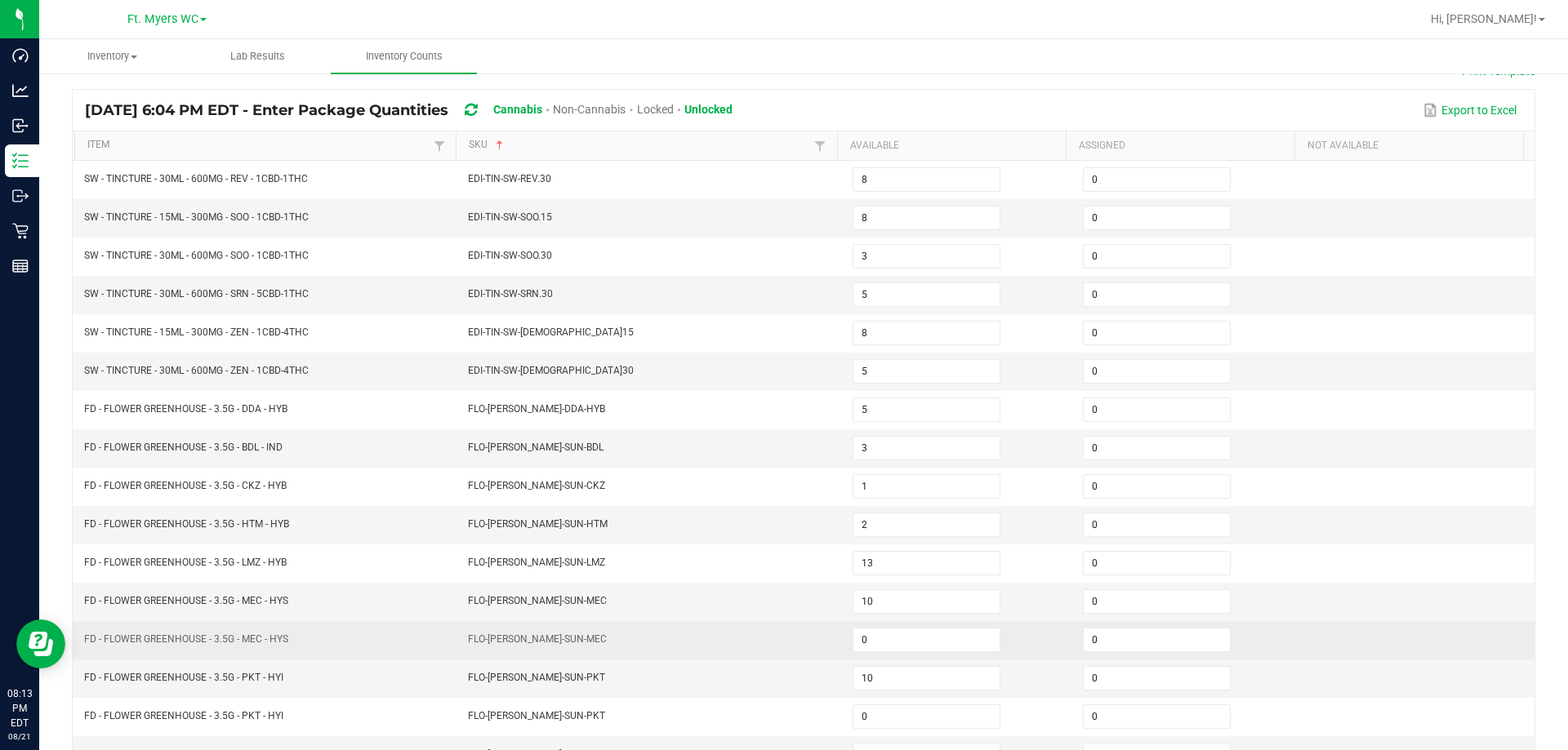
scroll to position [94, 0]
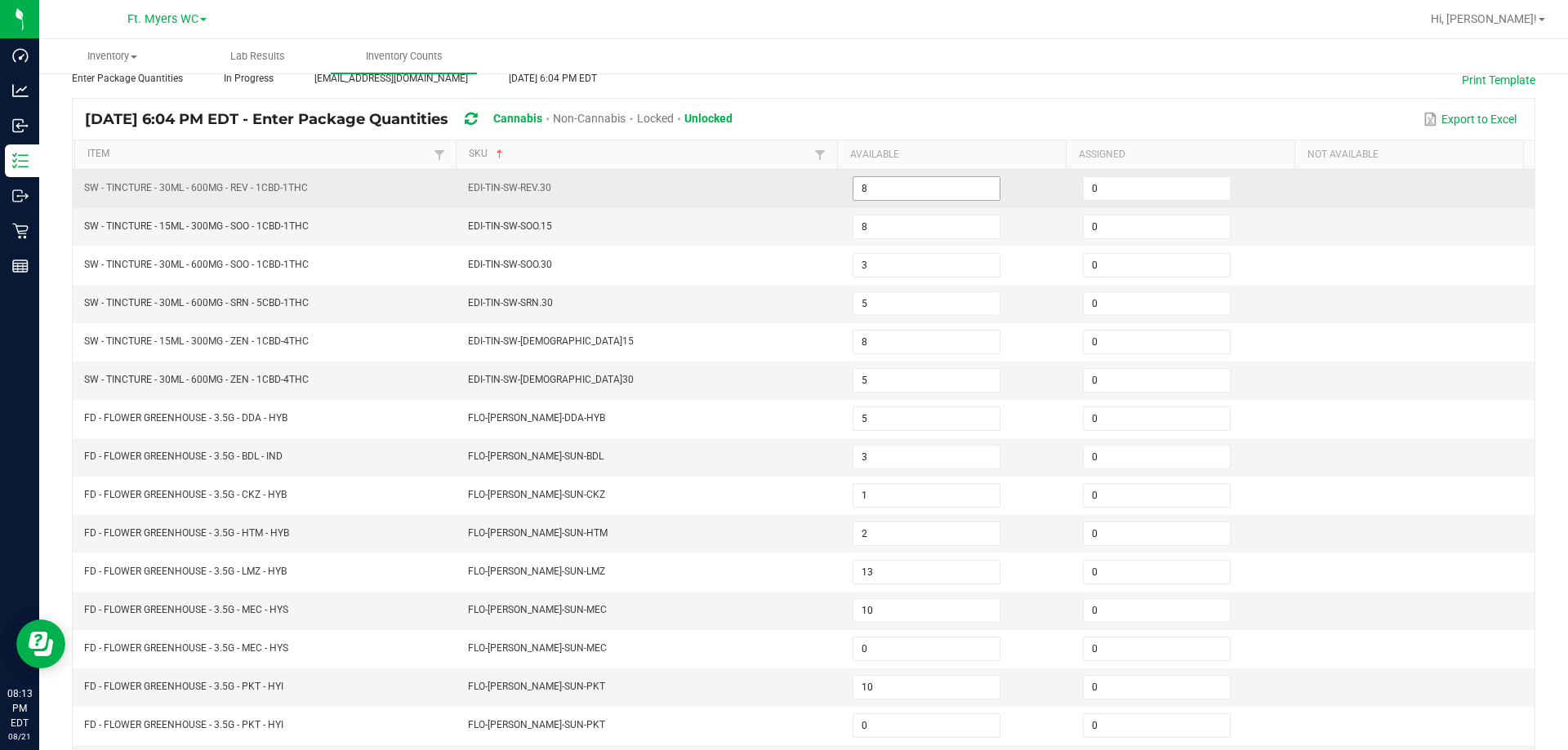
click at [781, 184] on input "8" at bounding box center [926, 188] width 146 height 22
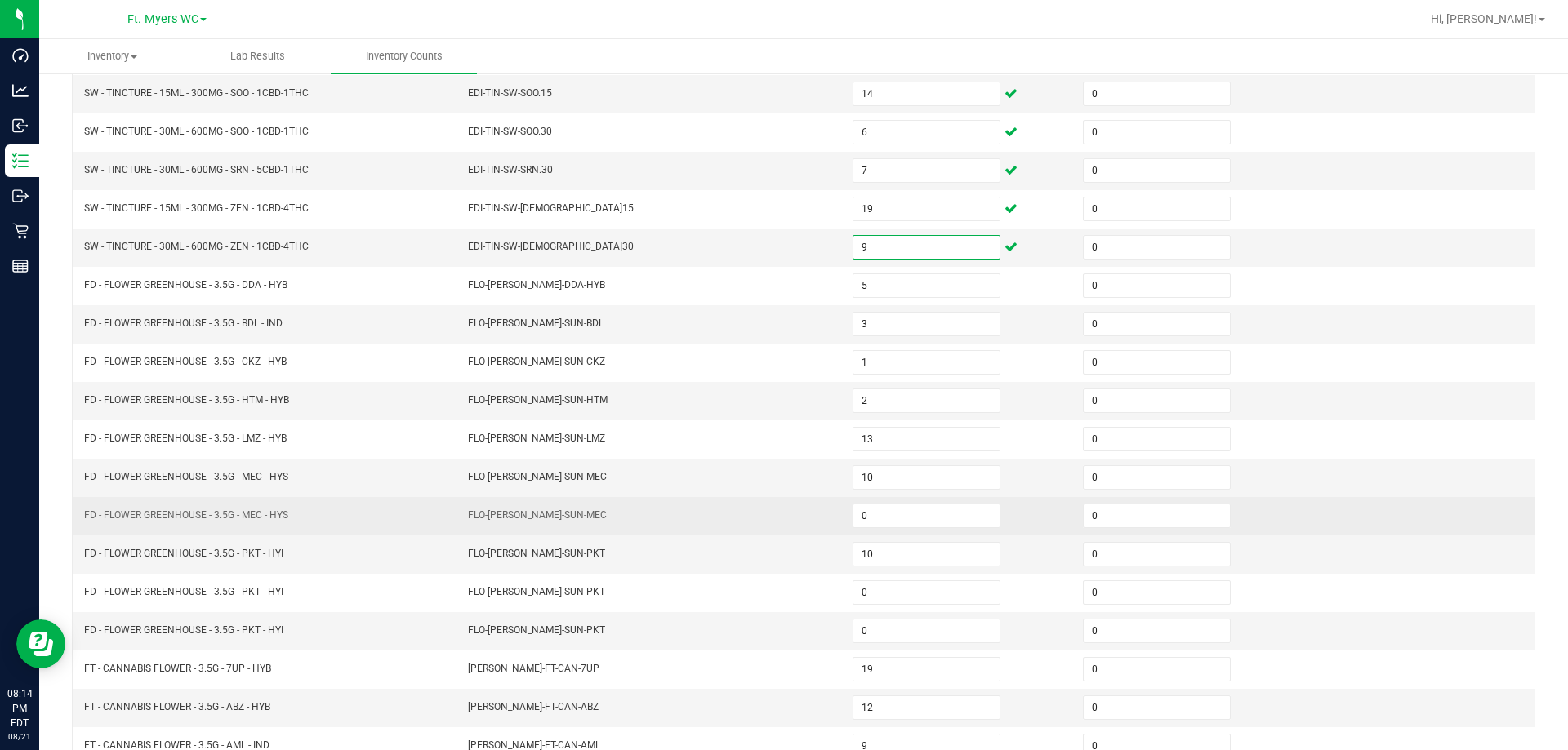
scroll to position [339, 0]
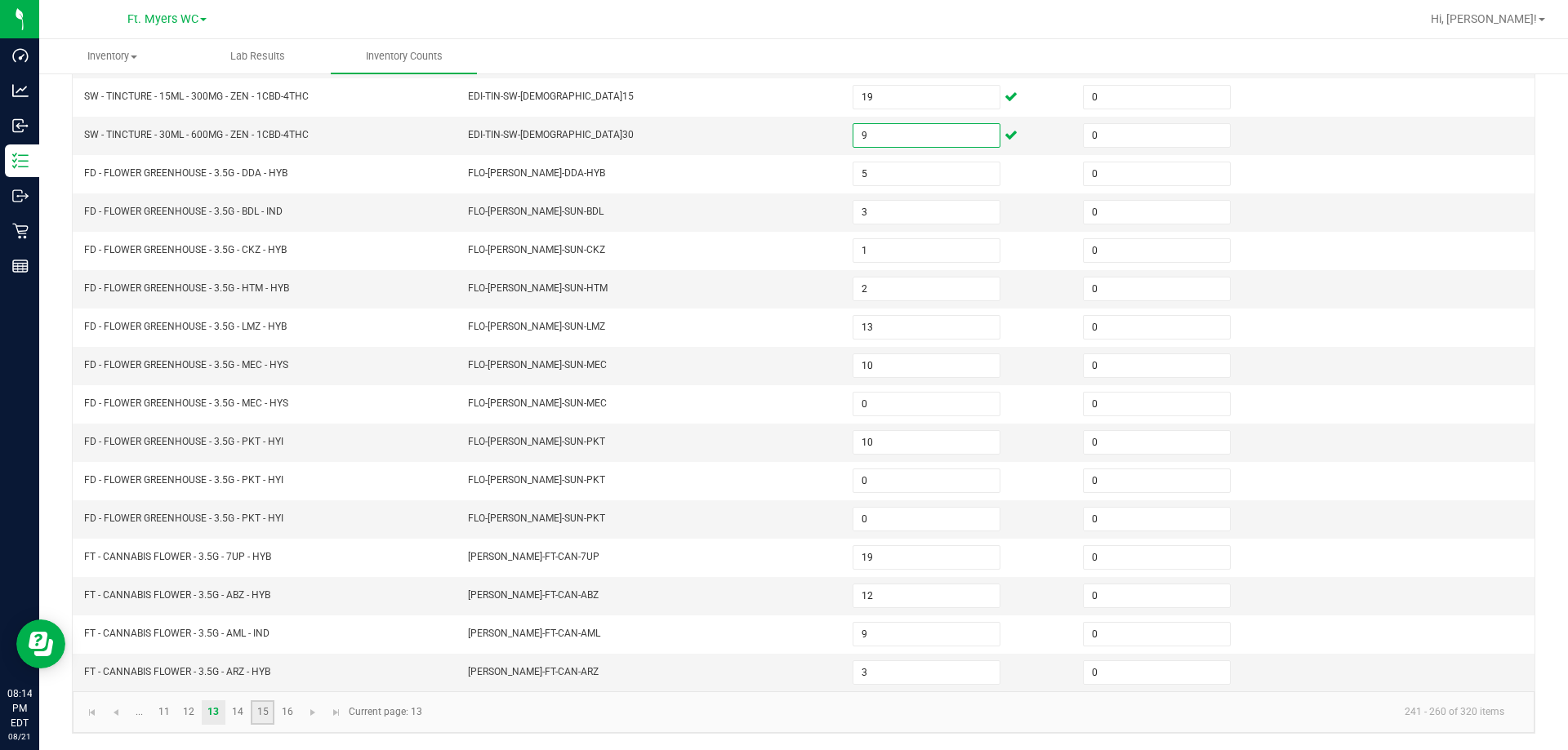
click at [258, 713] on link "15" at bounding box center [262, 713] width 23 height 24
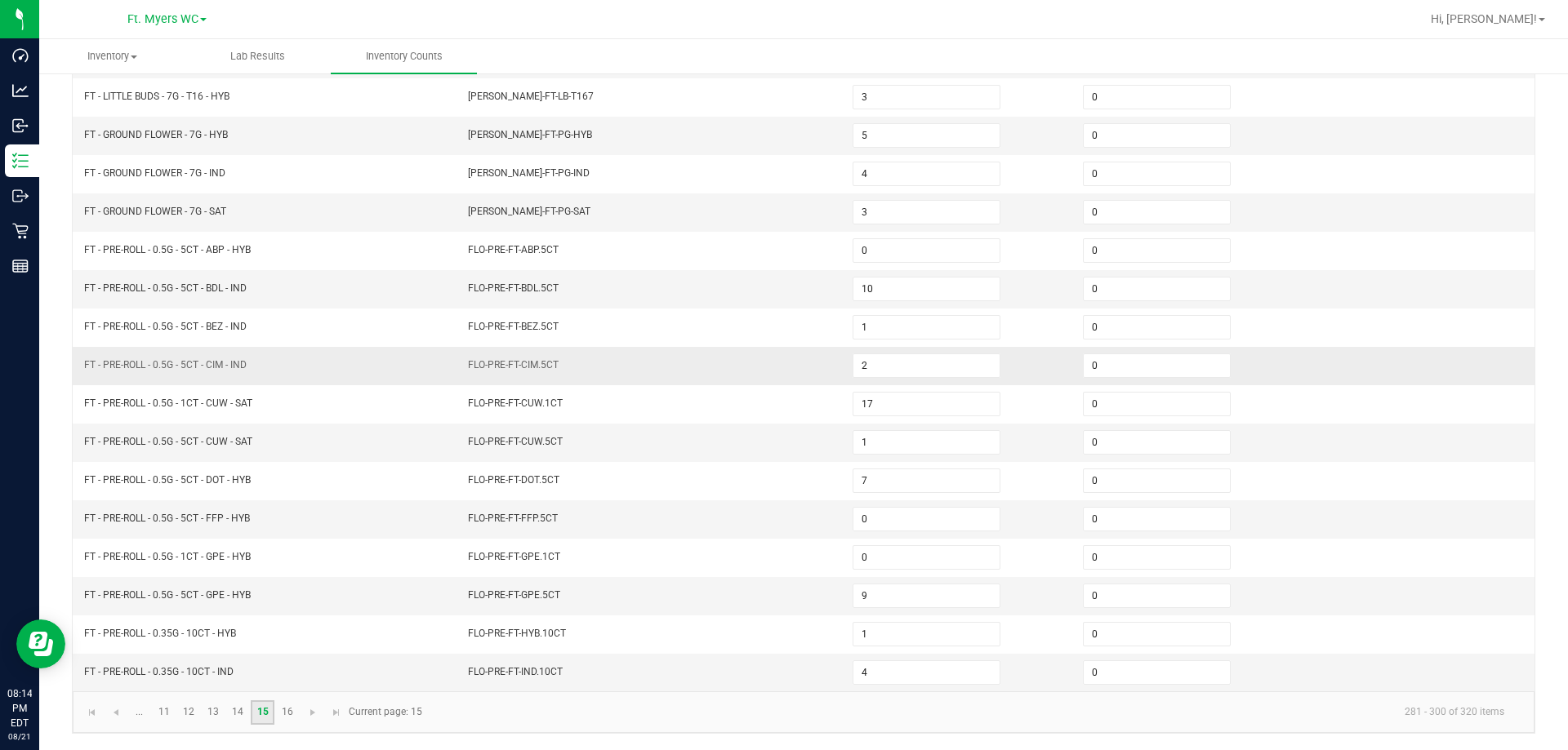
scroll to position [257, 0]
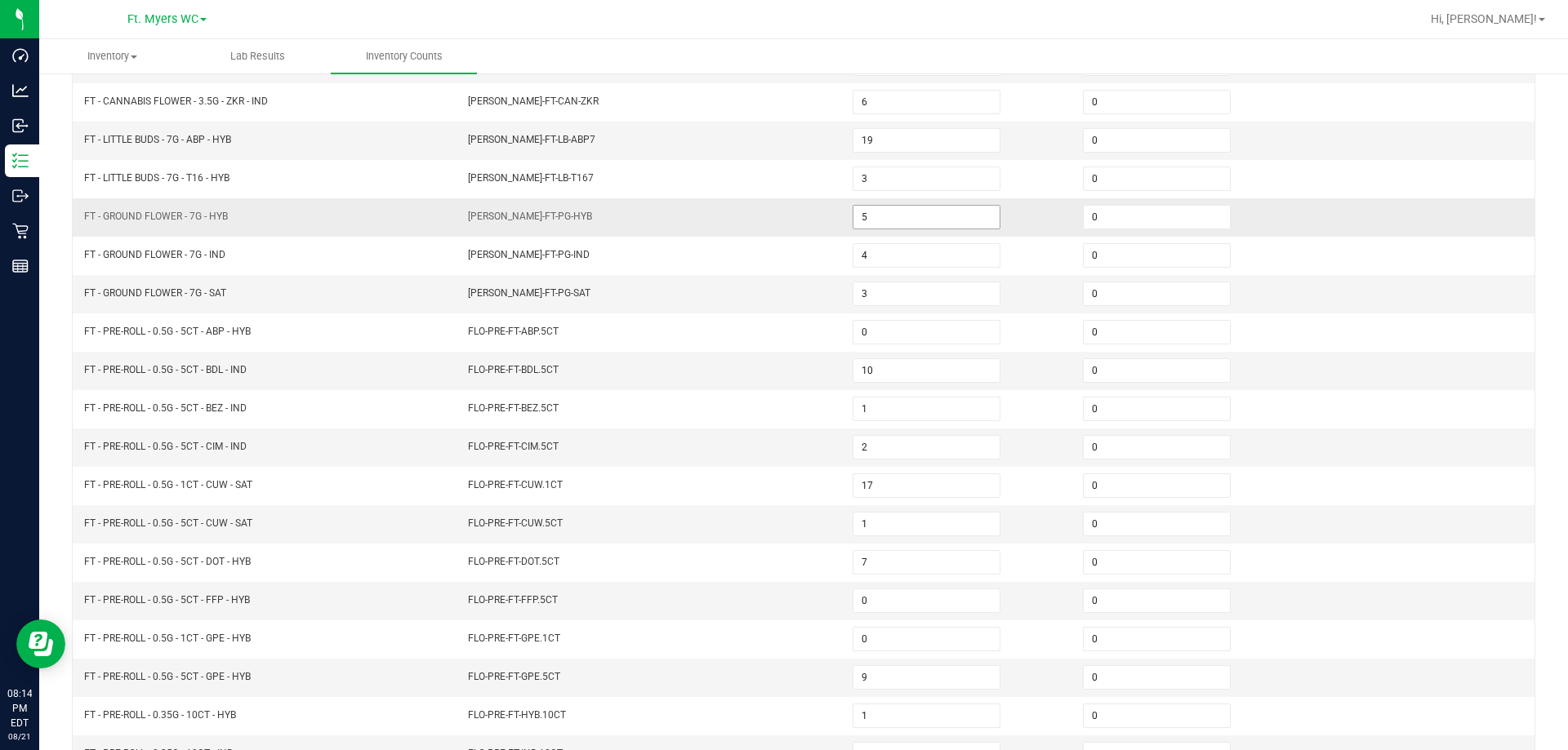
click at [781, 228] on input "5" at bounding box center [926, 217] width 146 height 22
click at [781, 296] on input "3" at bounding box center [926, 294] width 146 height 22
click at [781, 219] on input "0" at bounding box center [926, 217] width 146 height 22
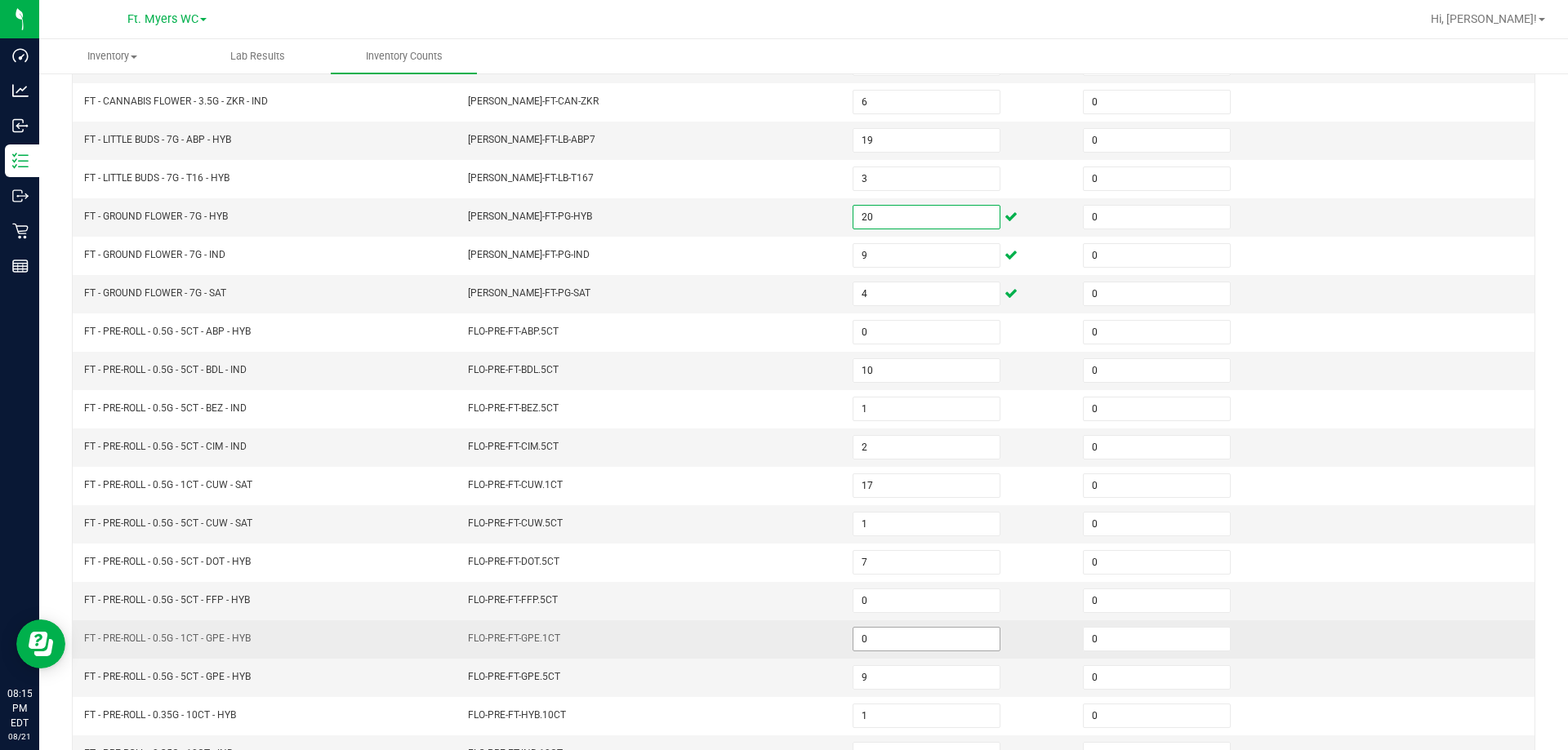
scroll to position [339, 0]
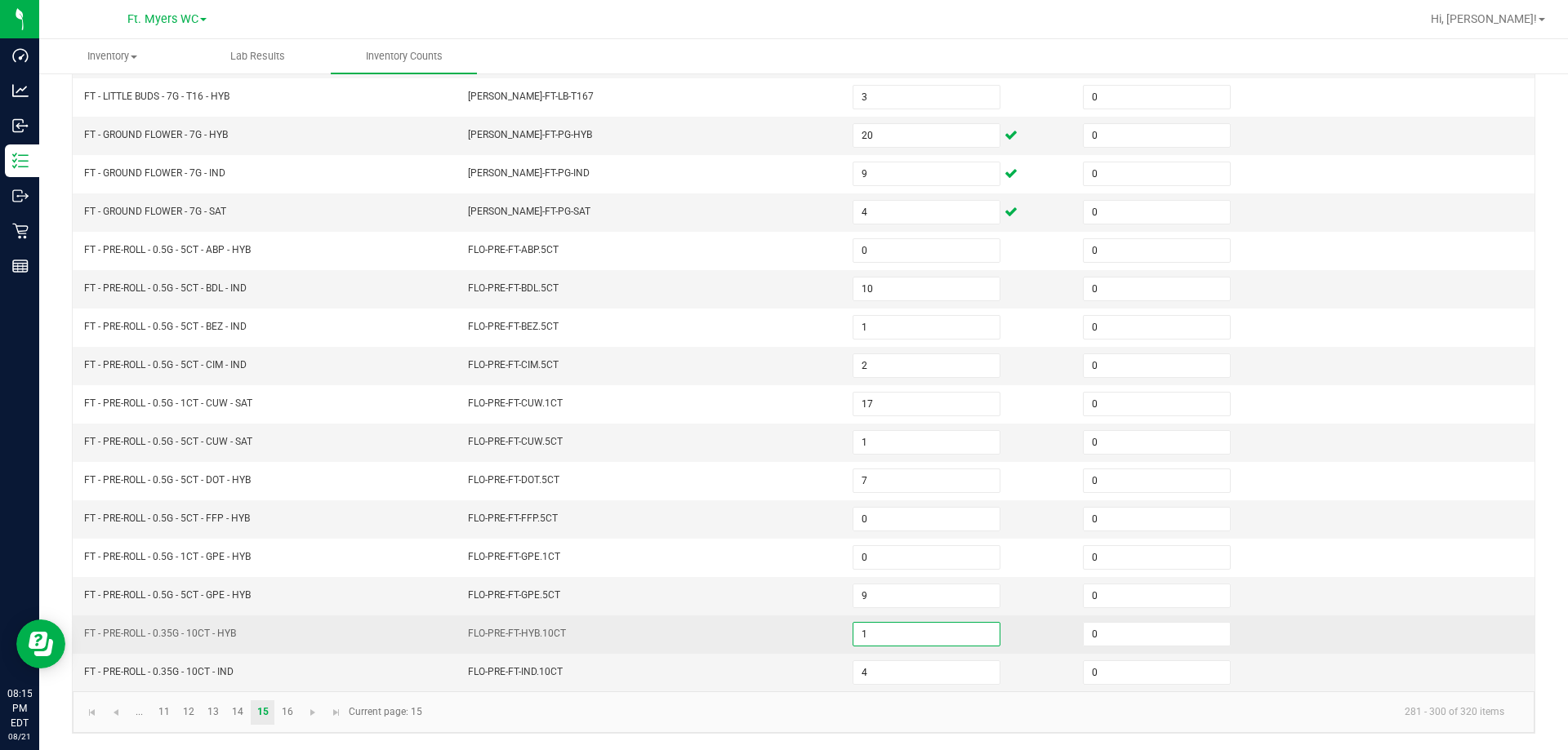
click at [781, 627] on input "1" at bounding box center [926, 634] width 146 height 22
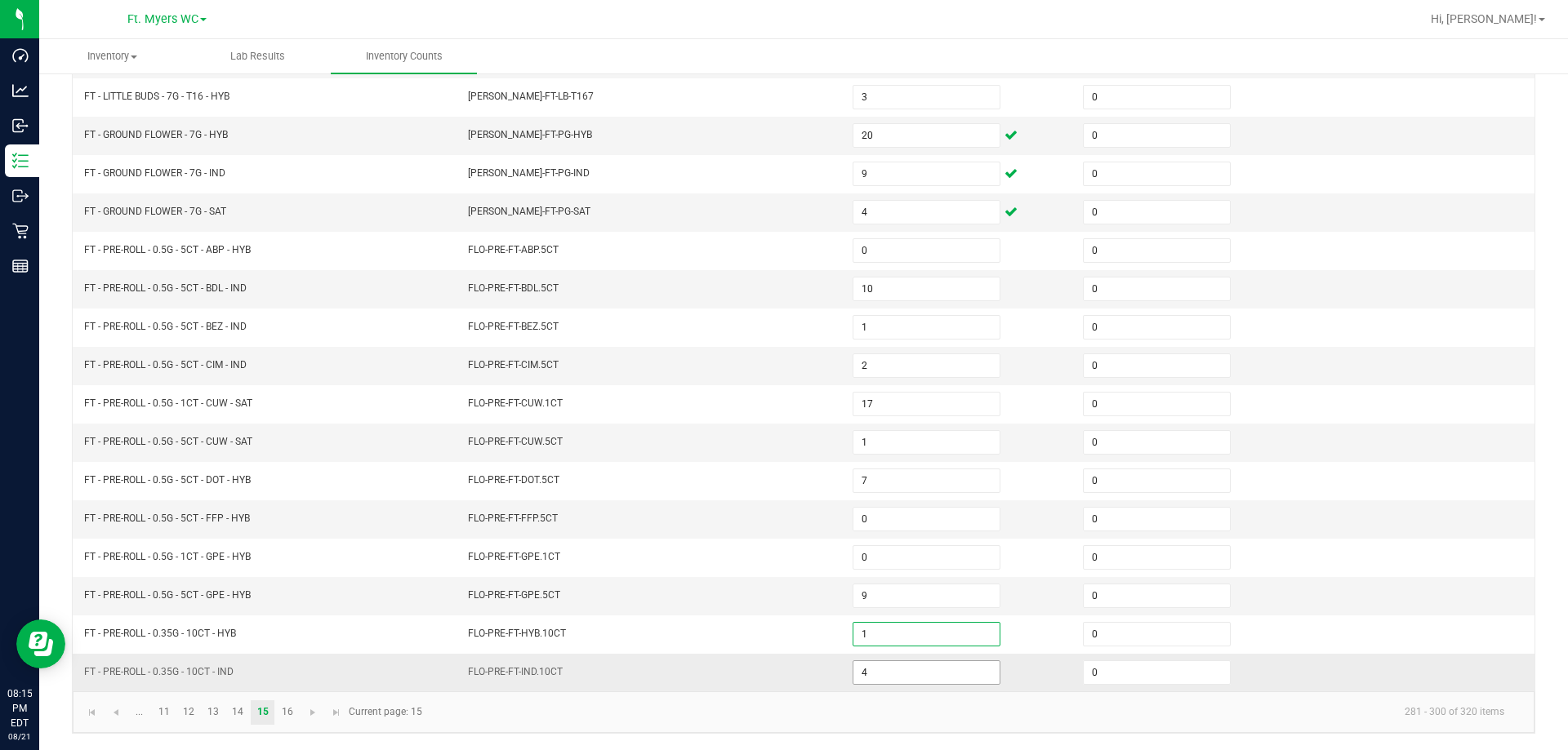
click at [781, 671] on input "4" at bounding box center [926, 672] width 146 height 22
click at [288, 710] on link "16" at bounding box center [287, 713] width 23 height 24
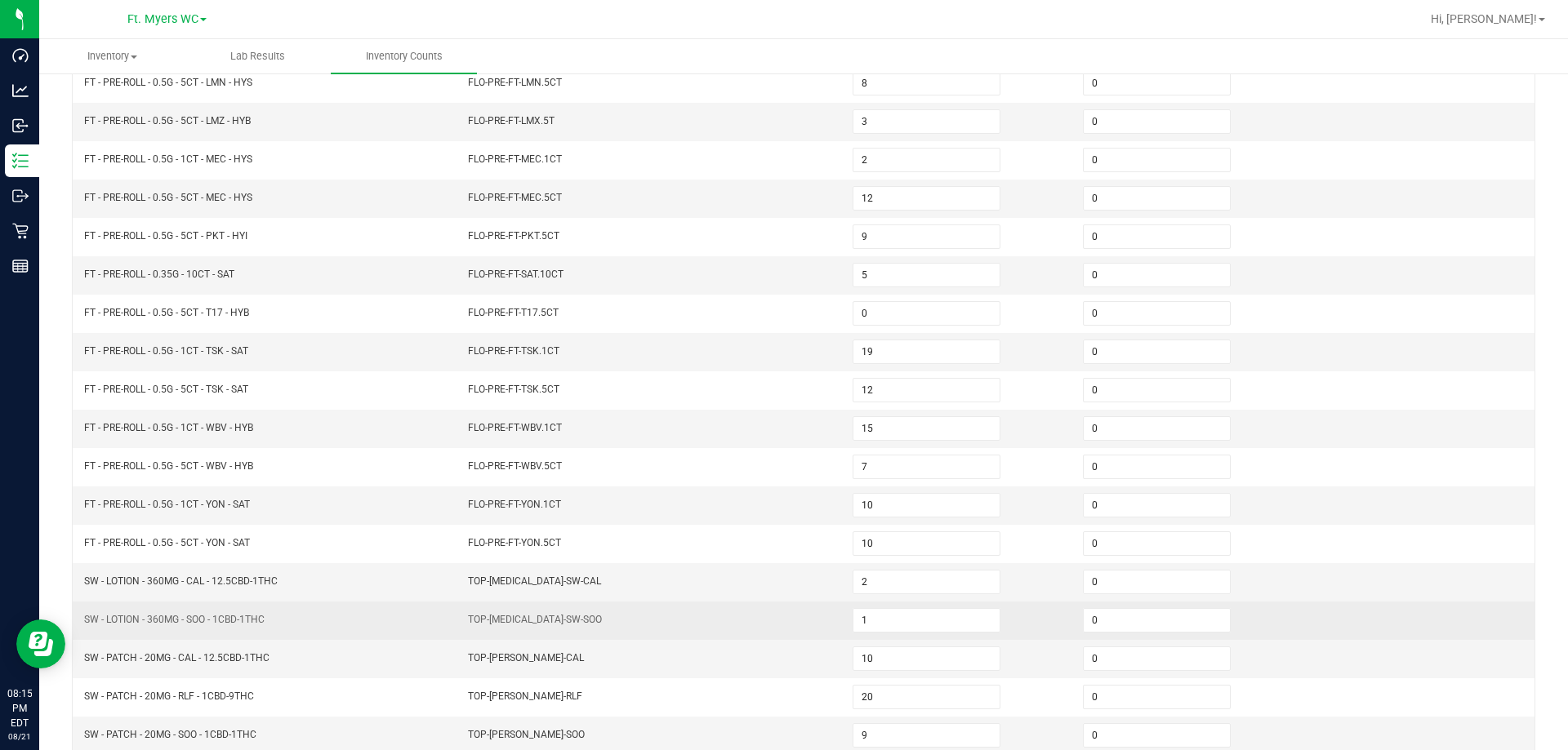
scroll to position [175, 0]
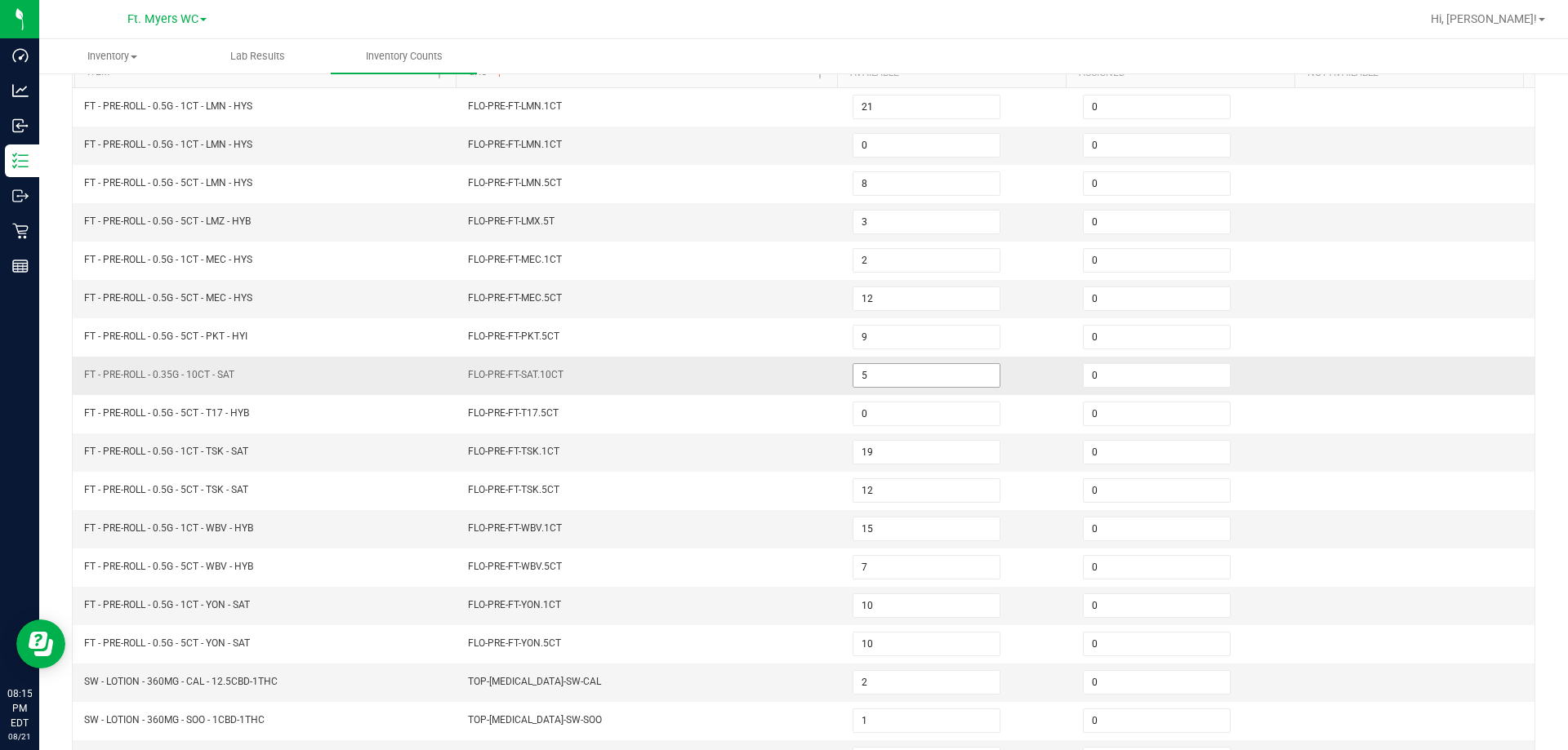
click at [781, 385] on input "5" at bounding box center [926, 375] width 146 height 22
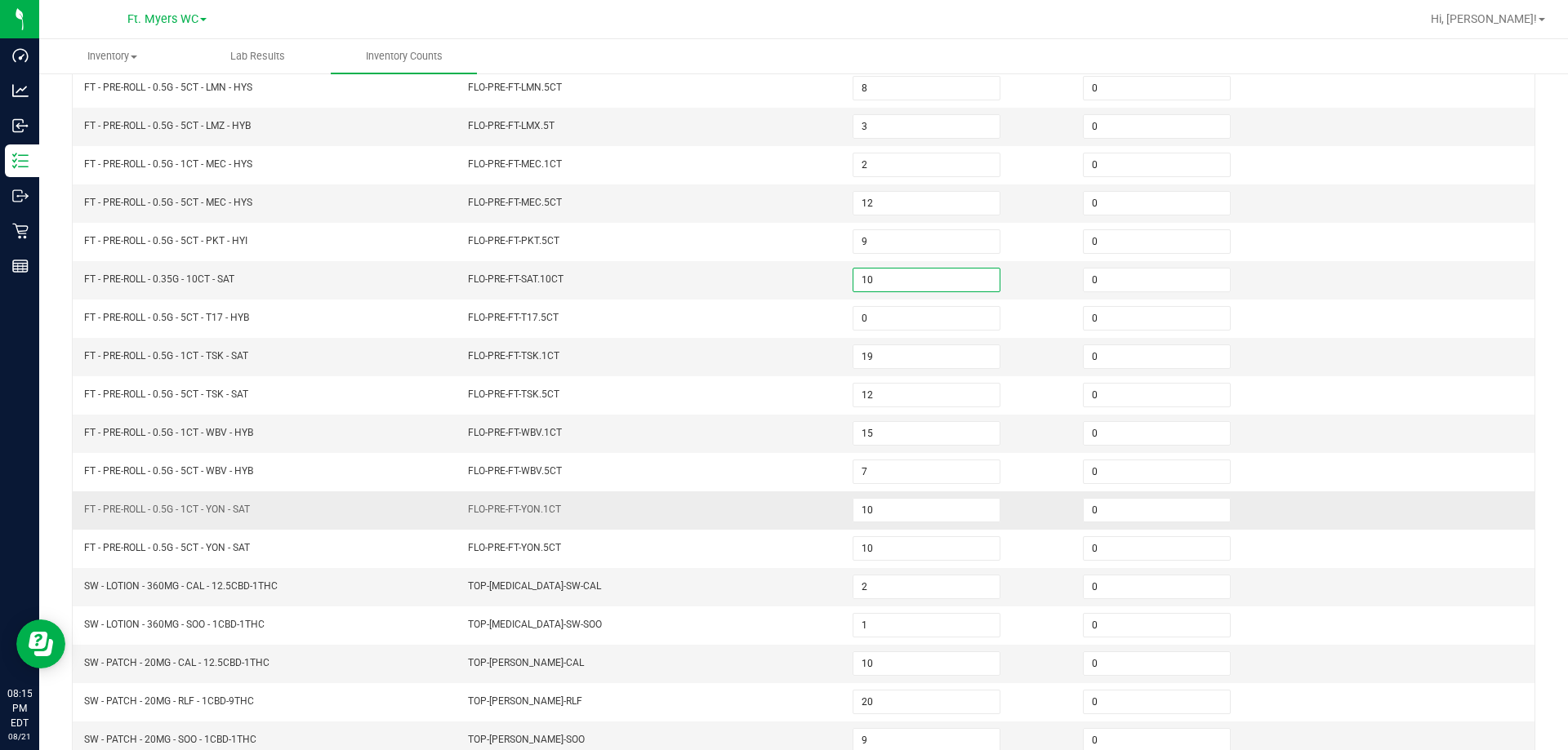
scroll to position [339, 0]
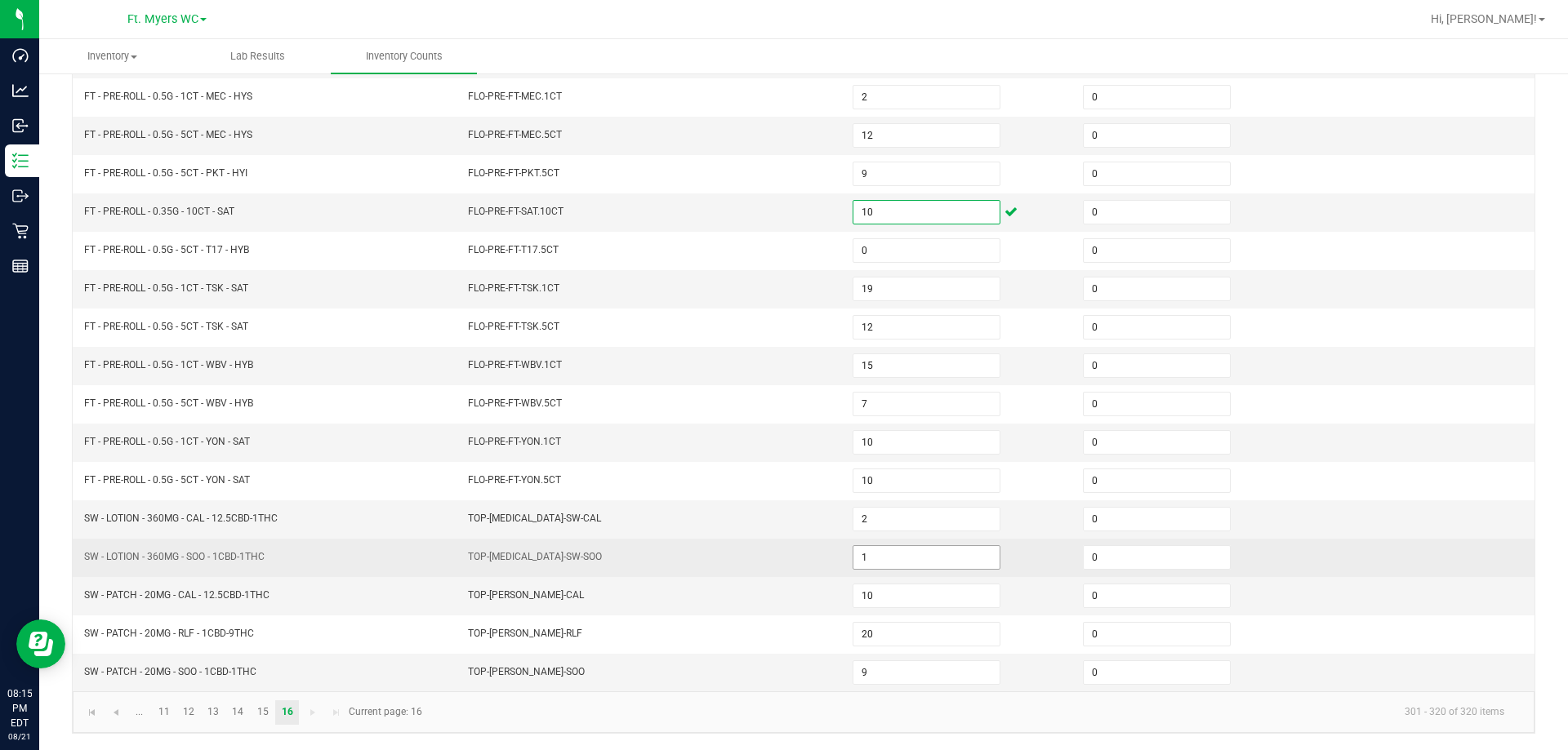
click at [781, 562] on input "1" at bounding box center [926, 557] width 146 height 22
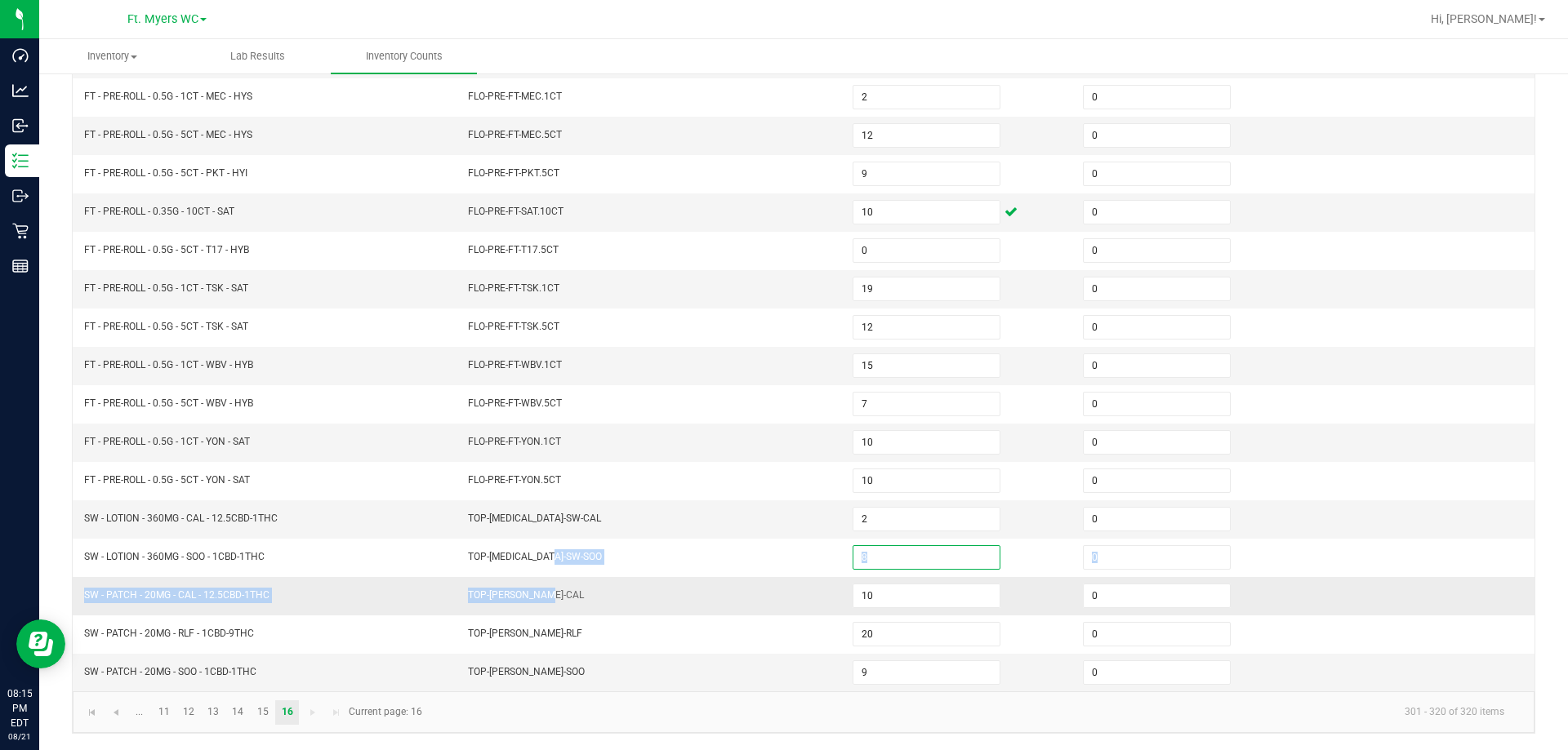
click at [662, 581] on tbody "FT - PRE-ROLL - 0.5G - 1CT - LMN - HYS FLO-PRE-FT-LMN.1CT 21 0 FT - PRE-ROLL - …" at bounding box center [804, 308] width 1461 height 767
click at [96, 713] on span "Go to the first page" at bounding box center [93, 713] width 13 height 13
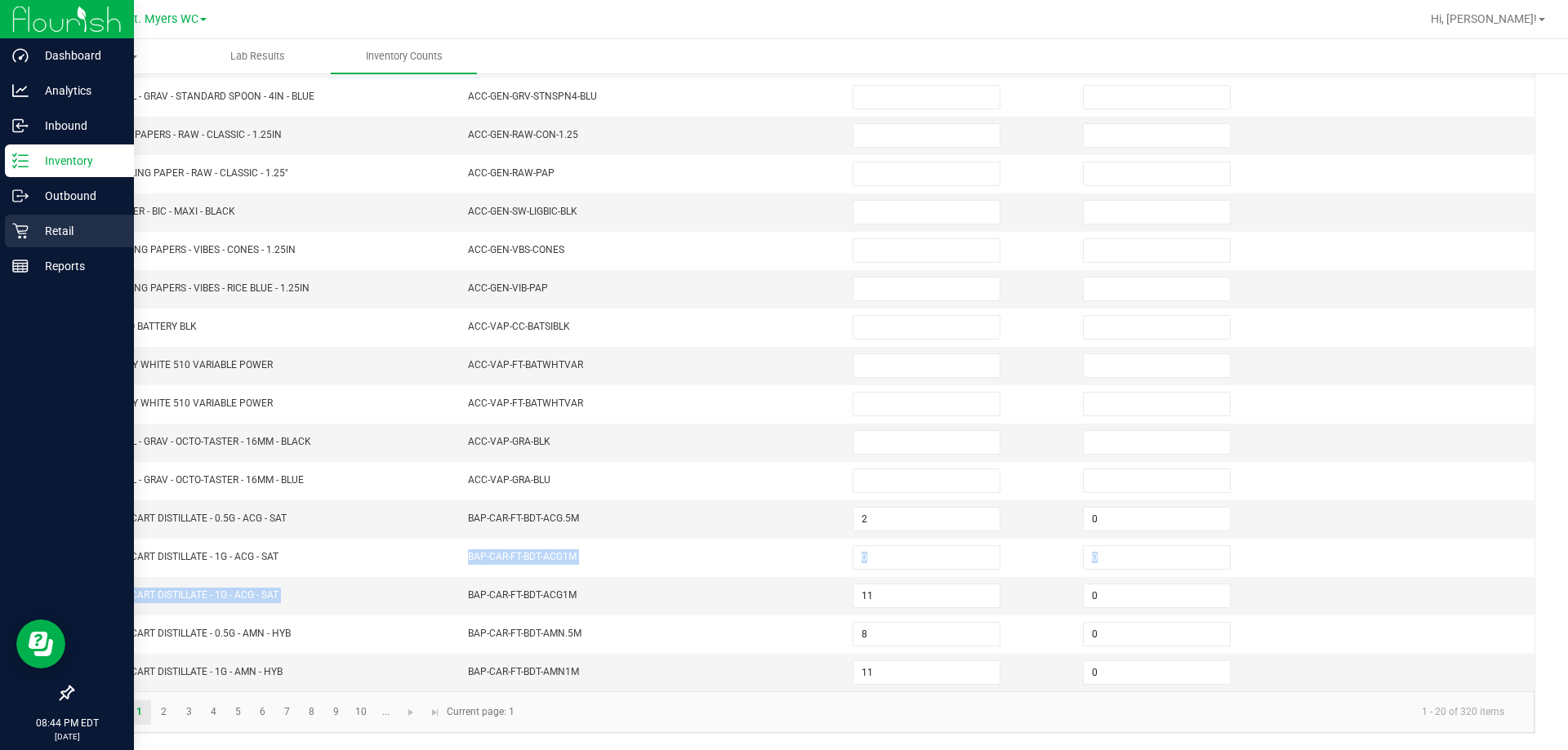
click at [24, 238] on icon at bounding box center [20, 231] width 16 height 16
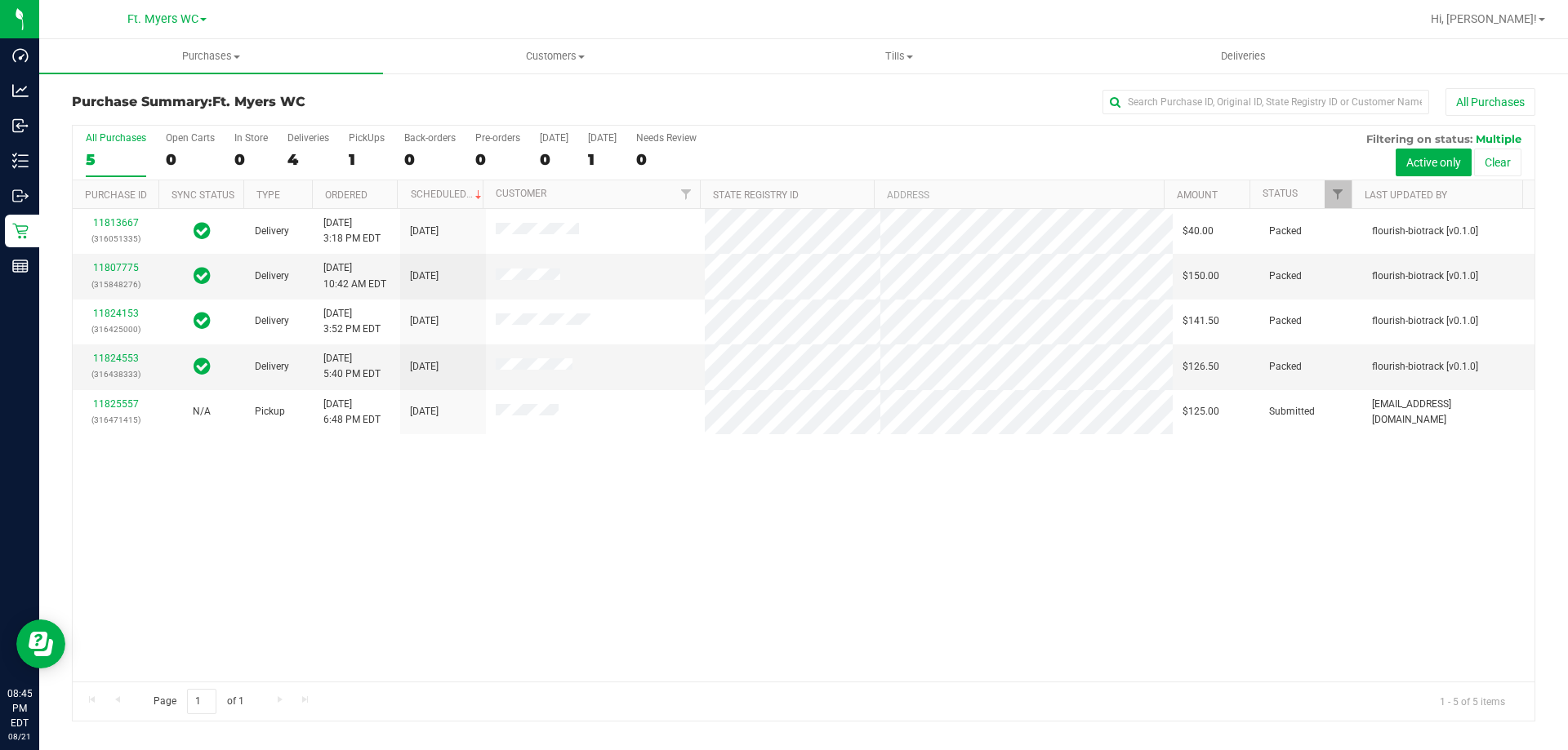
click at [302, 181] on div "All Purchases 5 Open Carts 0 In Store 0 Deliveries 4 PickUps 1 Back-orders 0 Pr…" at bounding box center [804, 153] width 1461 height 54
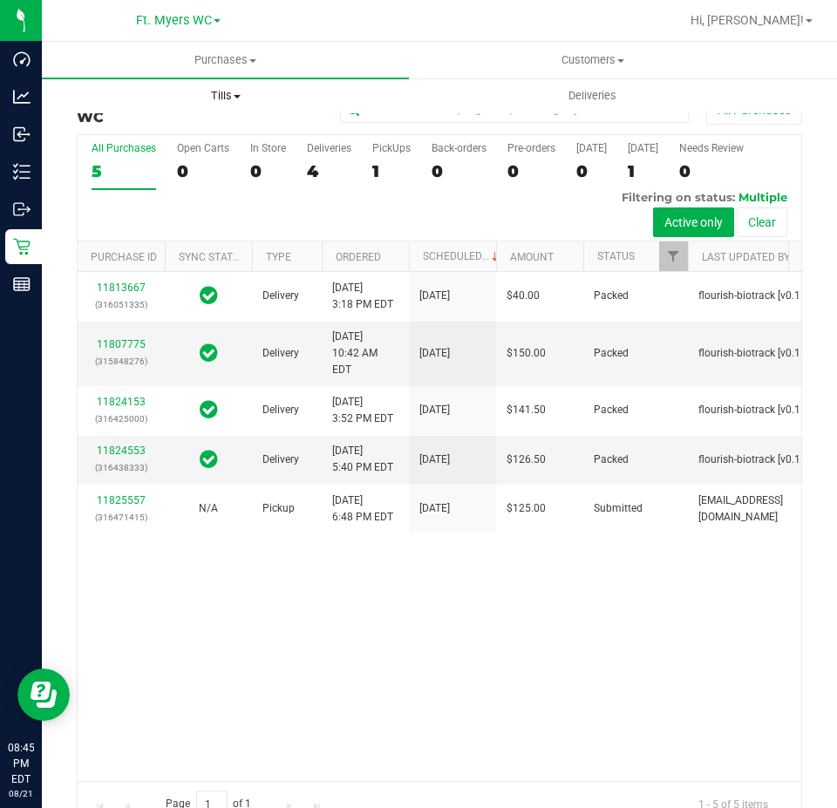
click at [231, 103] on span "Tills" at bounding box center [225, 96] width 365 height 16
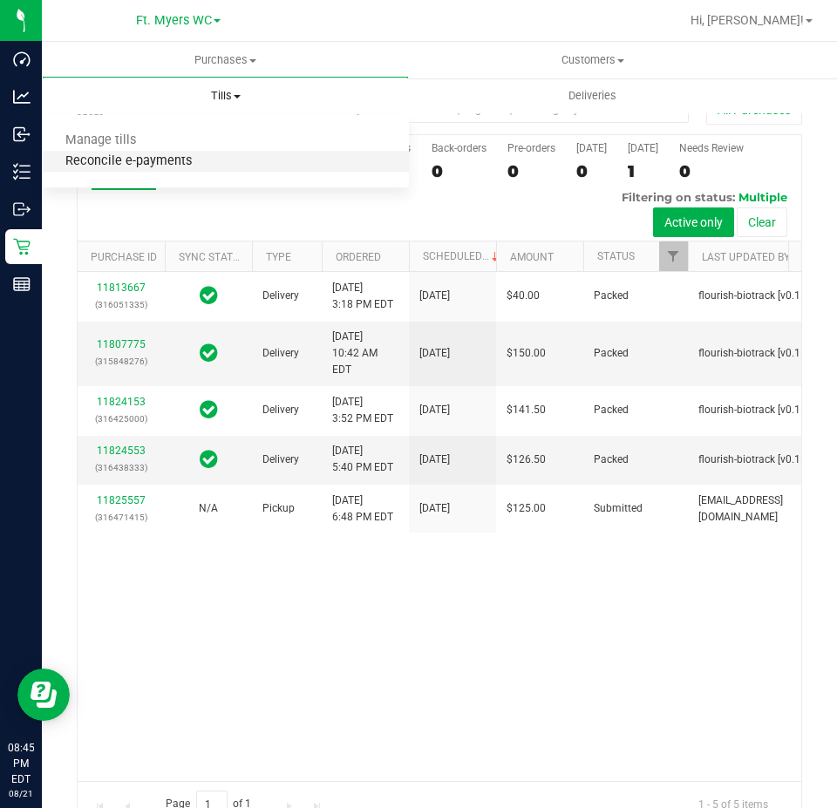
click at [196, 159] on span "Reconcile e-payments" at bounding box center [128, 161] width 173 height 15
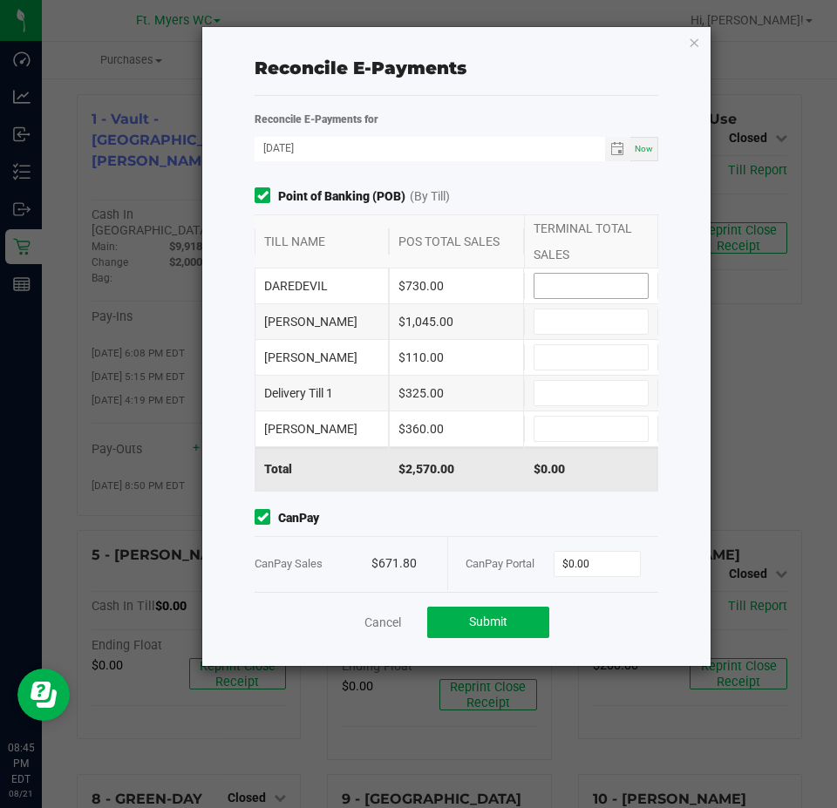
click at [548, 287] on input at bounding box center [590, 286] width 113 height 24
click at [588, 395] on input at bounding box center [590, 393] width 113 height 24
click at [595, 358] on input at bounding box center [590, 357] width 113 height 24
click at [582, 329] on input at bounding box center [590, 321] width 113 height 24
click at [570, 429] on input at bounding box center [590, 429] width 113 height 24
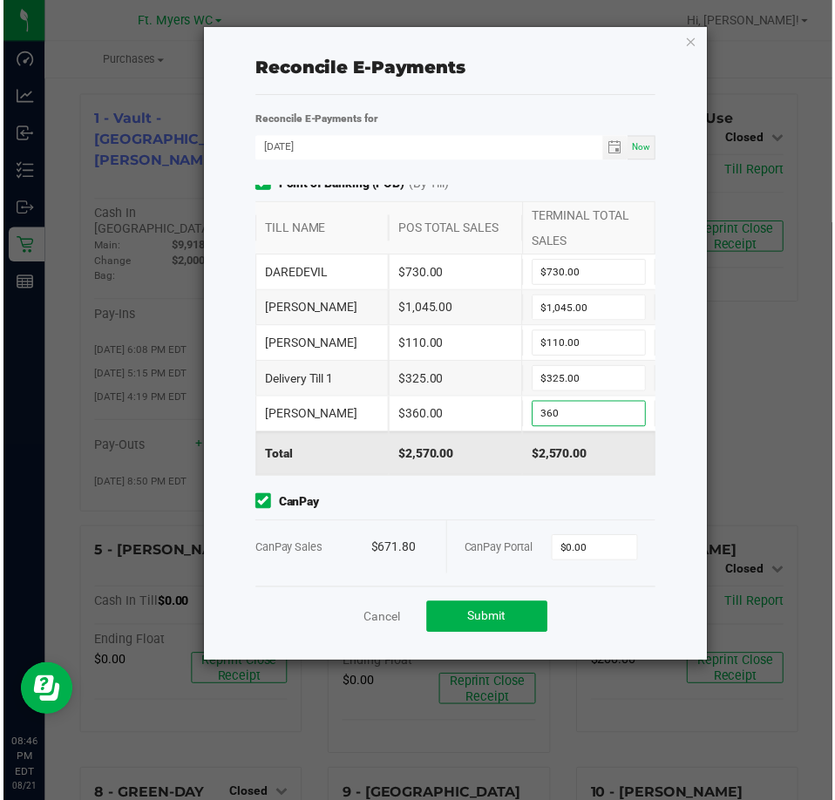
scroll to position [15, 0]
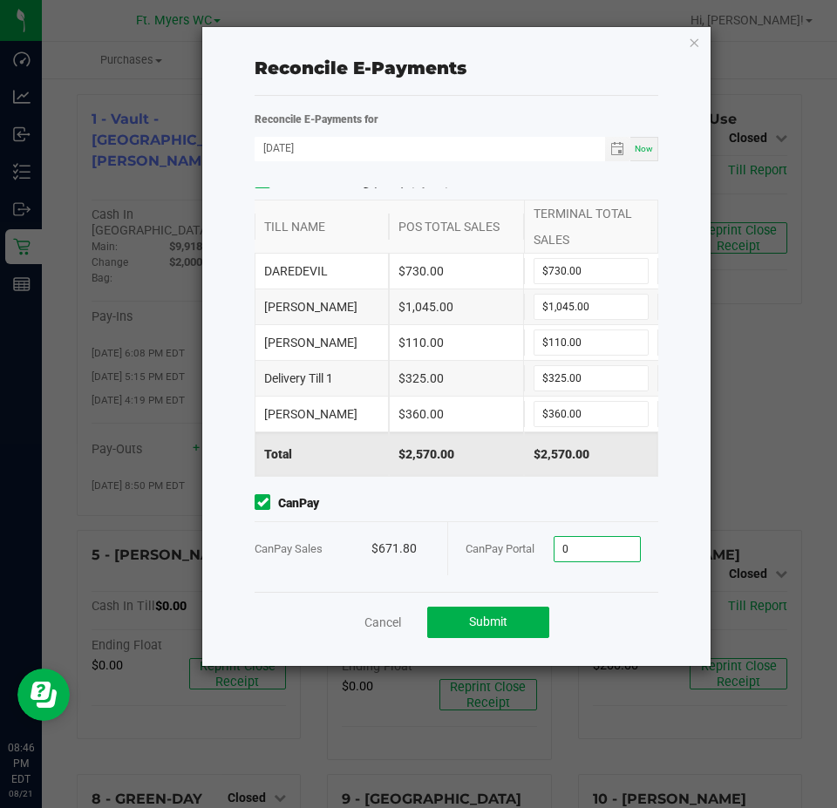
click at [559, 545] on input "0" at bounding box center [597, 549] width 86 height 24
click at [490, 607] on button "Submit" at bounding box center [488, 622] width 122 height 31
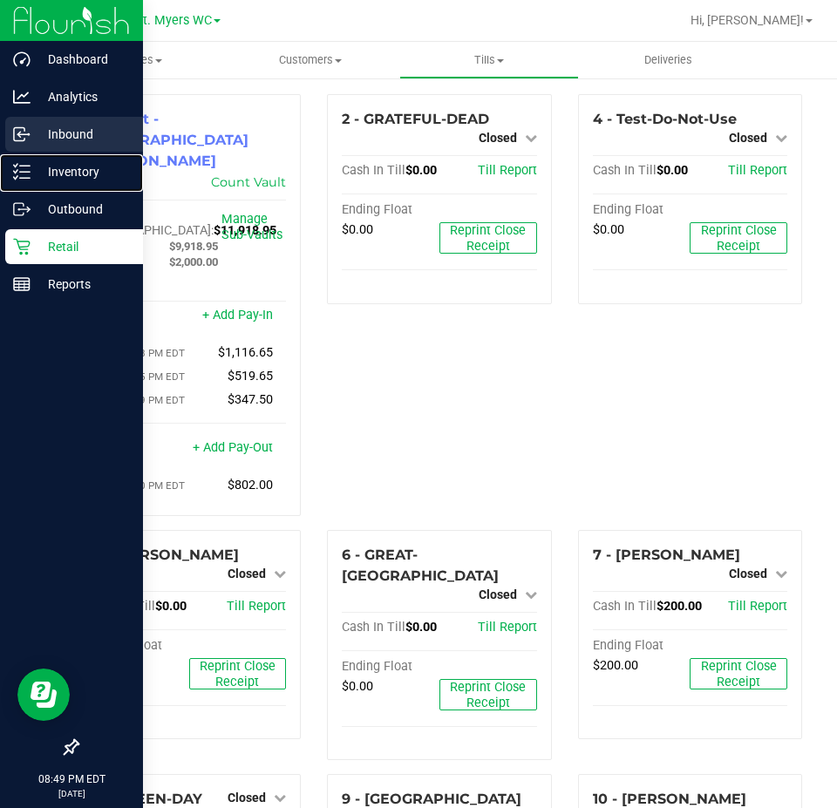
drag, startPoint x: 22, startPoint y: 172, endPoint x: 30, endPoint y: 149, distance: 24.0
click at [22, 172] on line at bounding box center [25, 172] width 10 height 0
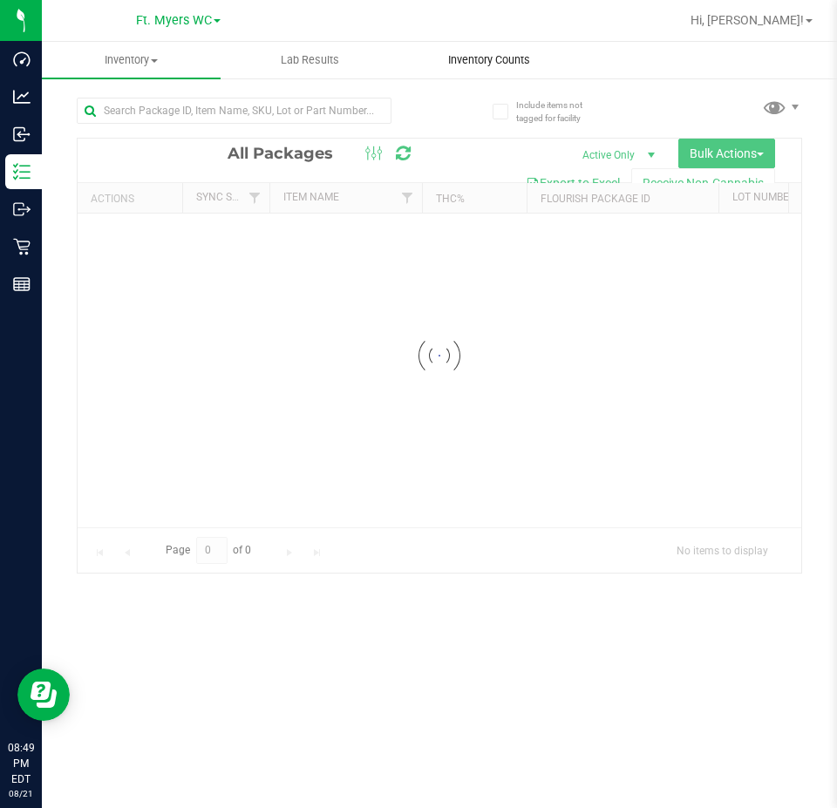
click at [479, 71] on uib-tab-heading "Inventory Counts" at bounding box center [488, 60] width 177 height 35
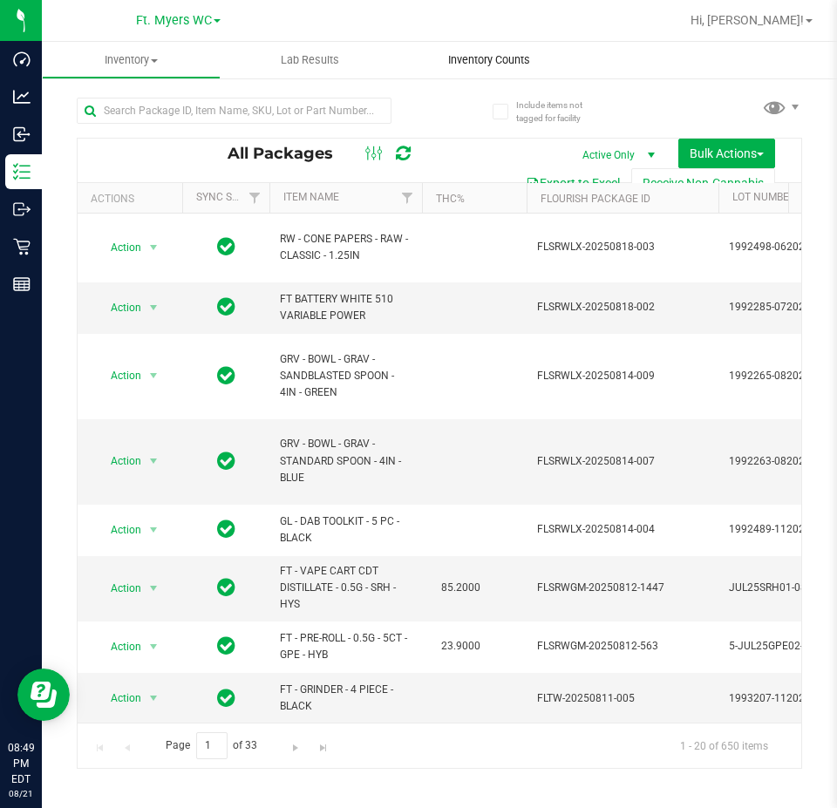
click at [454, 68] on uib-tab-heading "Inventory Counts" at bounding box center [488, 60] width 179 height 37
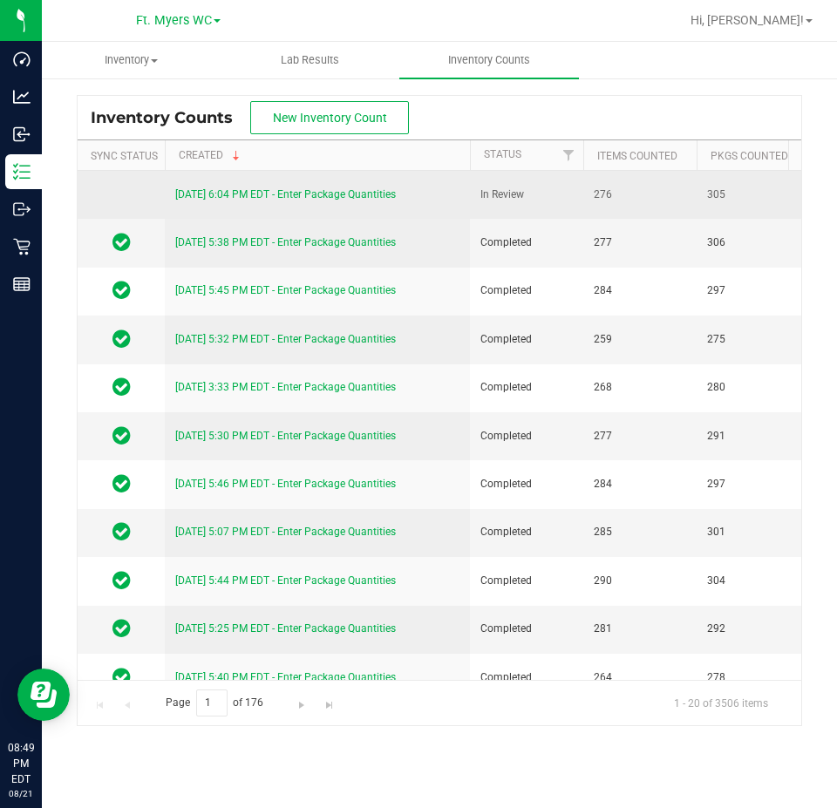
click at [316, 196] on link "[DATE] 6:04 PM EDT - Enter Package Quantities" at bounding box center [285, 194] width 221 height 12
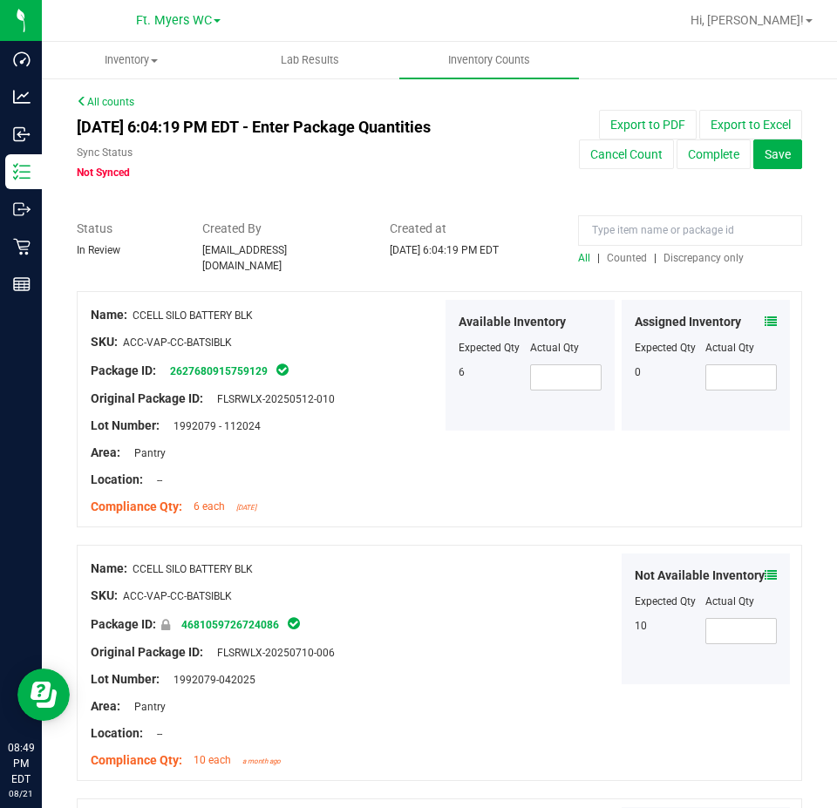
click at [690, 262] on span "Discrepancy only" at bounding box center [703, 258] width 80 height 12
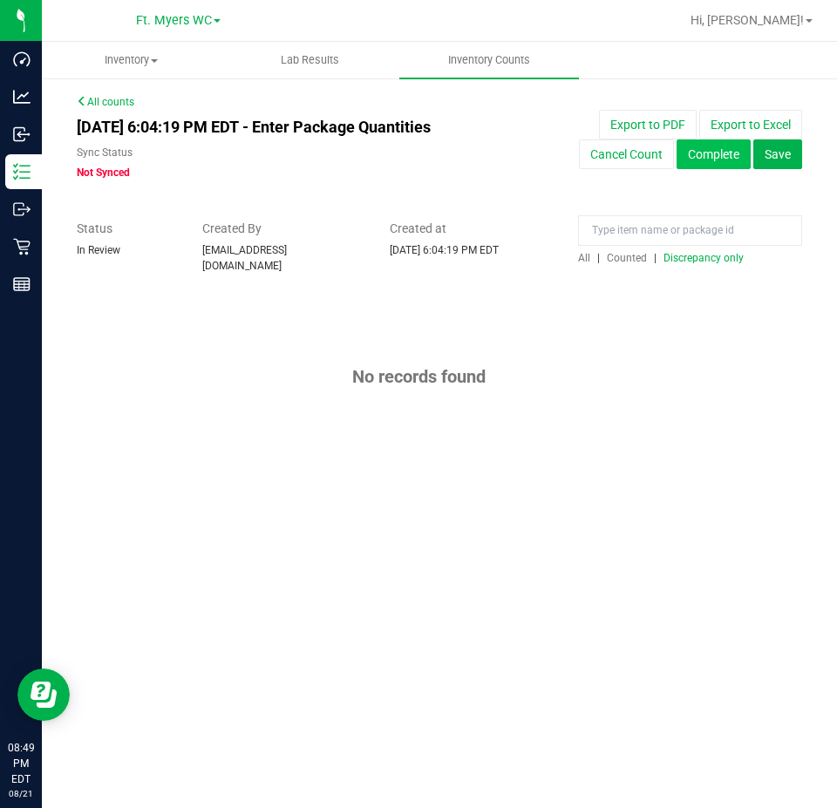
click at [702, 162] on button "Complete" at bounding box center [713, 154] width 74 height 30
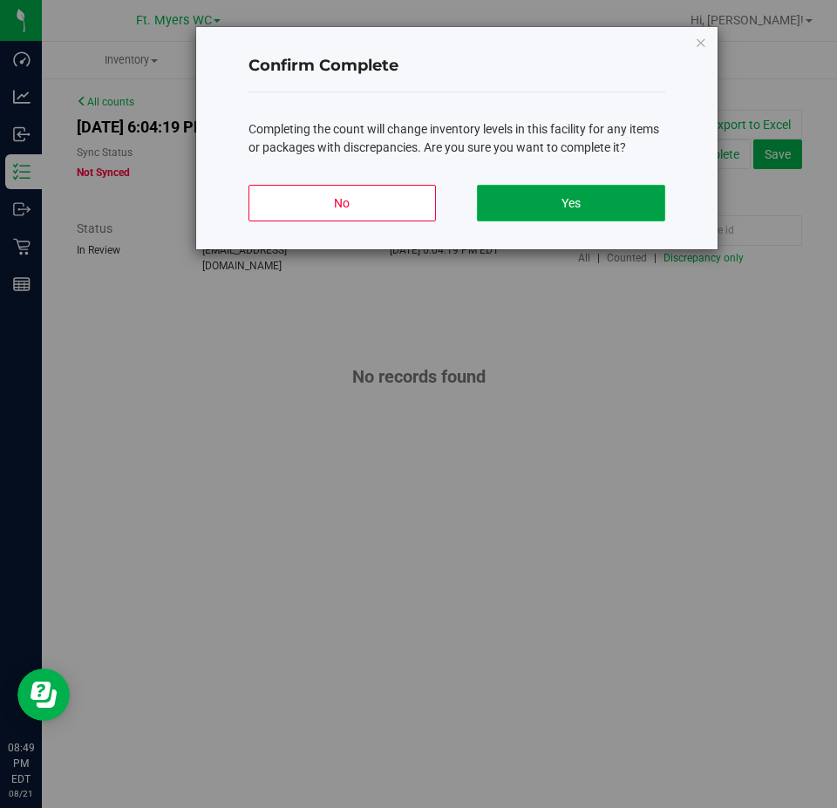
click at [589, 203] on button "Yes" at bounding box center [570, 203] width 187 height 37
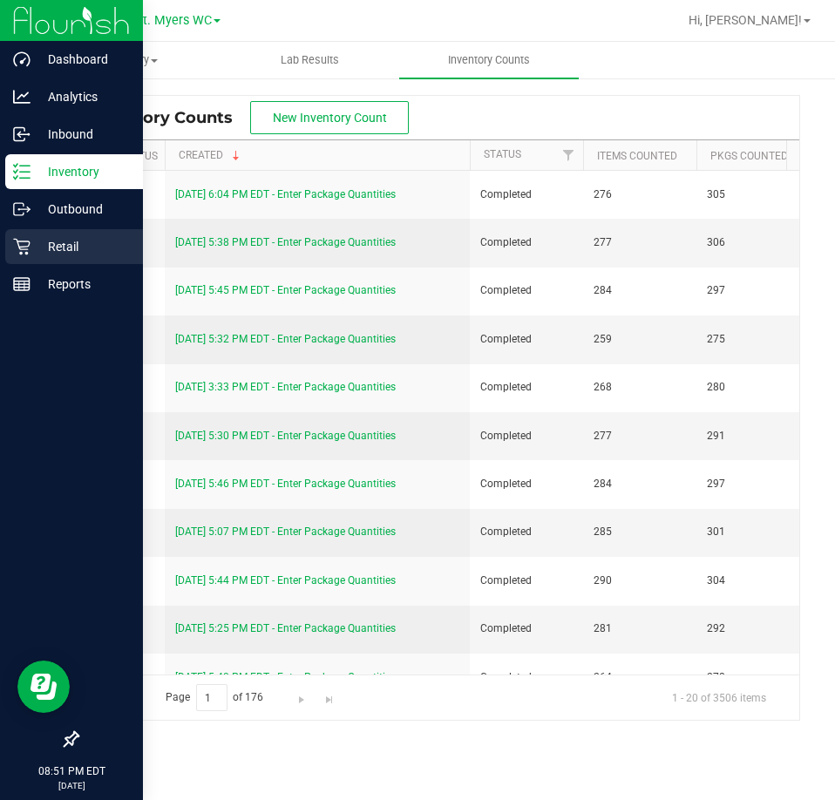
click at [30, 252] on icon at bounding box center [21, 246] width 17 height 17
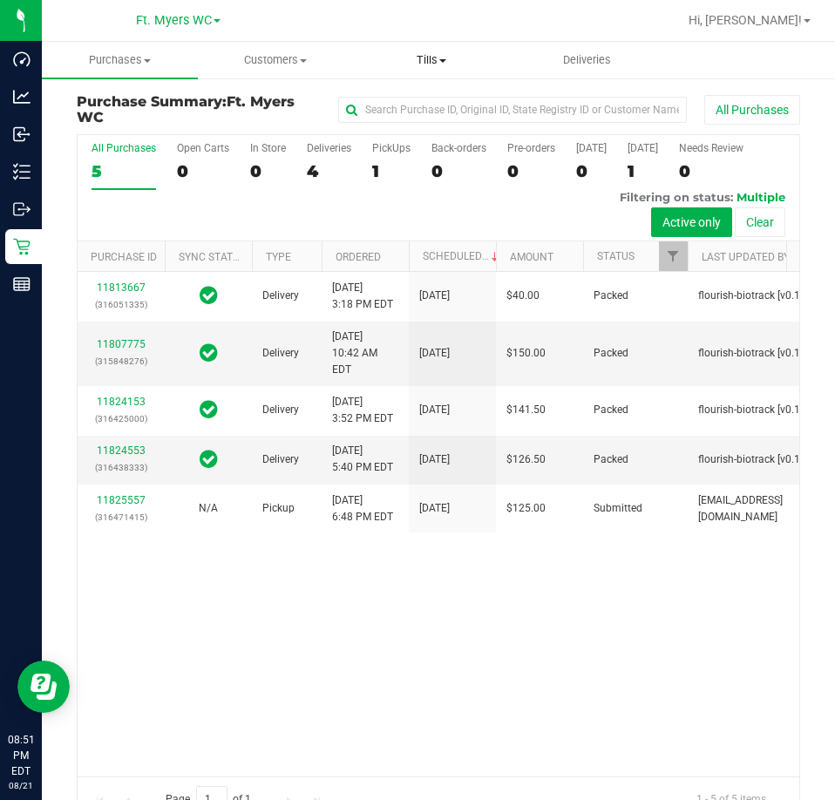
click at [452, 54] on span "Tills" at bounding box center [431, 60] width 154 height 16
click at [425, 102] on span "Manage tills" at bounding box center [412, 105] width 118 height 15
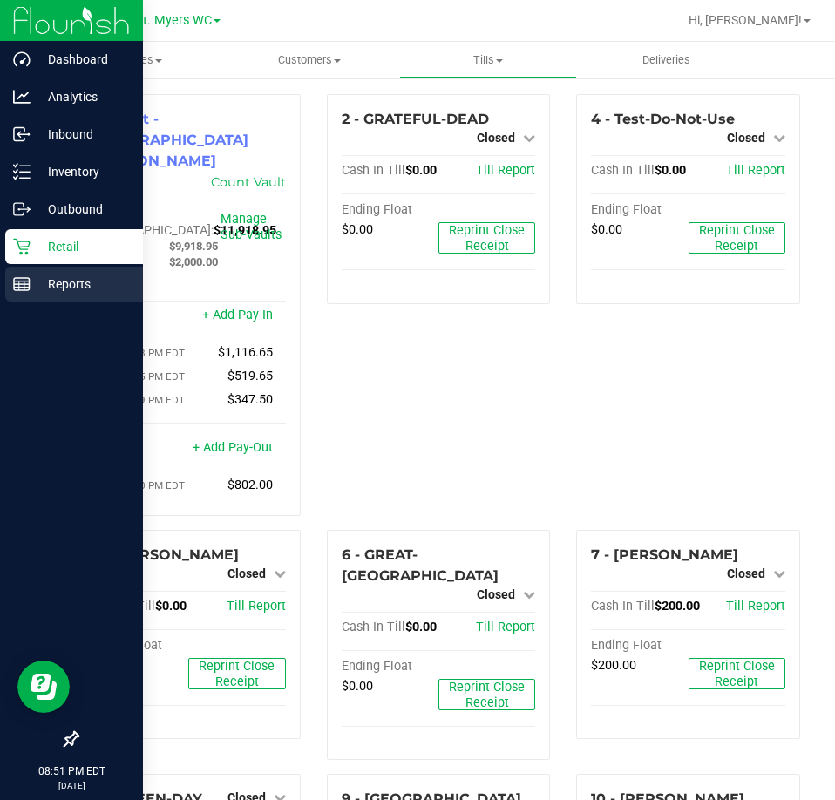
click at [35, 282] on p "Reports" at bounding box center [83, 284] width 105 height 21
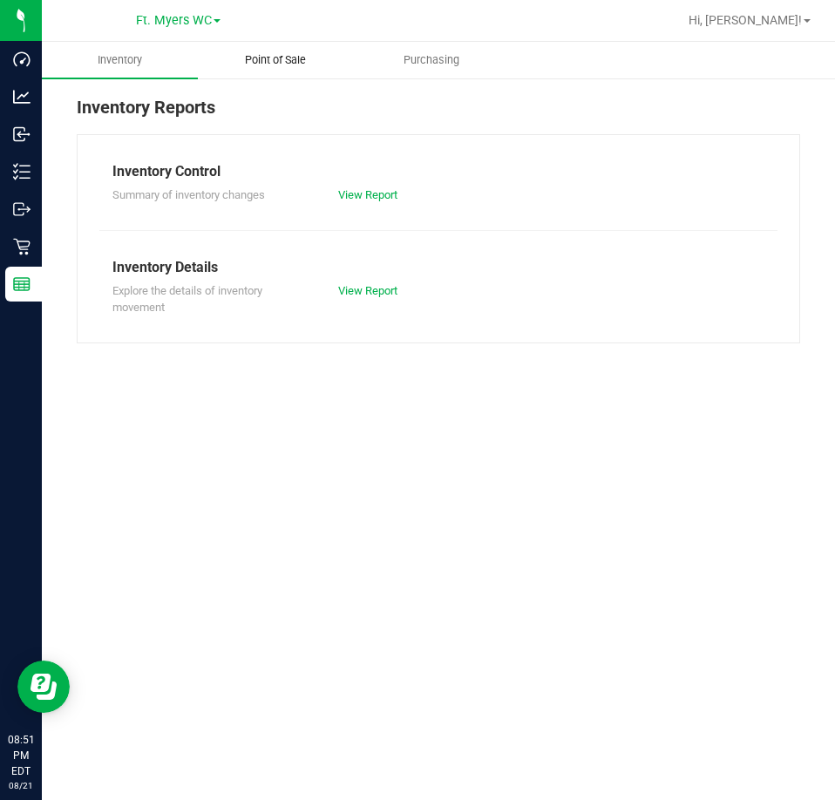
click at [277, 69] on uib-tab-heading "Point of Sale" at bounding box center [276, 60] width 154 height 35
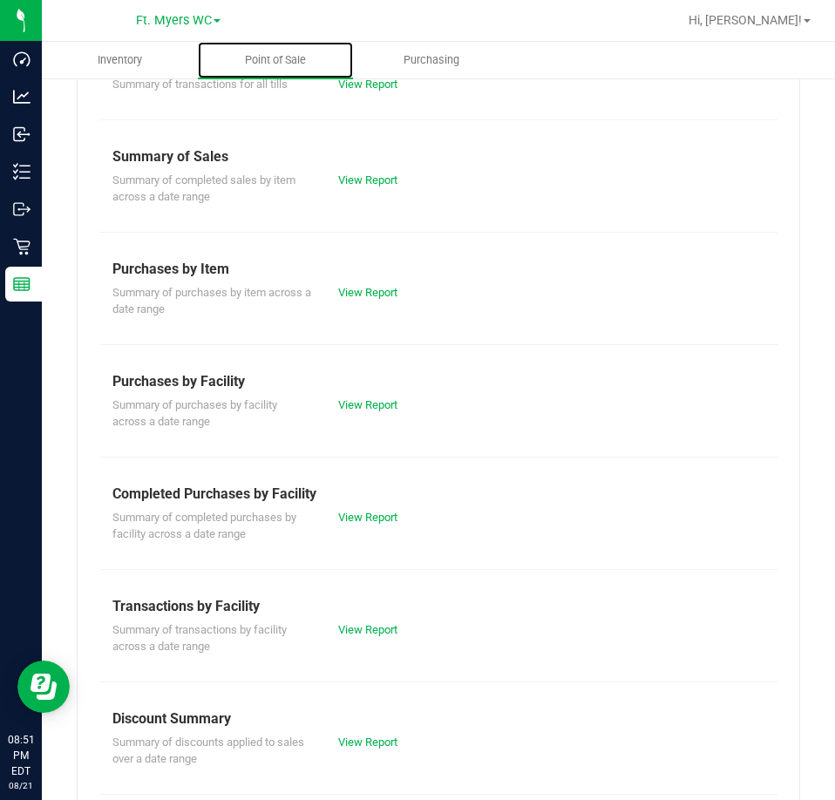
scroll to position [235, 0]
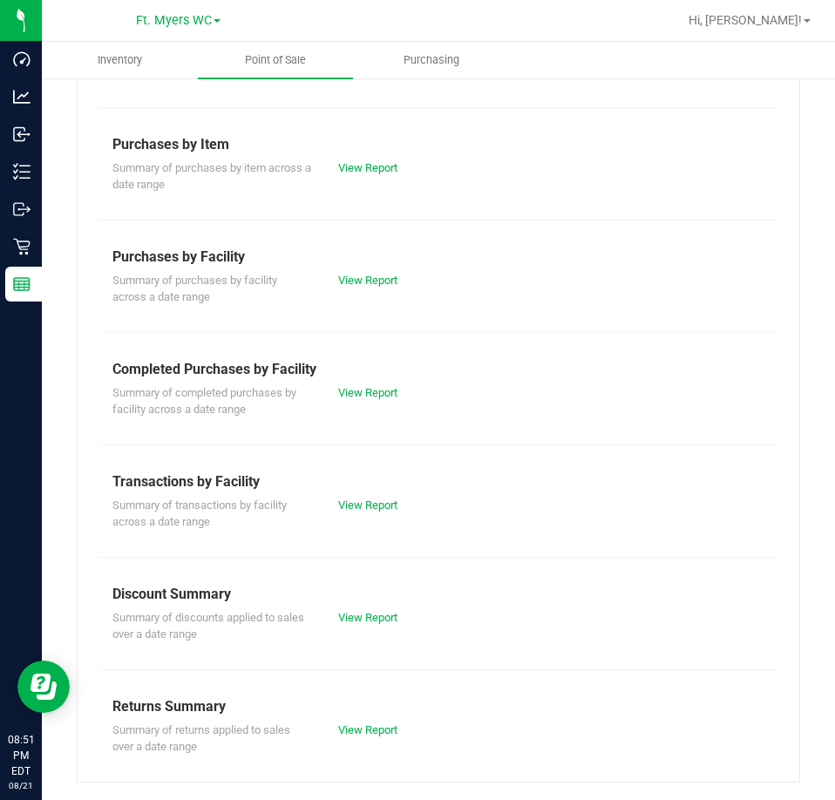
click at [384, 609] on div "View Report" at bounding box center [381, 617] width 113 height 17
click at [383, 618] on link "View Report" at bounding box center [367, 617] width 59 height 13
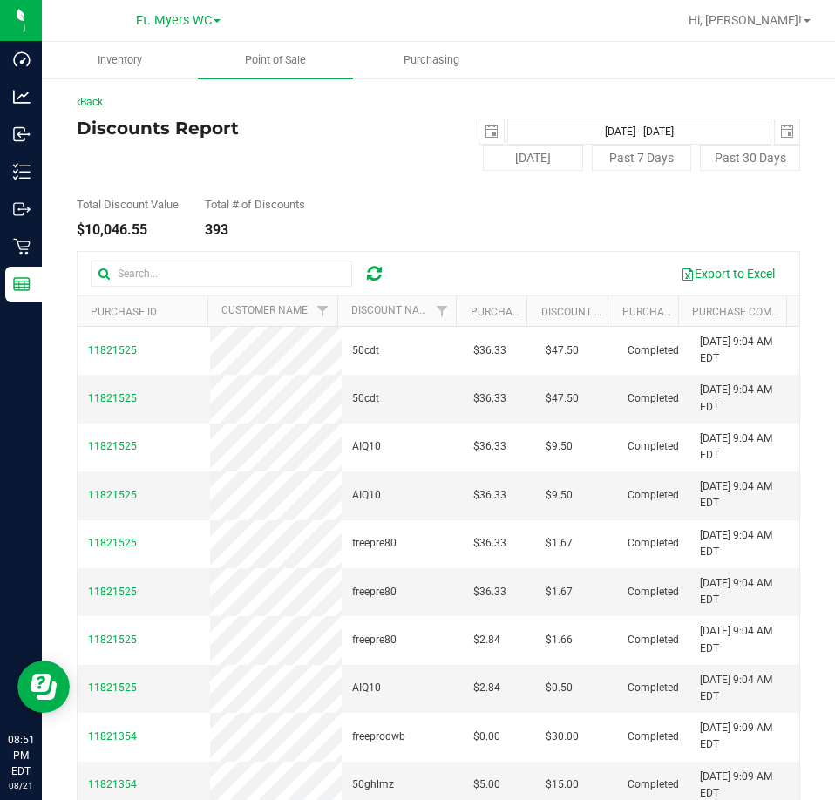
drag, startPoint x: 159, startPoint y: 235, endPoint x: 87, endPoint y: 228, distance: 71.8
click at [87, 228] on div "$10,046.55" at bounding box center [128, 230] width 102 height 14
copy div "10,046.55"
click at [269, 61] on span "Point of Sale" at bounding box center [275, 60] width 108 height 16
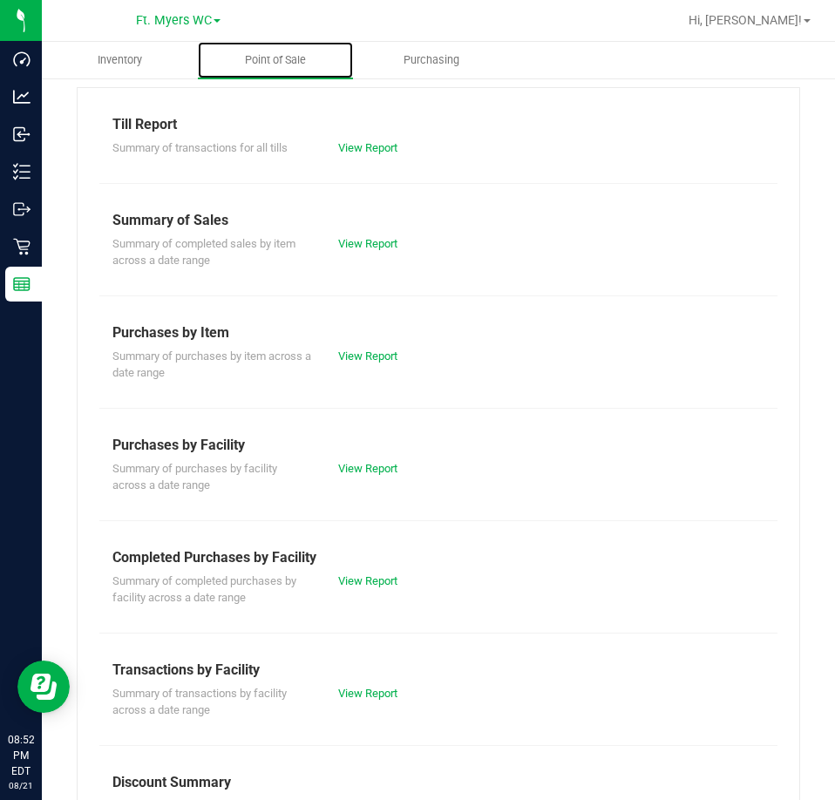
scroll to position [87, 0]
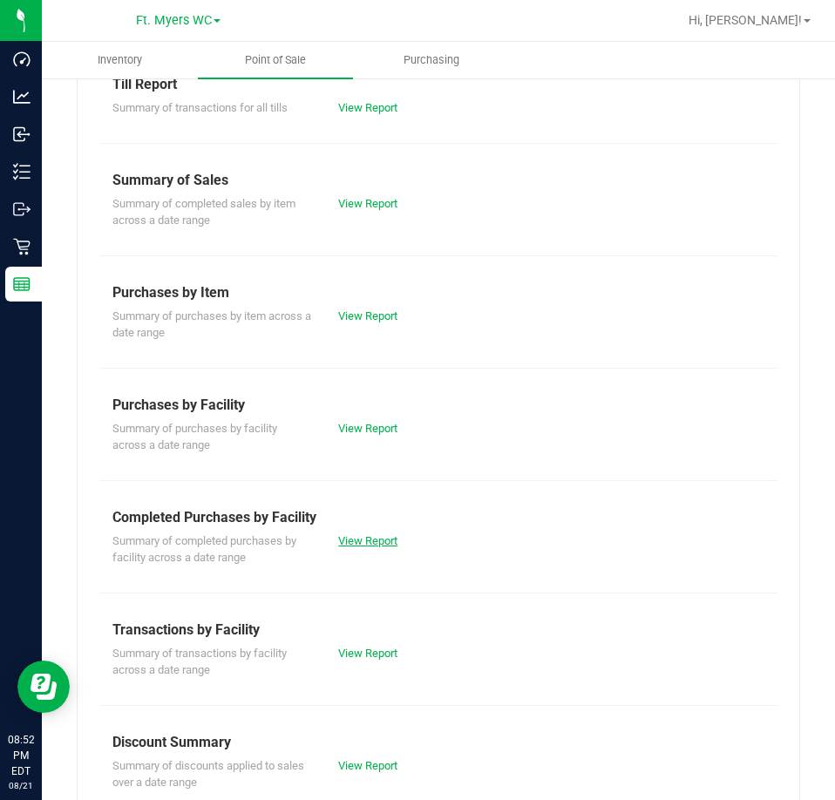
click at [370, 535] on link "View Report" at bounding box center [367, 540] width 59 height 13
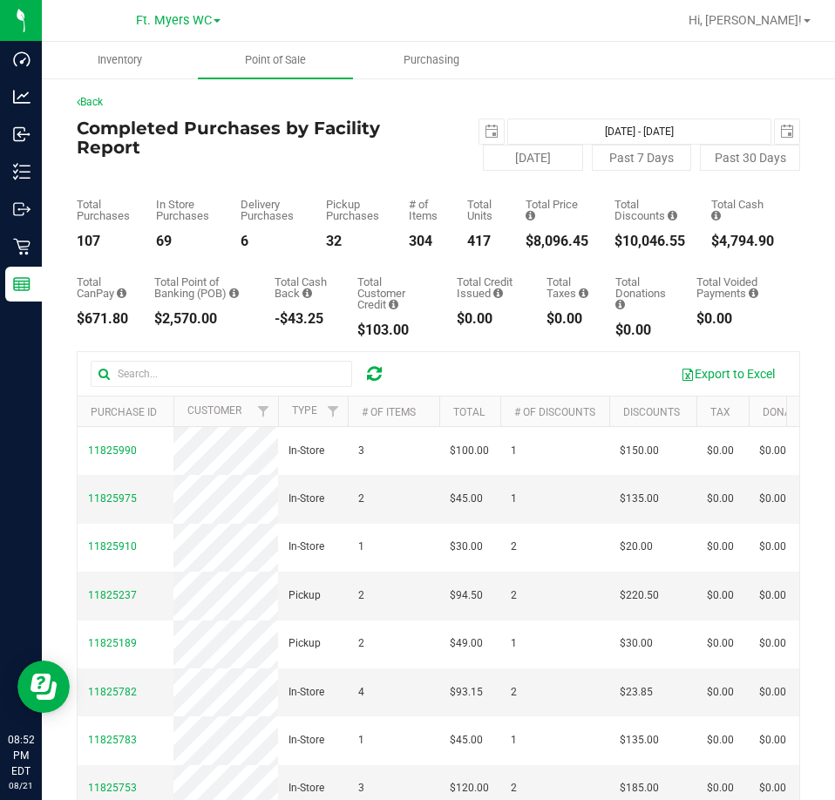
drag, startPoint x: 579, startPoint y: 246, endPoint x: 518, endPoint y: 246, distance: 61.0
click at [518, 246] on div "Total Purchases 107 In Store Purchases 69 Delivery Purchases 6 Pickup Purchases…" at bounding box center [439, 210] width 724 height 78
copy div "8,096.45"
click at [485, 125] on span "select" at bounding box center [492, 132] width 14 height 14
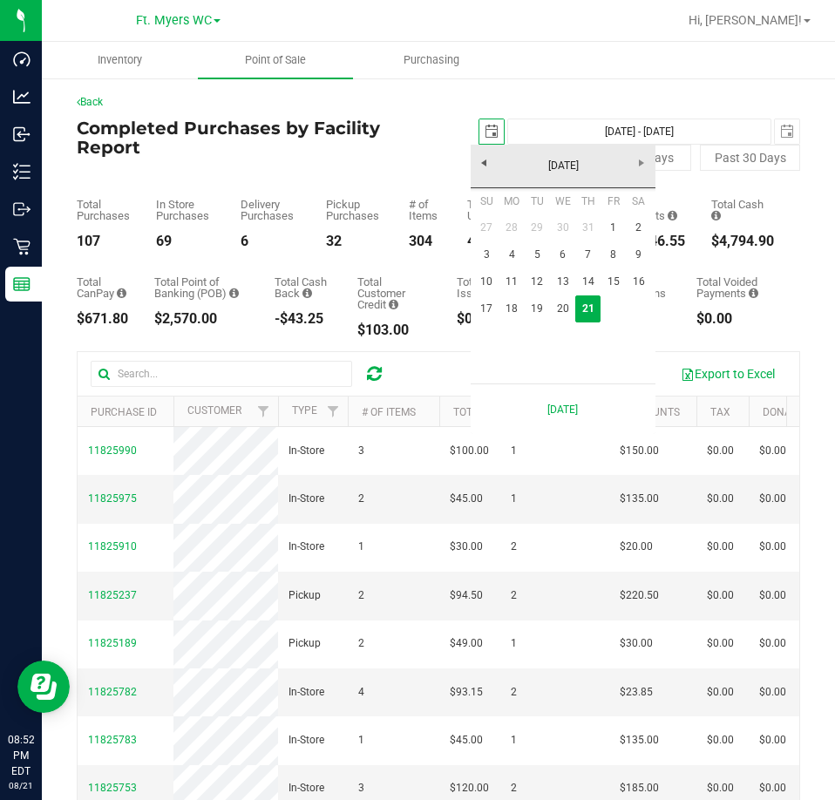
scroll to position [0, 44]
click at [519, 309] on link "18" at bounding box center [511, 309] width 25 height 27
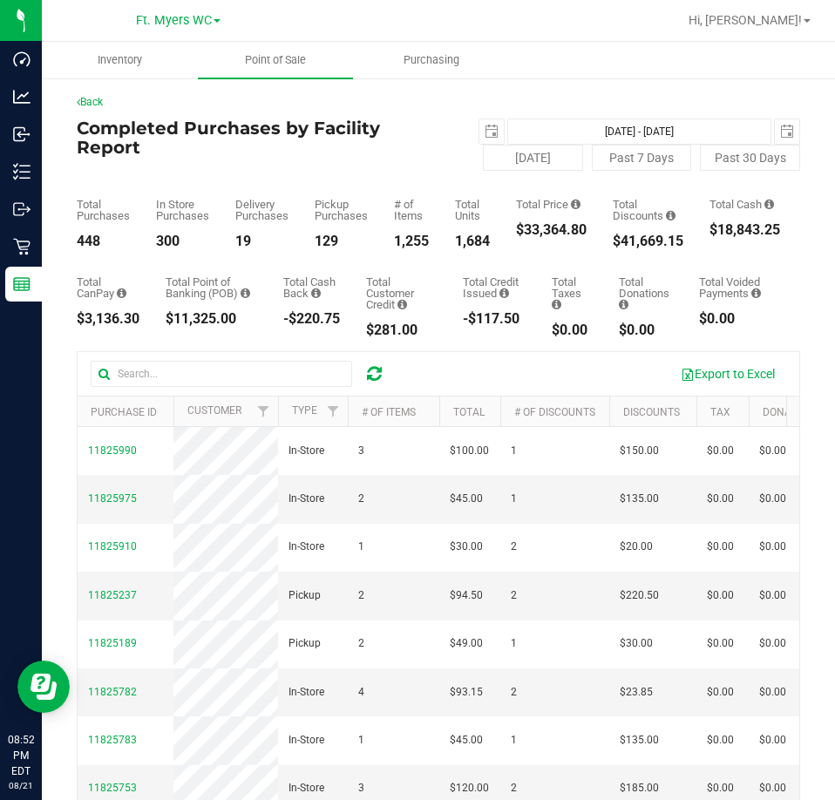
drag, startPoint x: 588, startPoint y: 231, endPoint x: 522, endPoint y: 231, distance: 66.2
click at [522, 231] on div "$33,364.80" at bounding box center [551, 230] width 71 height 14
copy div "33,364.80"
click at [486, 135] on span "select" at bounding box center [492, 132] width 14 height 14
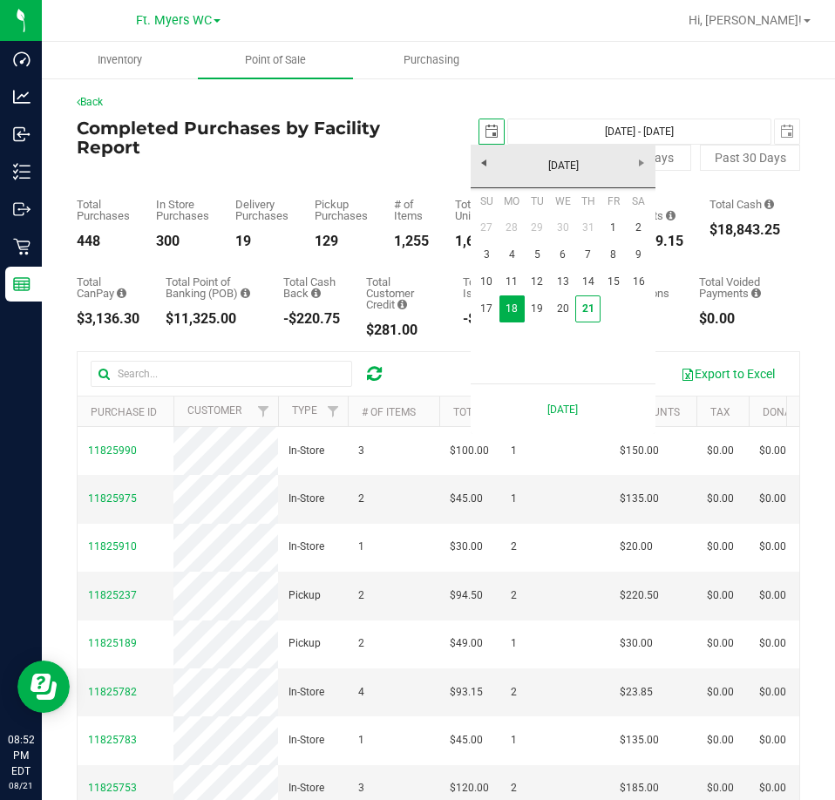
scroll to position [0, 44]
click at [612, 222] on link "1" at bounding box center [613, 227] width 25 height 27
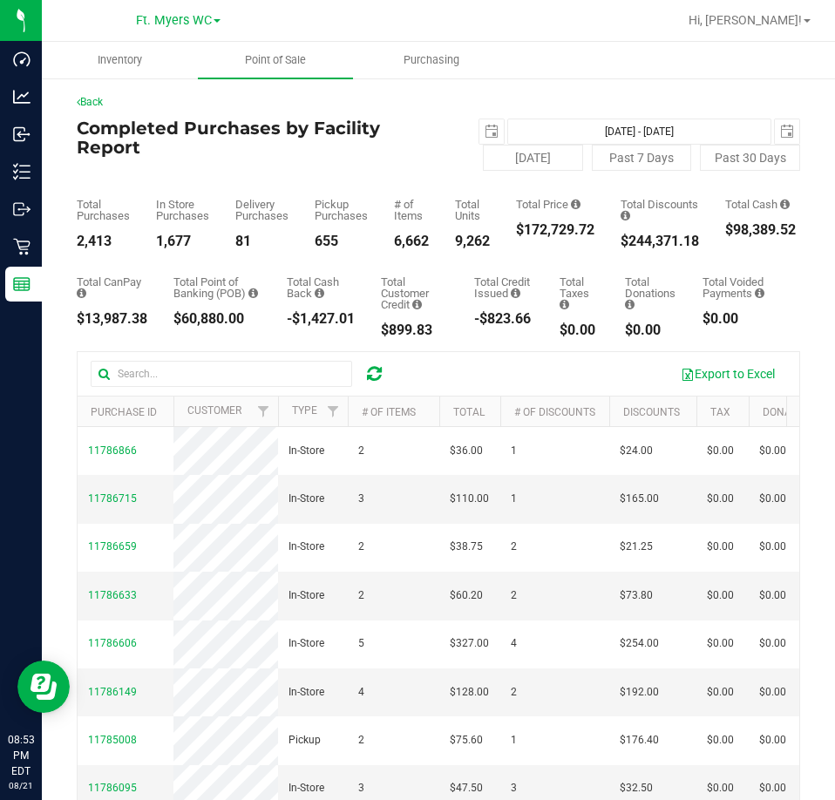
drag, startPoint x: 601, startPoint y: 233, endPoint x: 523, endPoint y: 231, distance: 78.5
click at [523, 231] on div "Total Purchases 2,413 In Store Purchases 1,677 Delivery Purchases 81 Pickup Pur…" at bounding box center [439, 210] width 724 height 78
copy div "172,729.72"
